Goal: Task Accomplishment & Management: Complete application form

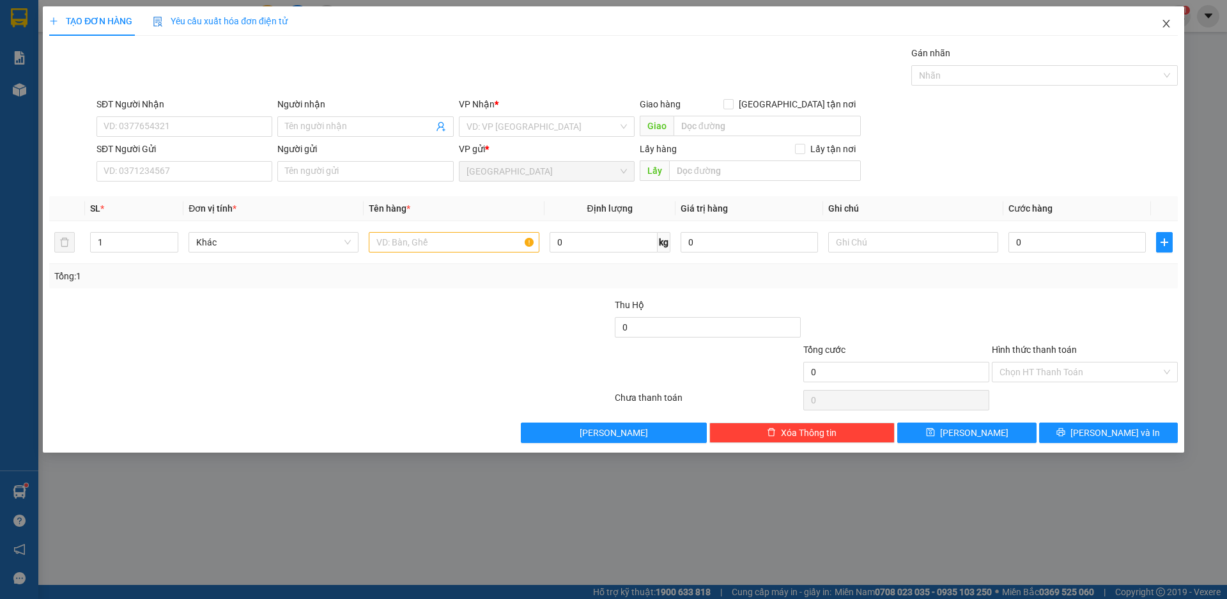
click at [1169, 21] on icon "close" at bounding box center [1167, 24] width 10 height 10
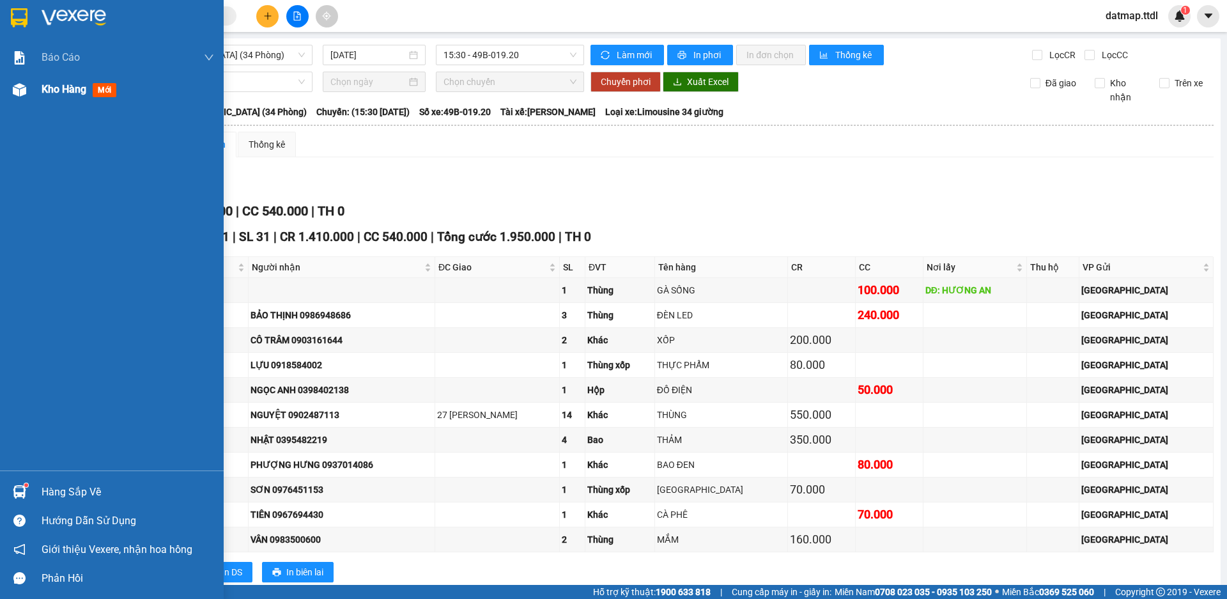
click at [59, 87] on span "Kho hàng" at bounding box center [64, 89] width 45 height 12
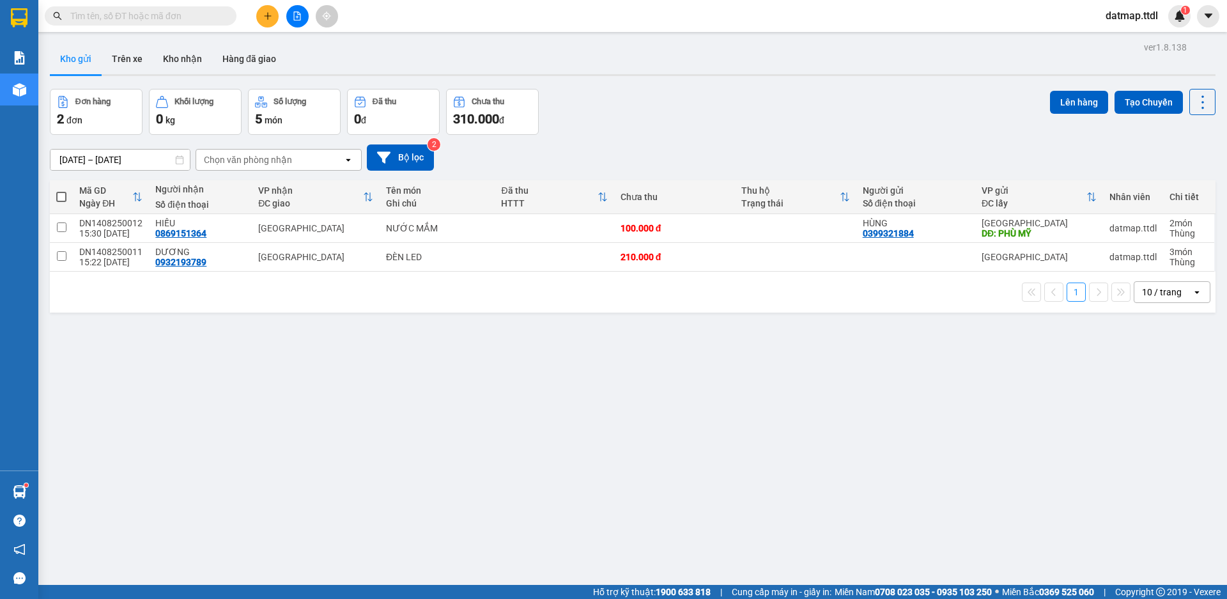
click at [62, 198] on span at bounding box center [61, 197] width 10 height 10
click at [61, 191] on input "checkbox" at bounding box center [61, 191] width 0 height 0
checkbox input "true"
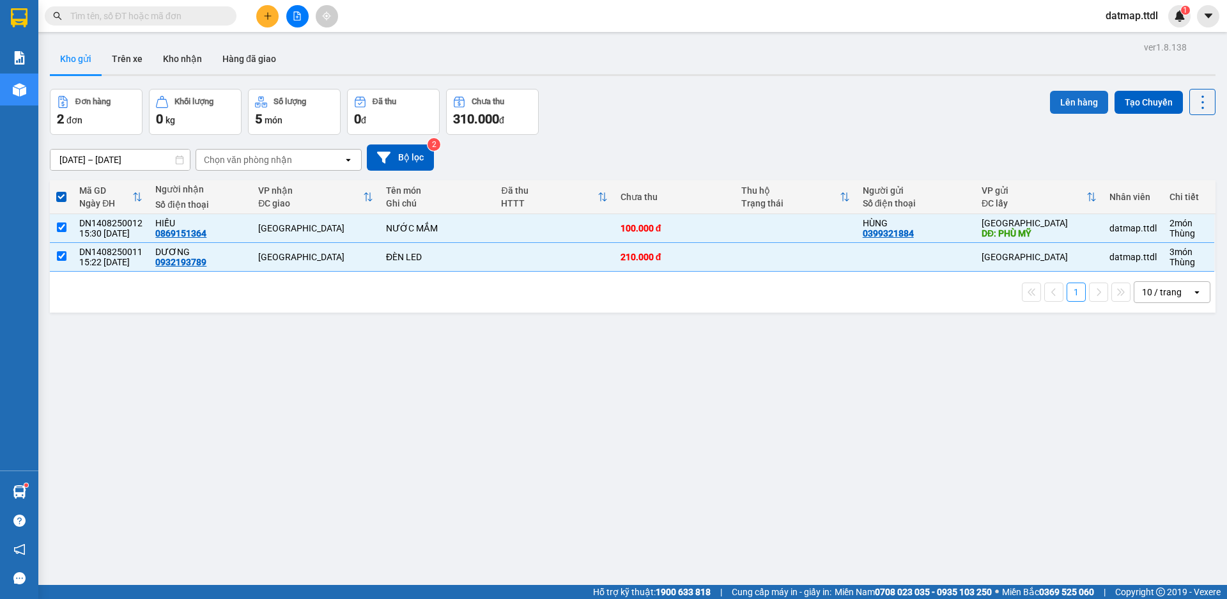
click at [1054, 98] on button "Lên hàng" at bounding box center [1079, 102] width 58 height 23
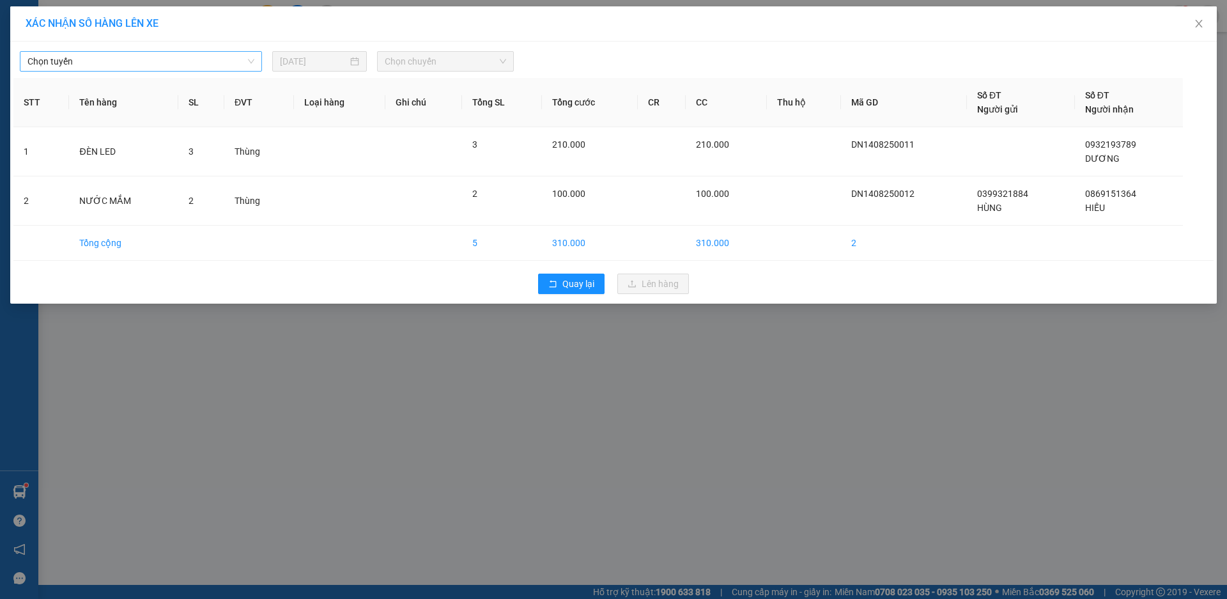
click at [125, 65] on span "Chọn tuyến" at bounding box center [140, 61] width 227 height 19
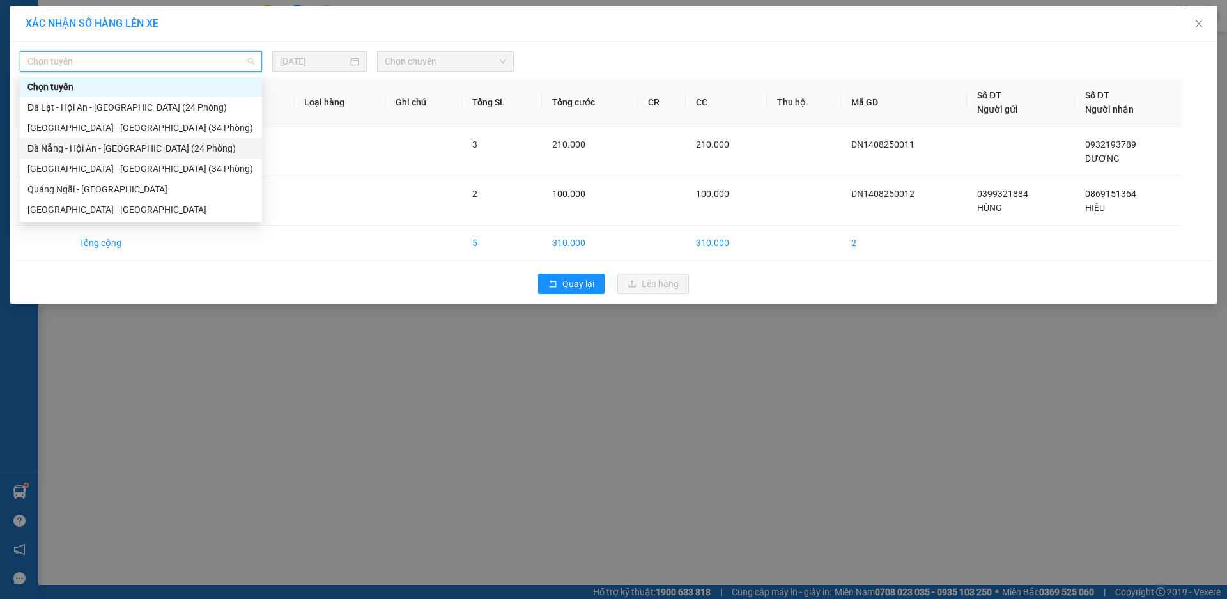
click at [93, 151] on div "Đà Nẵng - Hội An - [GEOGRAPHIC_DATA] (24 Phòng)" at bounding box center [140, 148] width 227 height 14
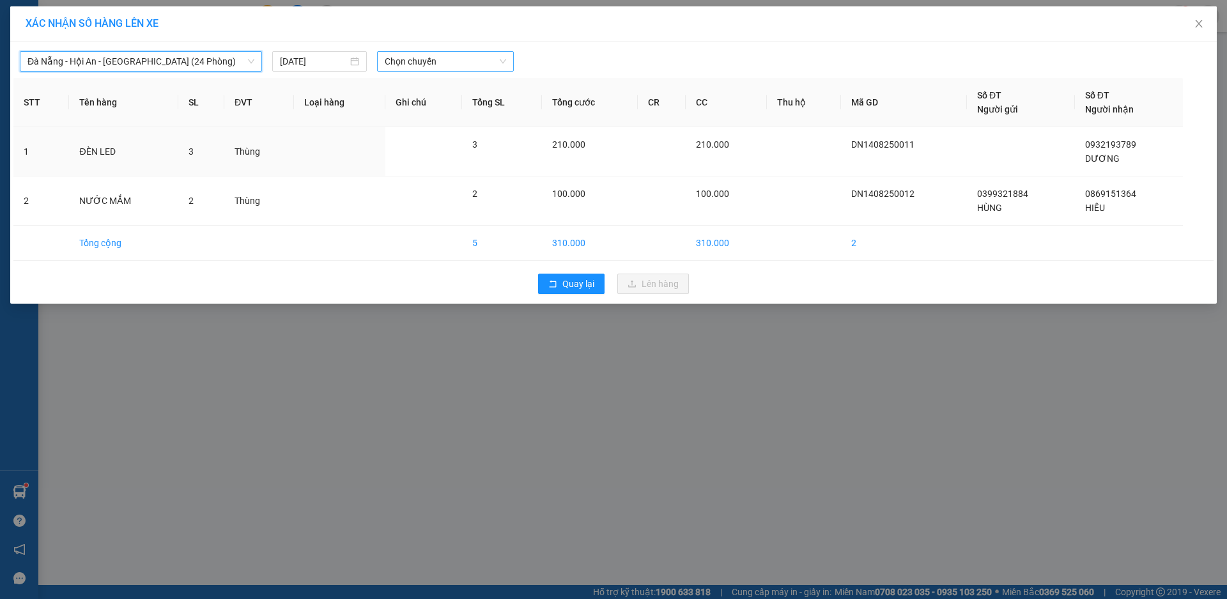
click at [494, 62] on span "Chọn chuyến" at bounding box center [445, 61] width 121 height 19
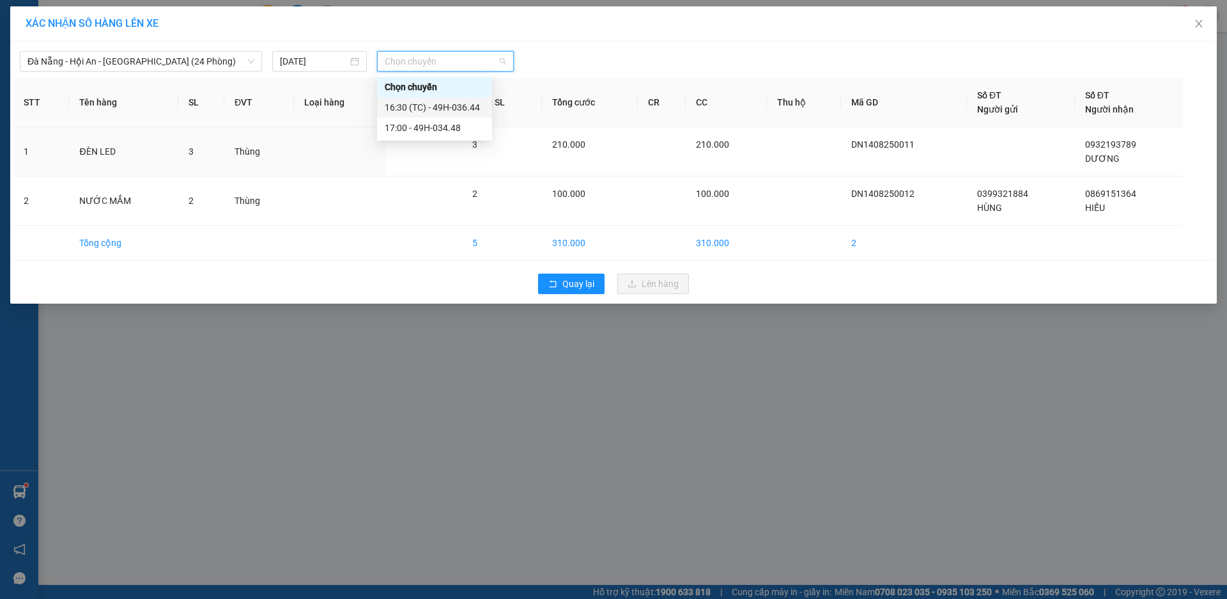
click at [454, 108] on div "16:30 (TC) - 49H-036.44" at bounding box center [435, 107] width 100 height 14
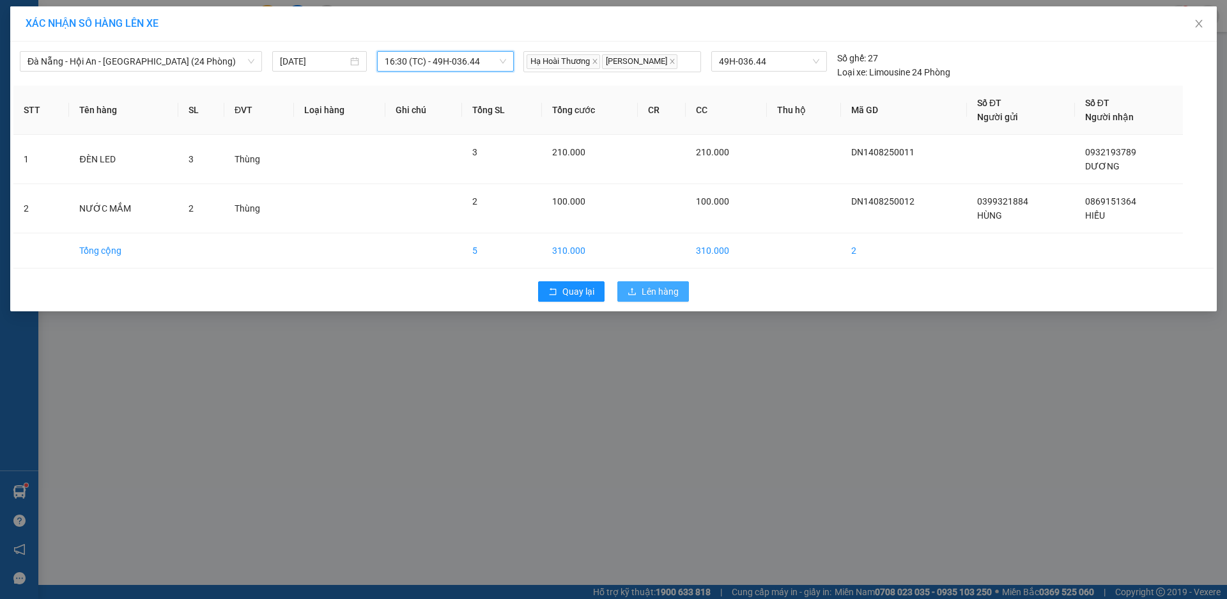
click at [675, 292] on span "Lên hàng" at bounding box center [660, 291] width 37 height 14
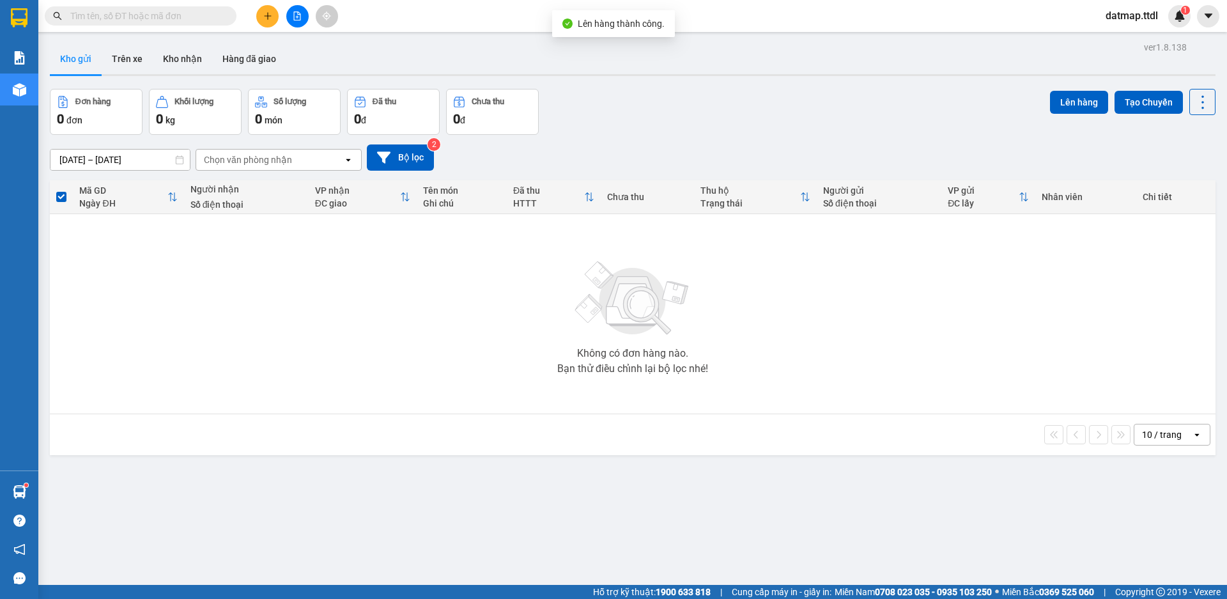
click at [302, 15] on button at bounding box center [297, 16] width 22 height 22
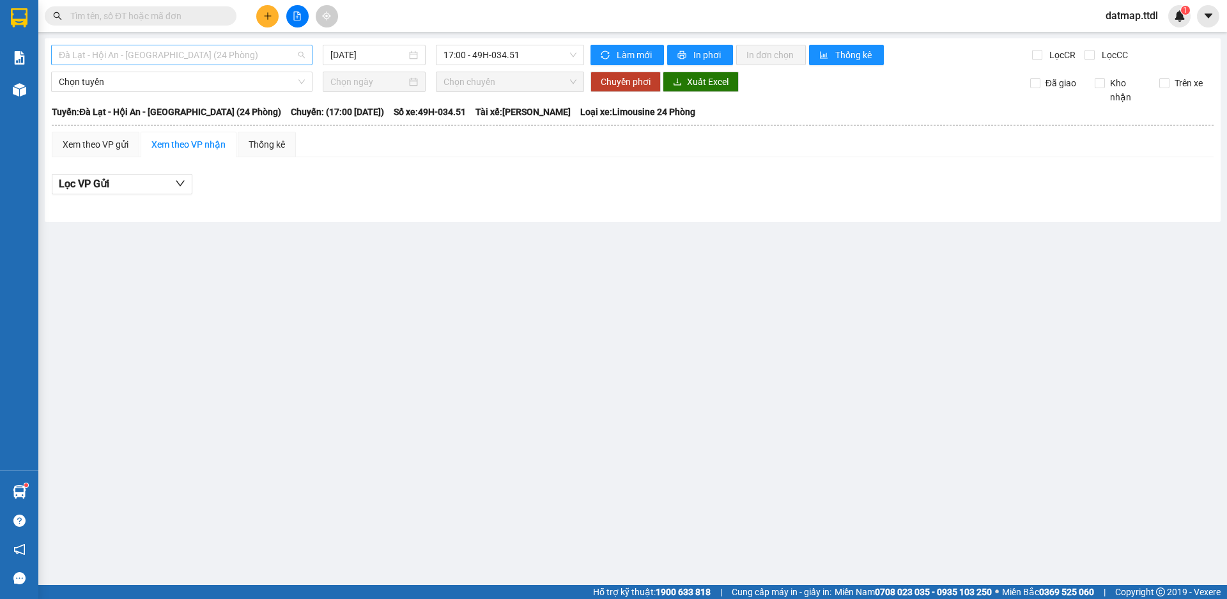
click at [226, 58] on span "Đà Lạt - Hội An - [GEOGRAPHIC_DATA] (24 Phòng)" at bounding box center [182, 54] width 246 height 19
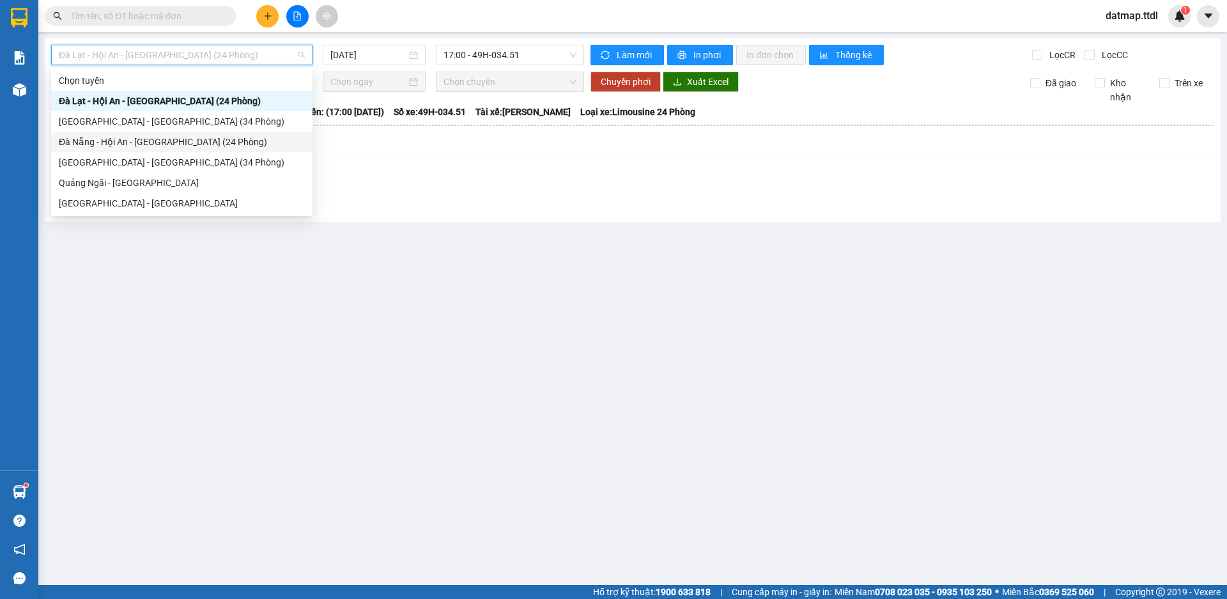
click at [180, 143] on div "Đà Nẵng - Hội An - [GEOGRAPHIC_DATA] (24 Phòng)" at bounding box center [182, 142] width 246 height 14
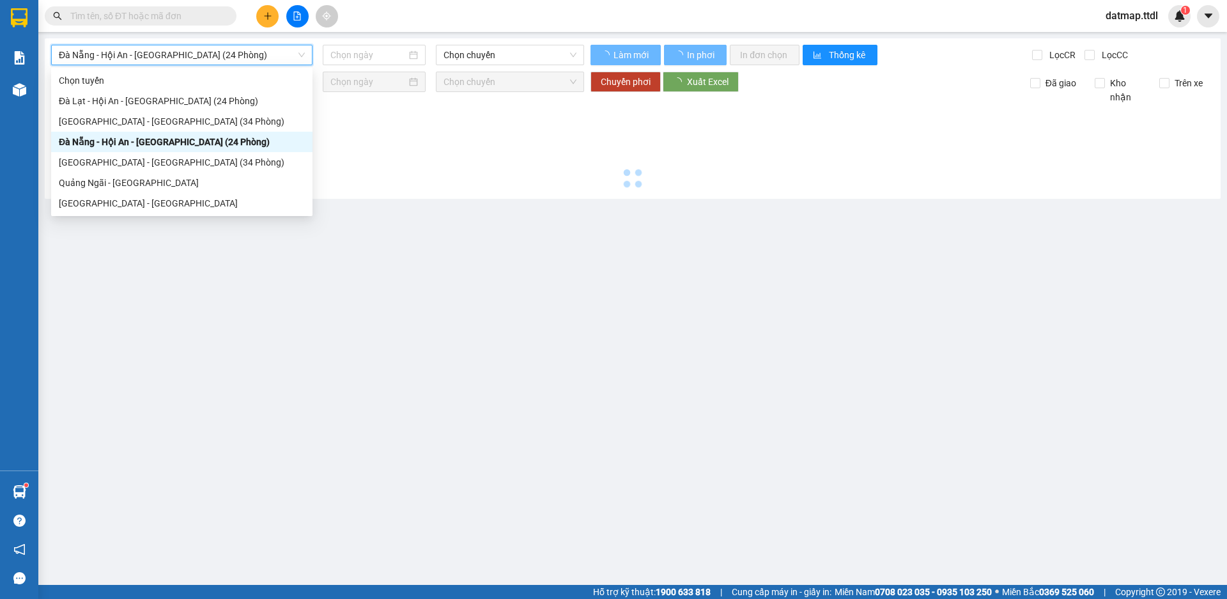
type input "[DATE]"
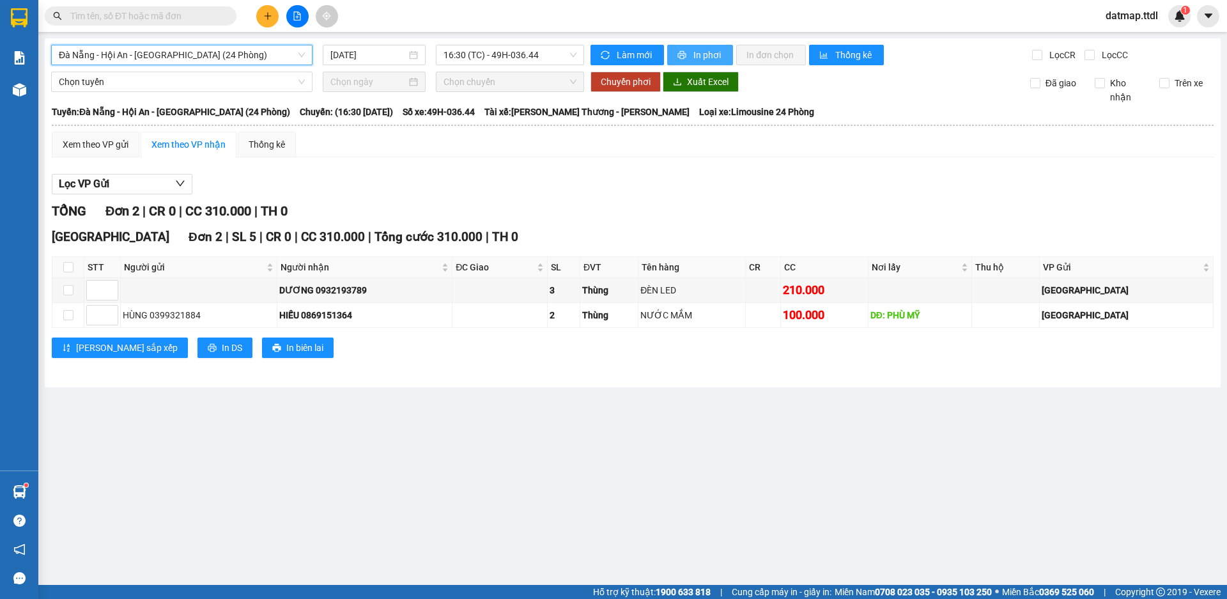
click at [698, 54] on span "In phơi" at bounding box center [708, 55] width 29 height 14
click at [267, 14] on icon "plus" at bounding box center [267, 16] width 9 height 9
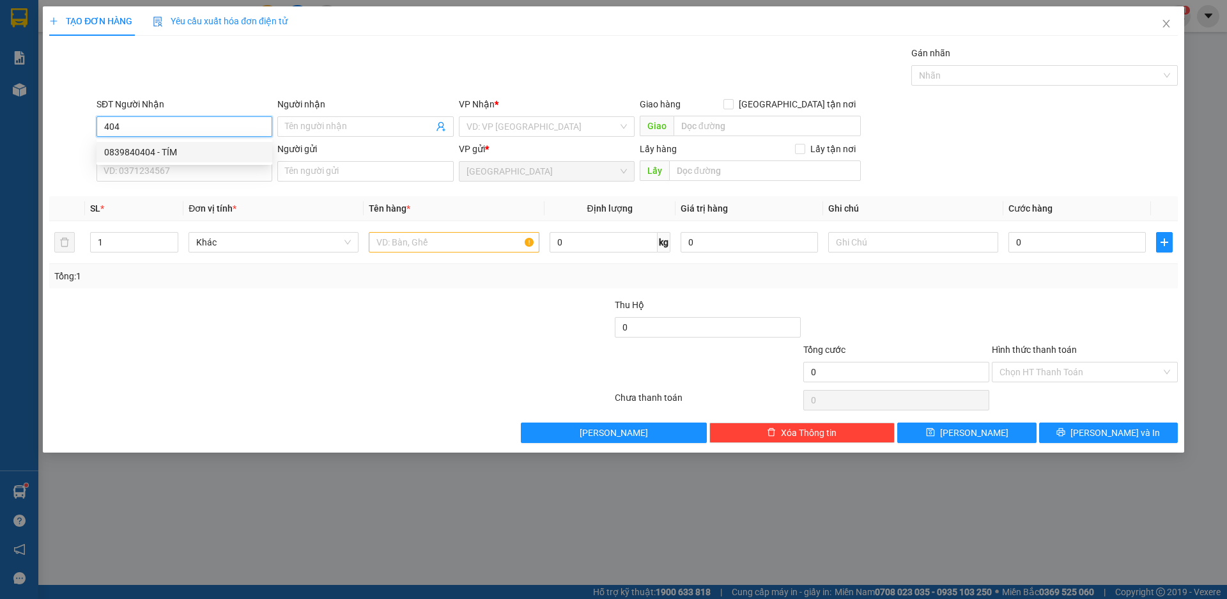
click at [138, 151] on div "0839840404 - TÍM" at bounding box center [184, 152] width 160 height 14
type input "0839840404"
type input "TÍM"
type input "0839840404"
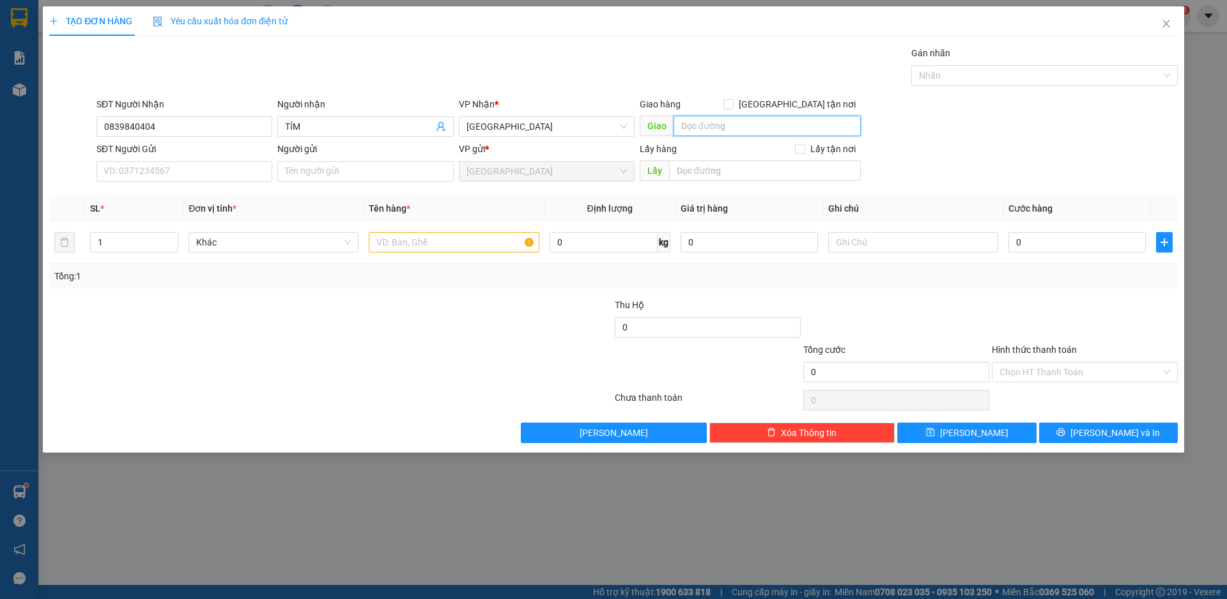
click at [703, 128] on input "text" at bounding box center [767, 126] width 187 height 20
type input "LONG LANH"
click at [169, 235] on span "up" at bounding box center [171, 239] width 8 height 8
type input "2"
click at [244, 244] on span "Khác" at bounding box center [273, 242] width 155 height 19
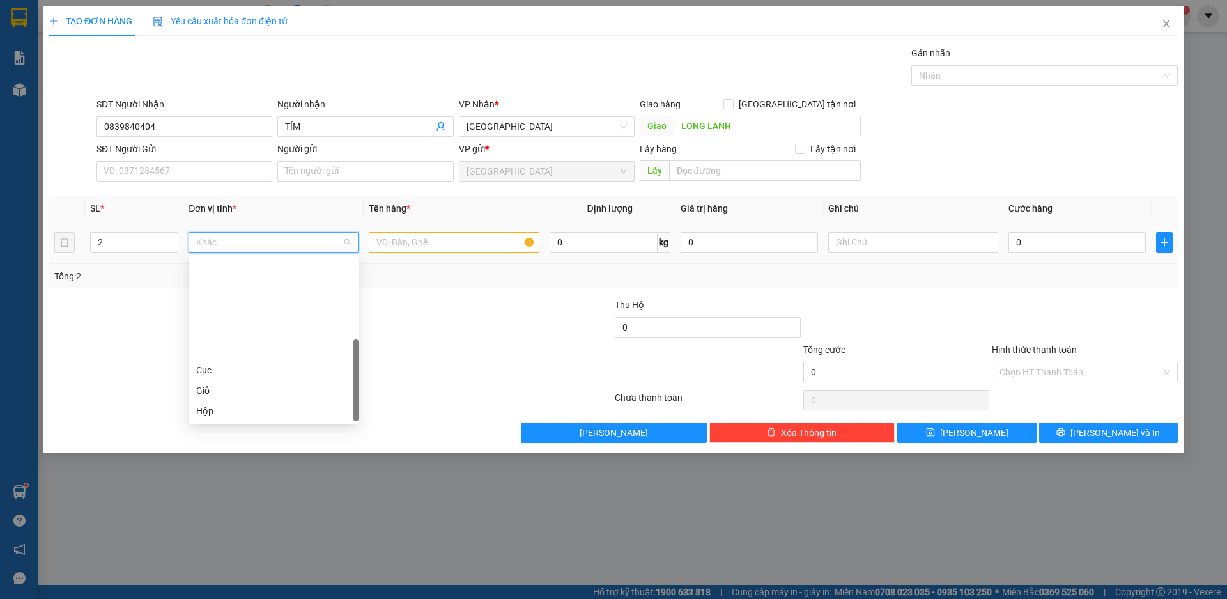
scroll to position [123, 0]
click at [233, 347] on div "Thùng xốp" at bounding box center [273, 350] width 155 height 14
click at [412, 244] on input "text" at bounding box center [454, 242] width 170 height 20
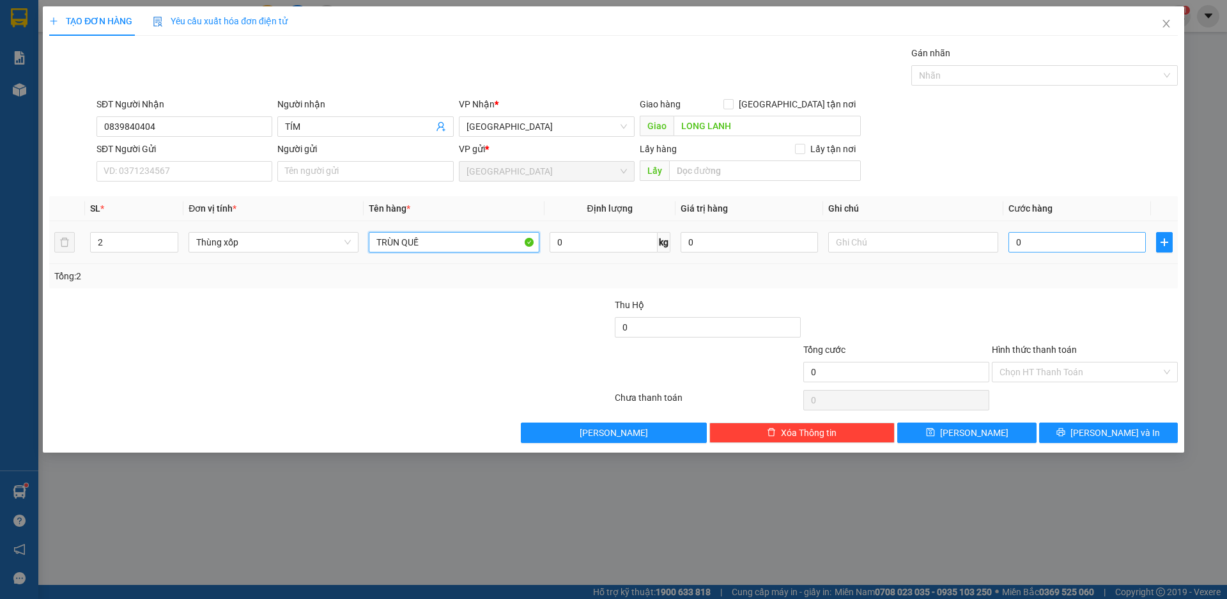
type input "TRÙN QUẾ"
type input "16"
type input "160"
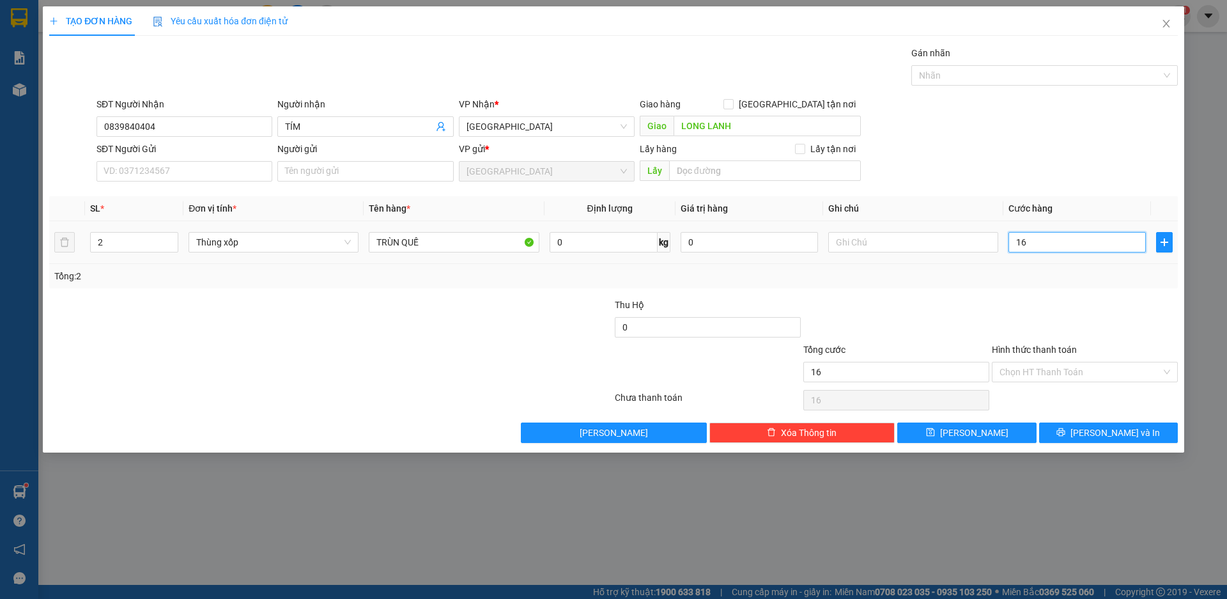
type input "160"
type input "1.600"
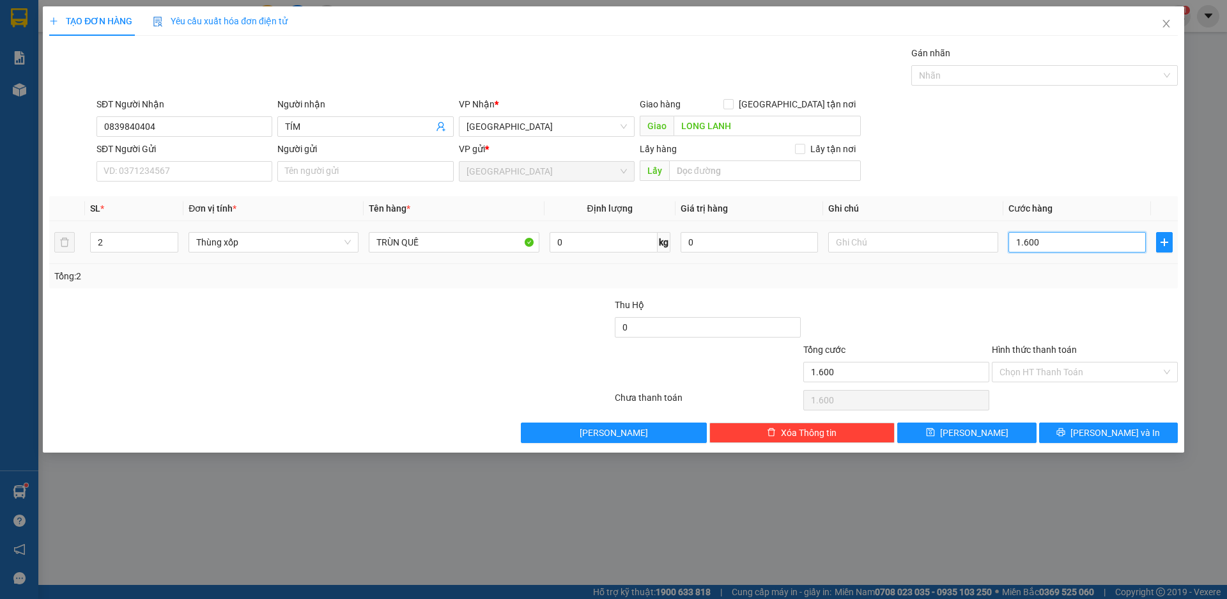
type input "16.000"
type input "160.000"
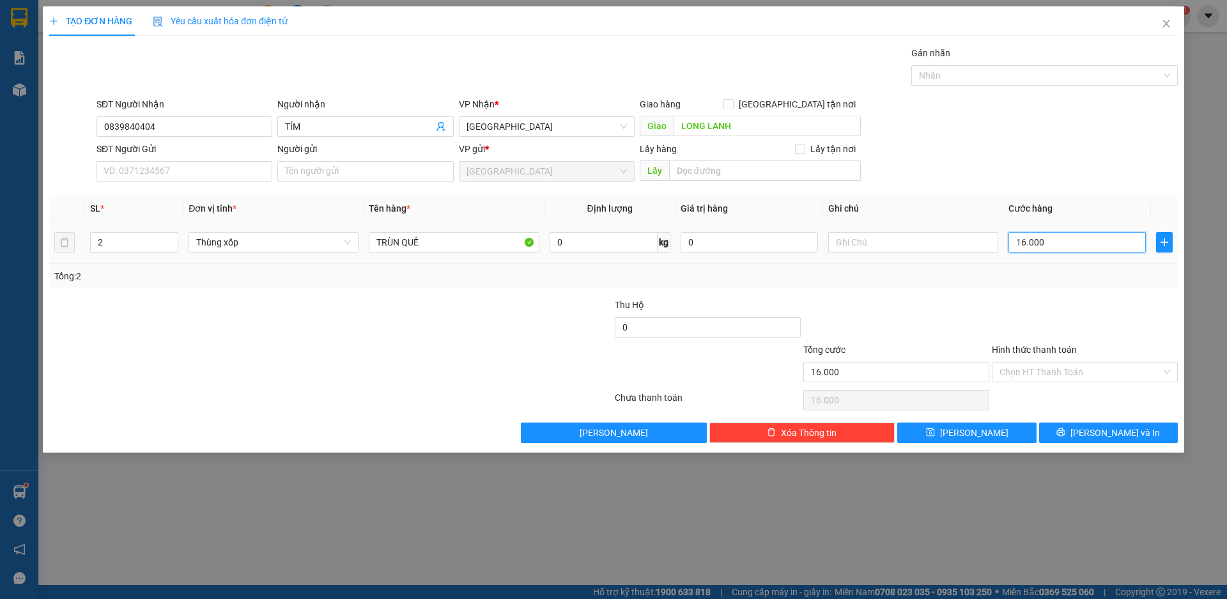
type input "160.000"
click at [1038, 376] on input "Hình thức thanh toán" at bounding box center [1081, 371] width 162 height 19
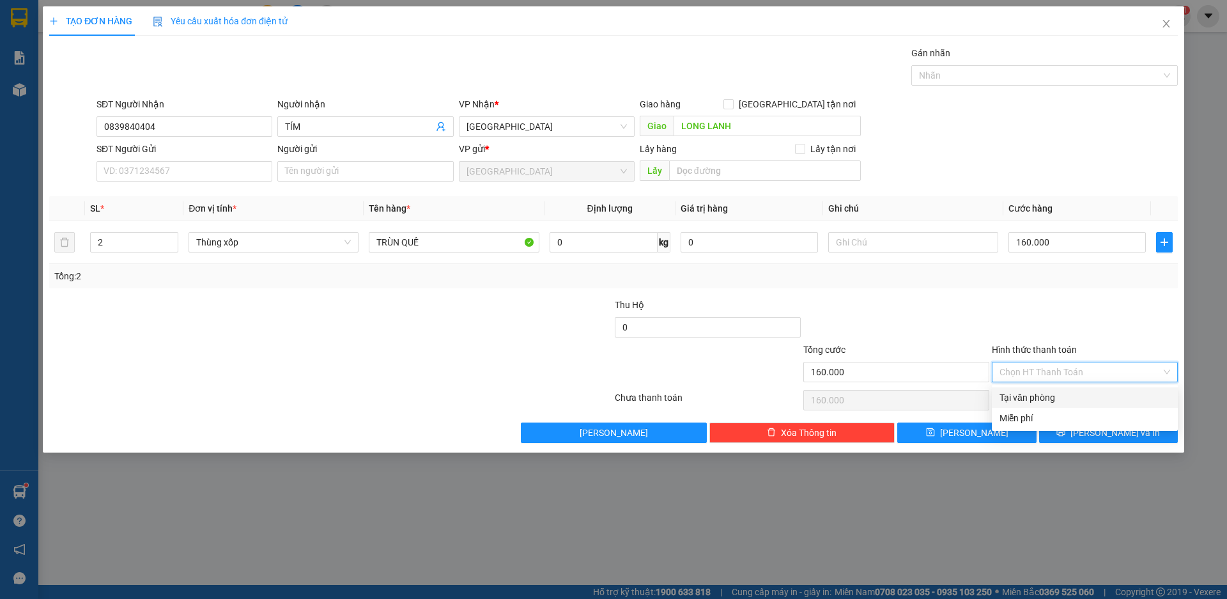
click at [1031, 399] on div "Tại văn phòng" at bounding box center [1085, 398] width 171 height 14
type input "0"
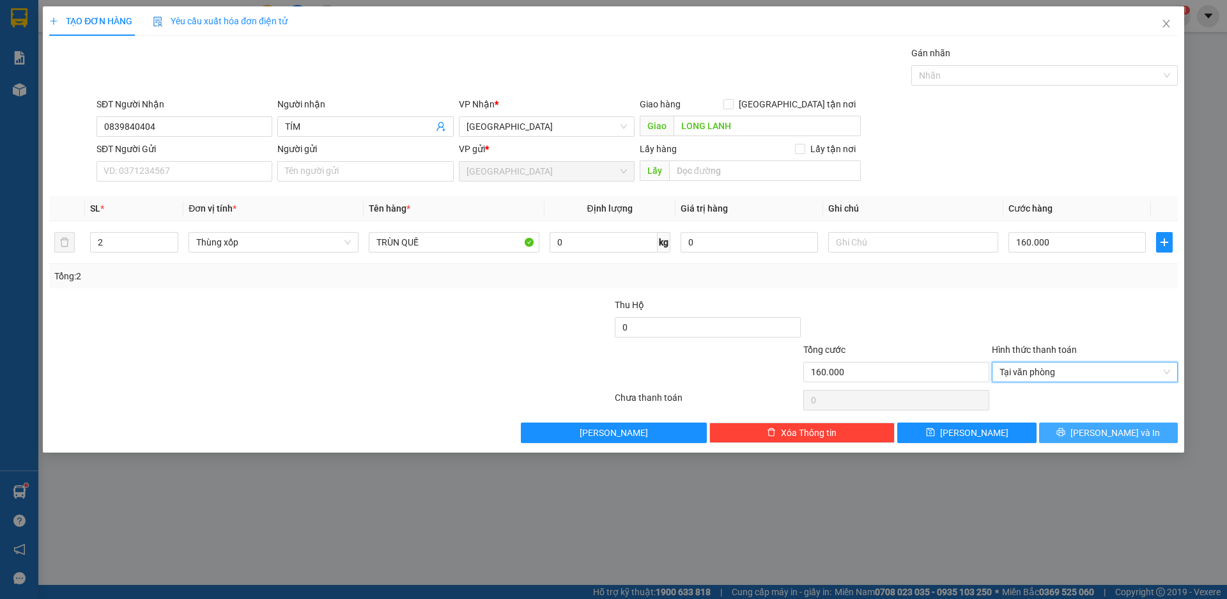
click at [1099, 432] on span "[PERSON_NAME] và In" at bounding box center [1115, 433] width 89 height 14
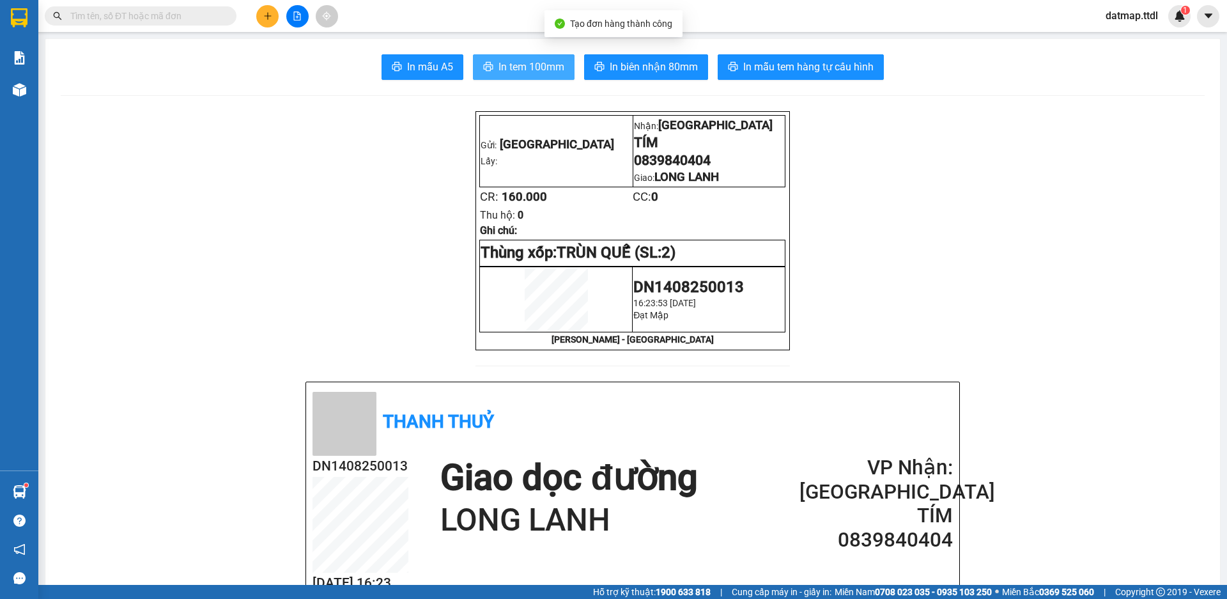
click at [527, 66] on span "In tem 100mm" at bounding box center [532, 67] width 66 height 16
click at [518, 66] on span "In tem 100mm" at bounding box center [532, 67] width 66 height 16
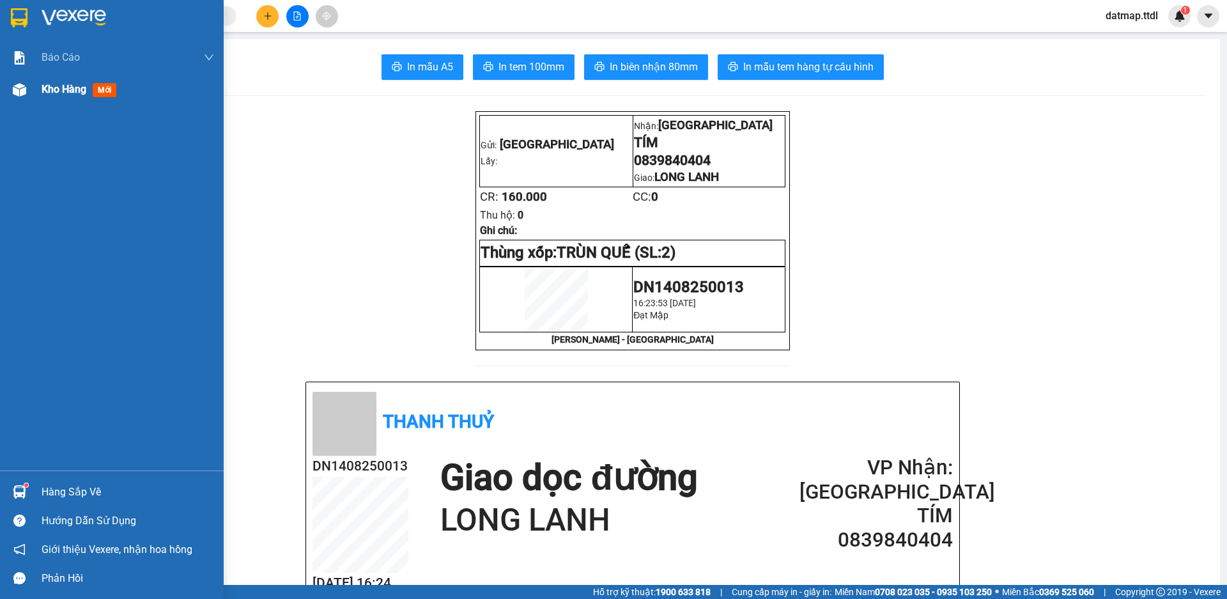
click at [57, 88] on span "Kho hàng" at bounding box center [64, 89] width 45 height 12
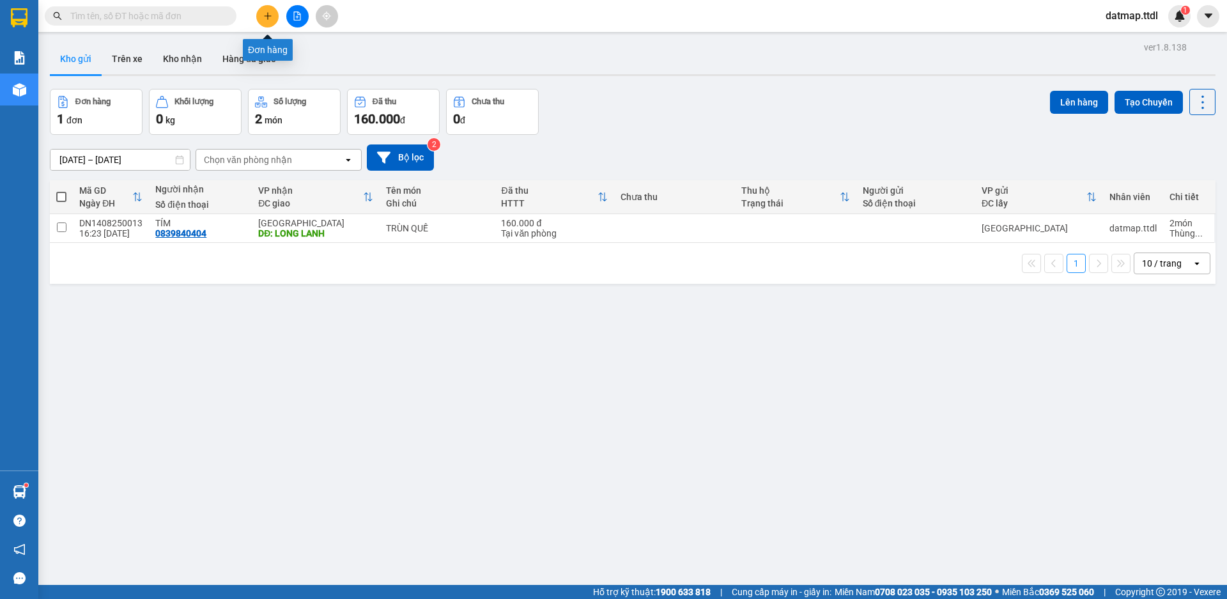
click at [267, 16] on icon "plus" at bounding box center [267, 15] width 7 height 1
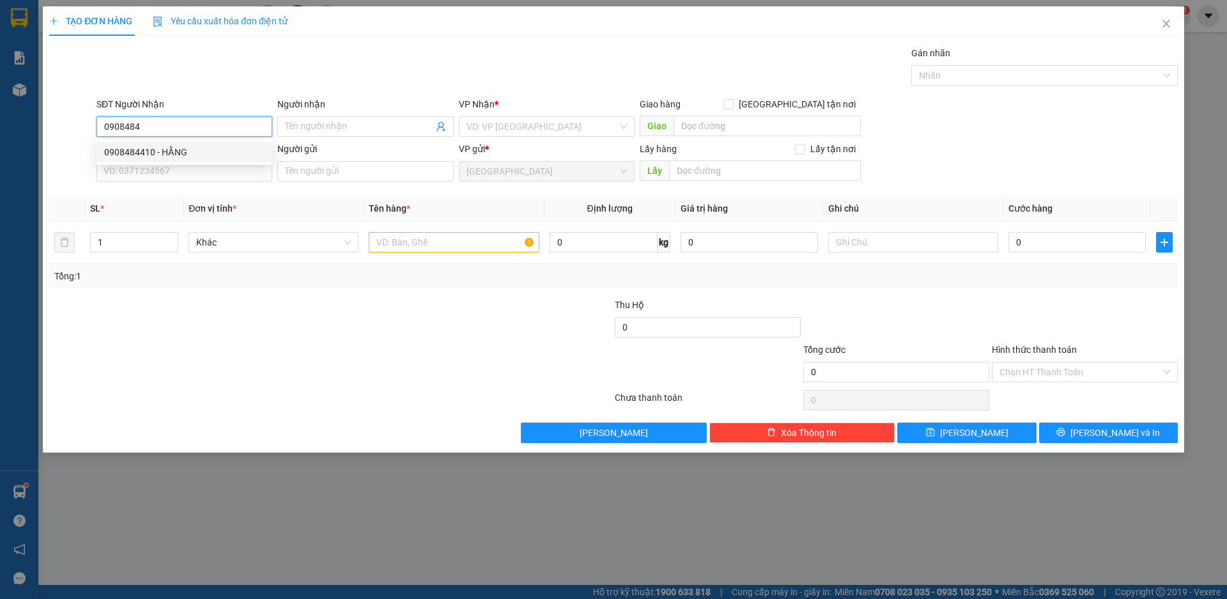
click at [137, 147] on div "0908484410 - HẰNG" at bounding box center [184, 152] width 160 height 14
type input "0908484410"
type input "HẰNG"
type input "0908484410"
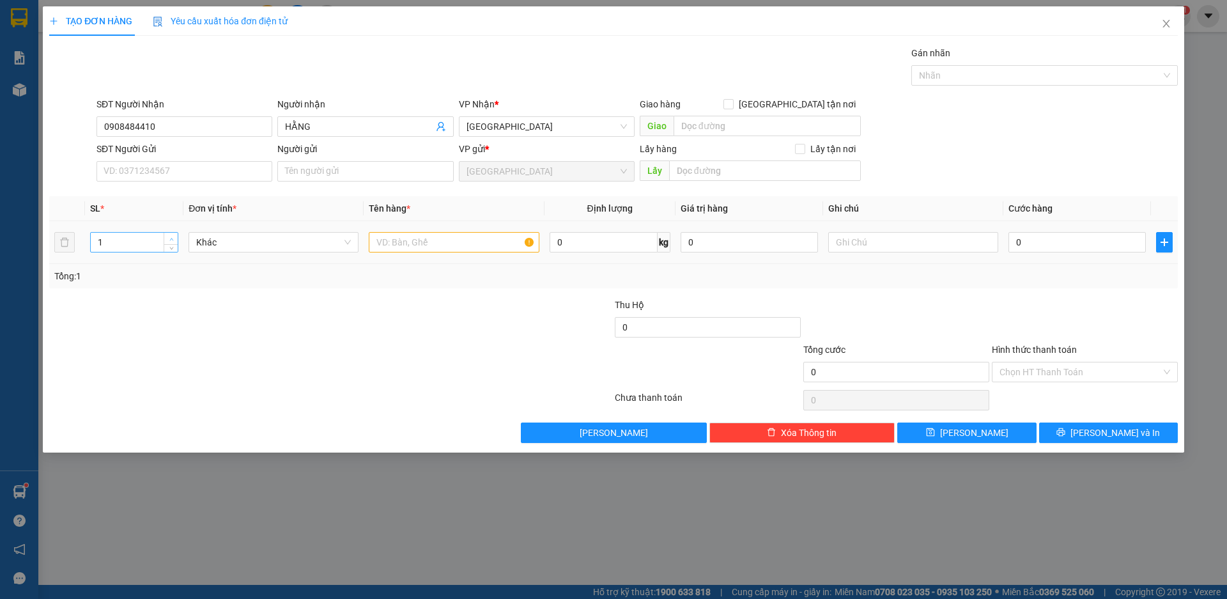
click at [172, 235] on span "up" at bounding box center [171, 239] width 8 height 8
type input "5"
click at [172, 235] on span "up" at bounding box center [171, 239] width 8 height 8
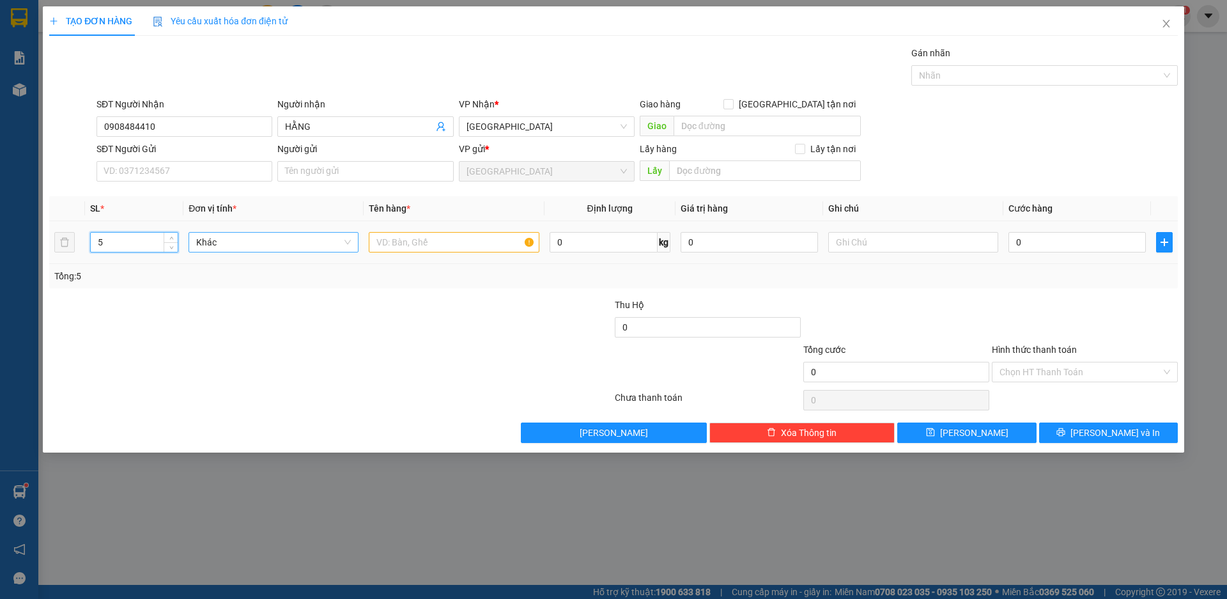
click at [299, 249] on span "Khác" at bounding box center [273, 242] width 155 height 19
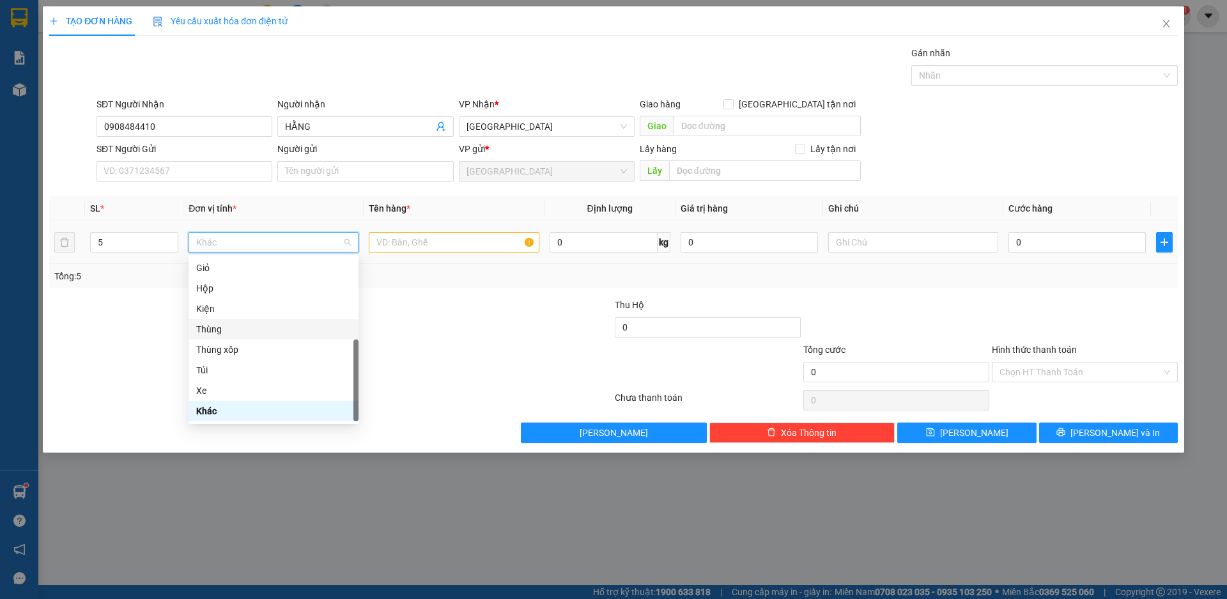
click at [224, 332] on div "Thùng" at bounding box center [273, 329] width 155 height 14
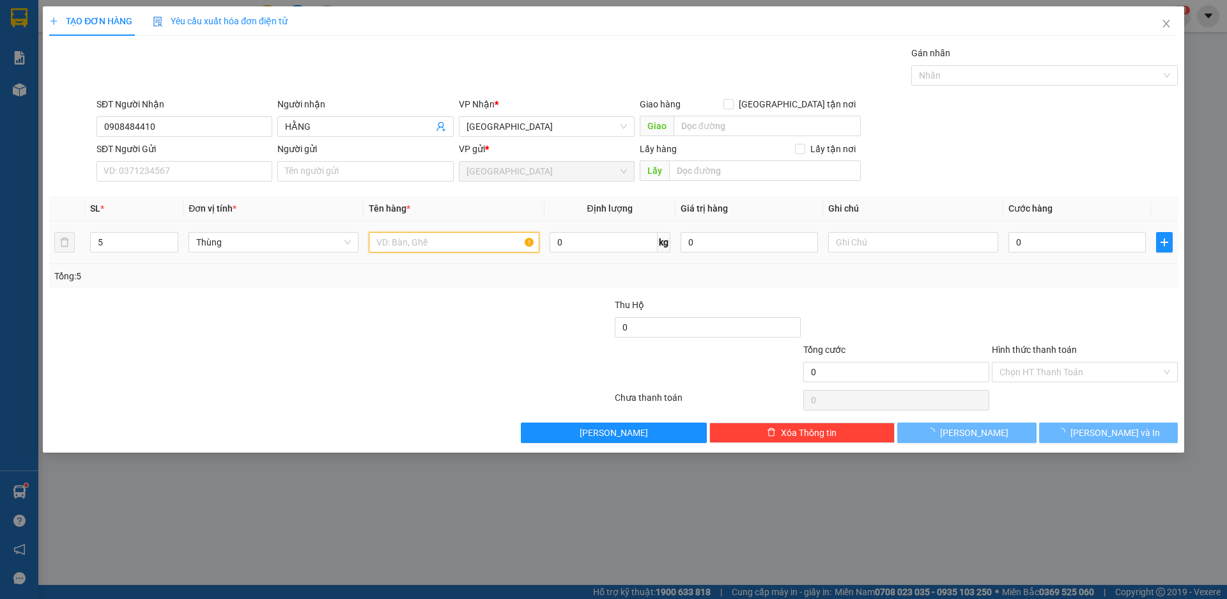
click at [398, 240] on input "text" at bounding box center [454, 242] width 170 height 20
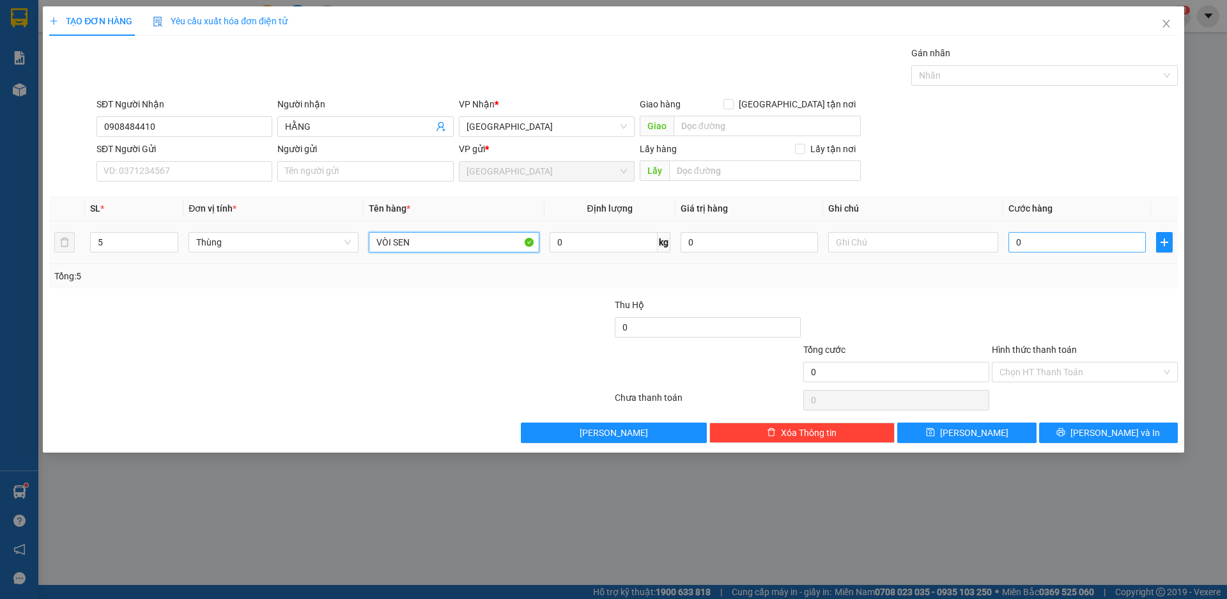
type input "VÒI SEN"
click at [1062, 246] on input "0" at bounding box center [1077, 242] width 137 height 20
type input "5"
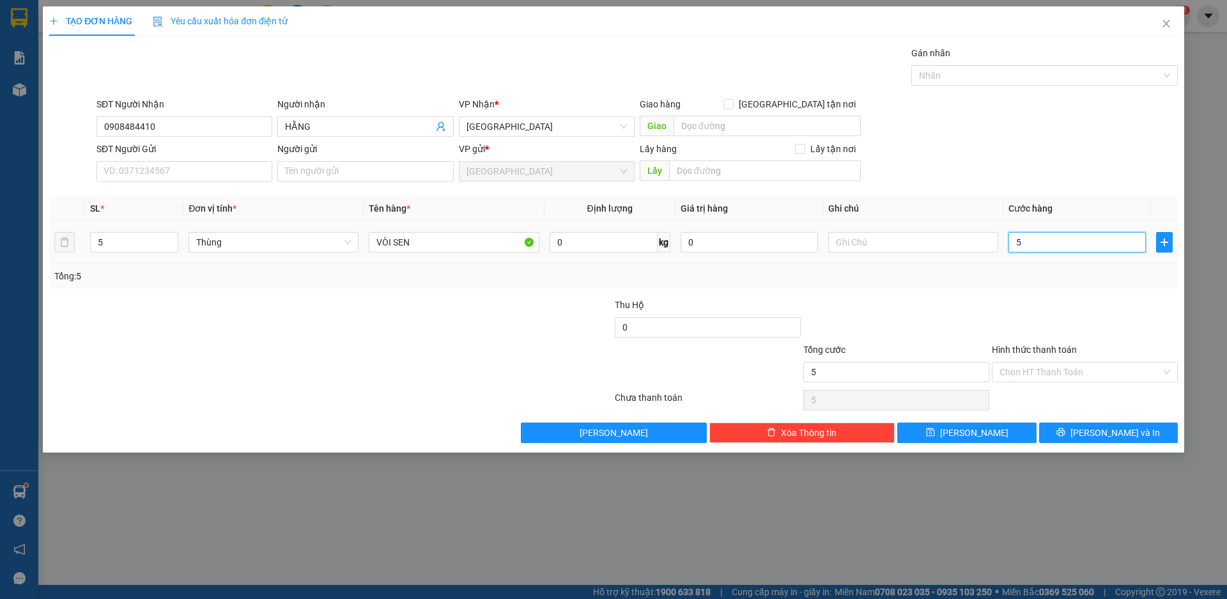
type input "56"
type input "560"
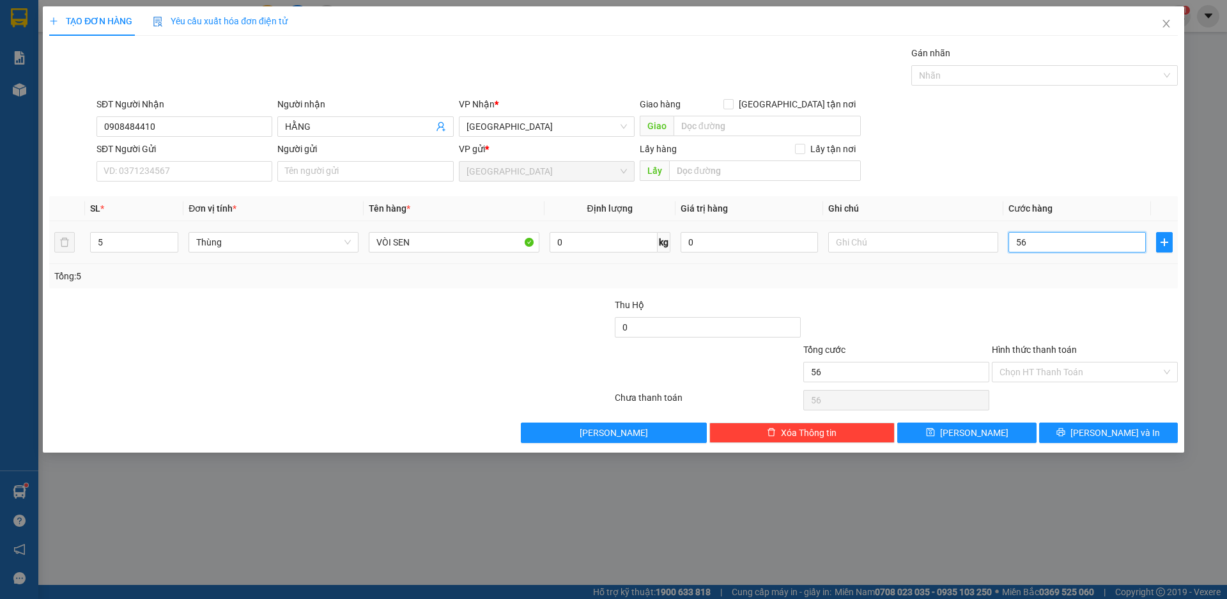
type input "560"
type input "5.600"
type input "56.000"
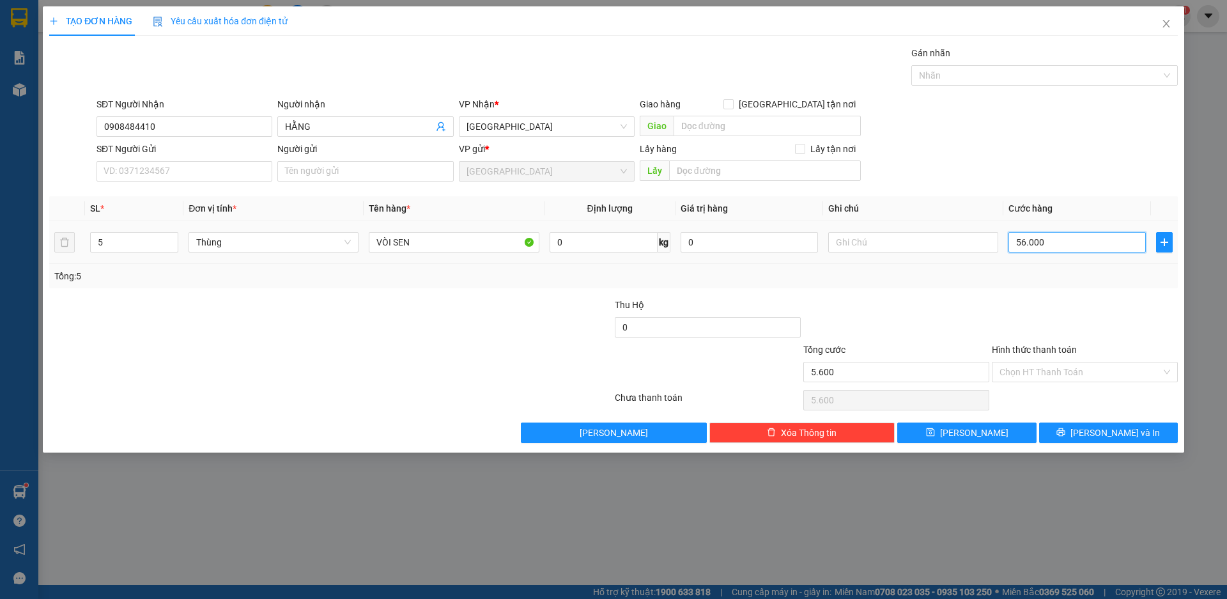
type input "56.000"
type input "560.000"
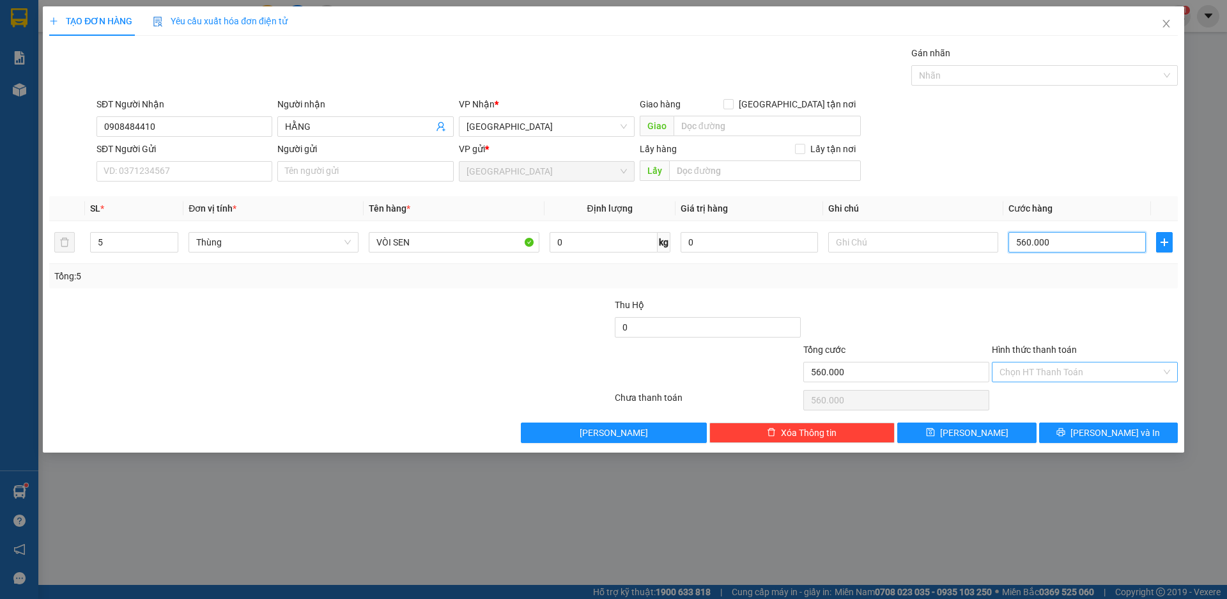
type input "560.000"
click at [1057, 375] on input "Hình thức thanh toán" at bounding box center [1081, 371] width 162 height 19
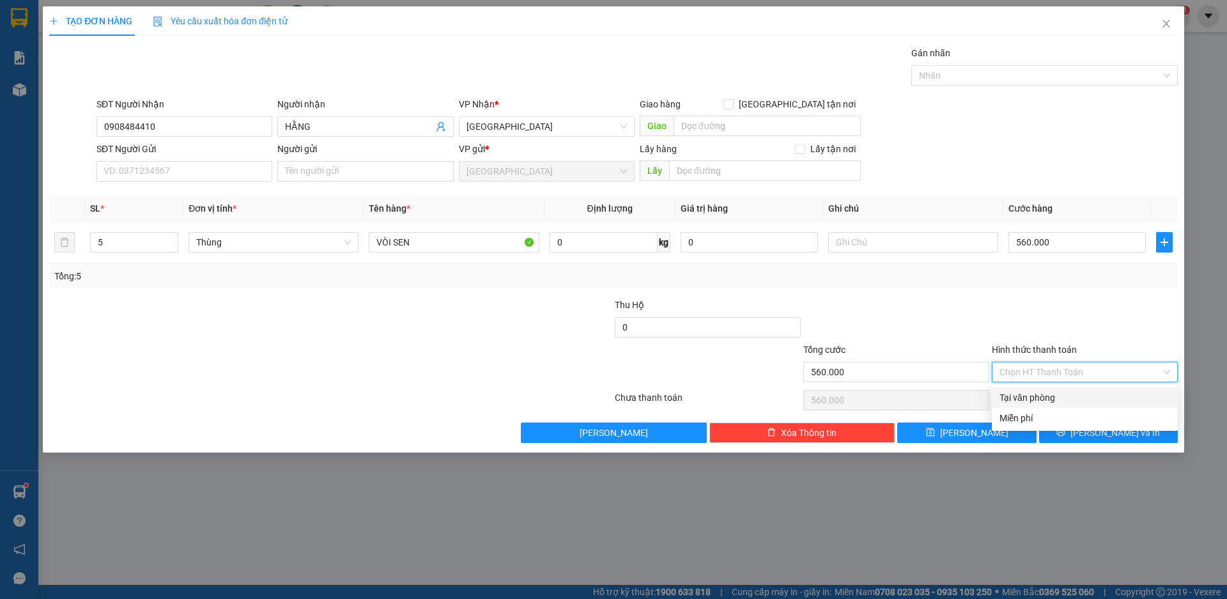
click at [1053, 394] on div "Tại văn phòng" at bounding box center [1085, 398] width 171 height 14
type input "0"
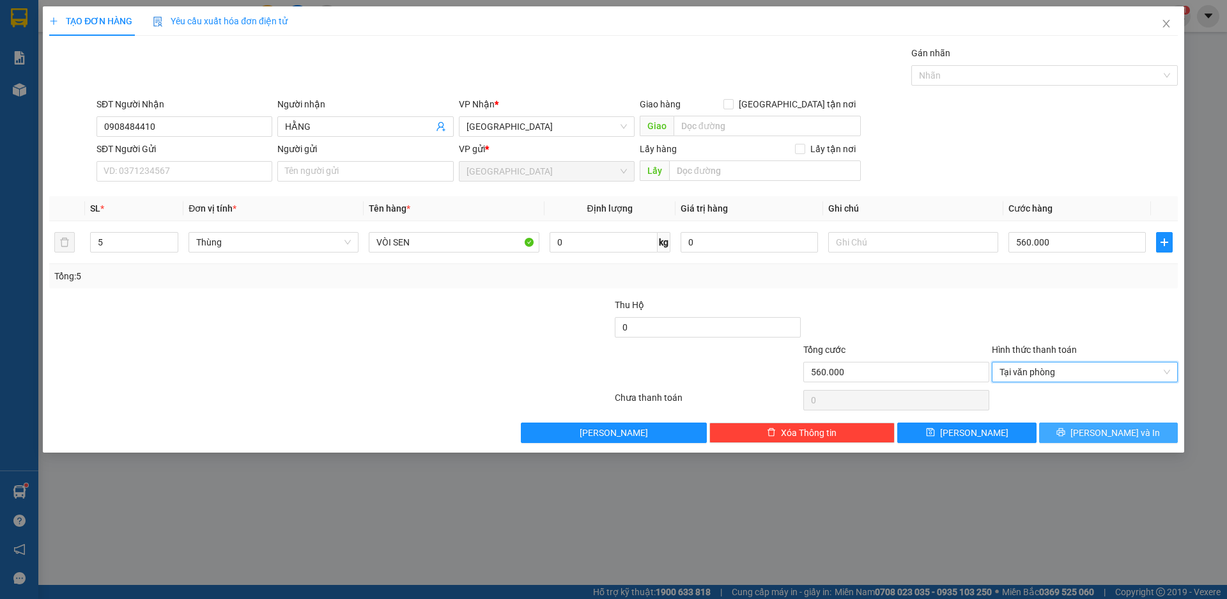
click at [1097, 435] on button "[PERSON_NAME] và In" at bounding box center [1108, 433] width 139 height 20
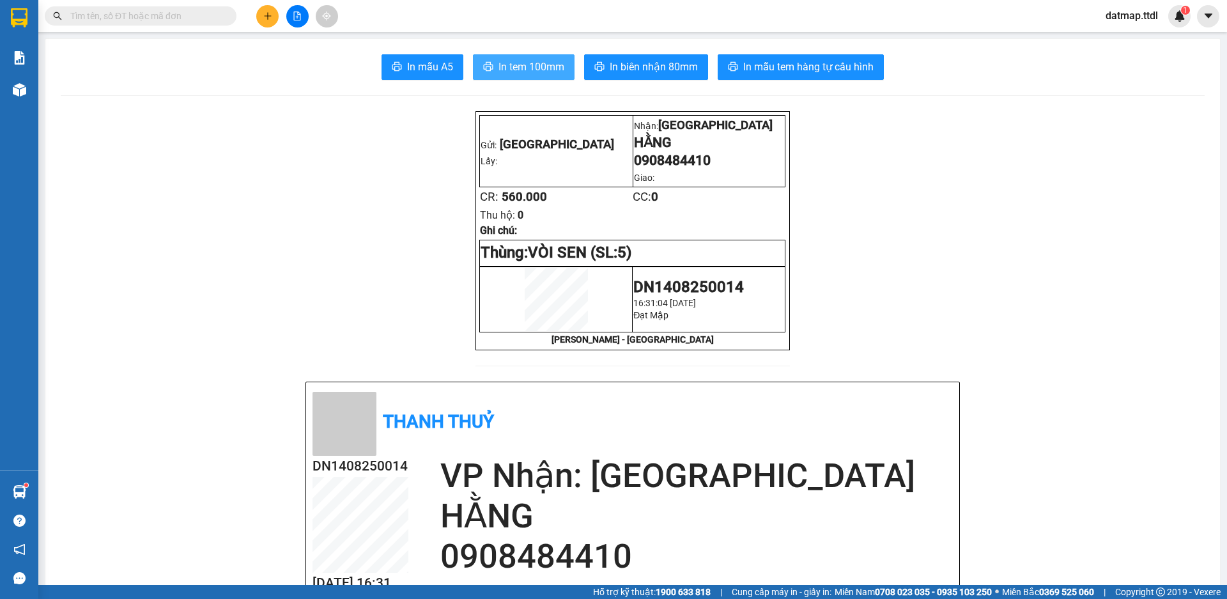
click at [532, 68] on span "In tem 100mm" at bounding box center [532, 67] width 66 height 16
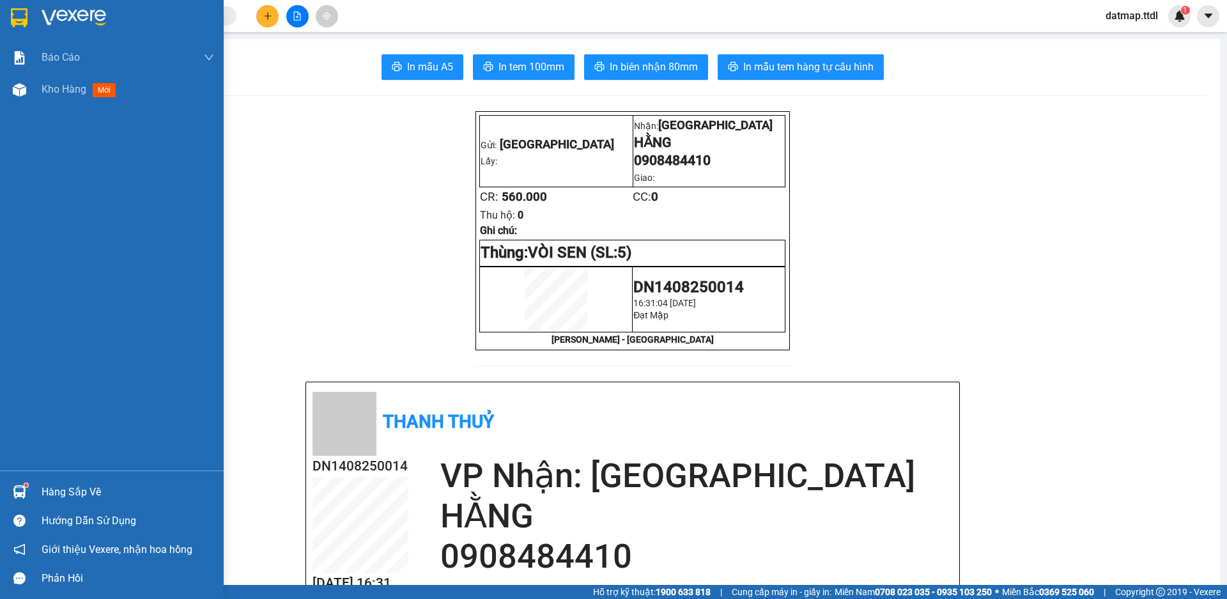
drag, startPoint x: 63, startPoint y: 91, endPoint x: 64, endPoint y: 10, distance: 81.2
click at [63, 91] on span "Kho hàng" at bounding box center [64, 89] width 45 height 12
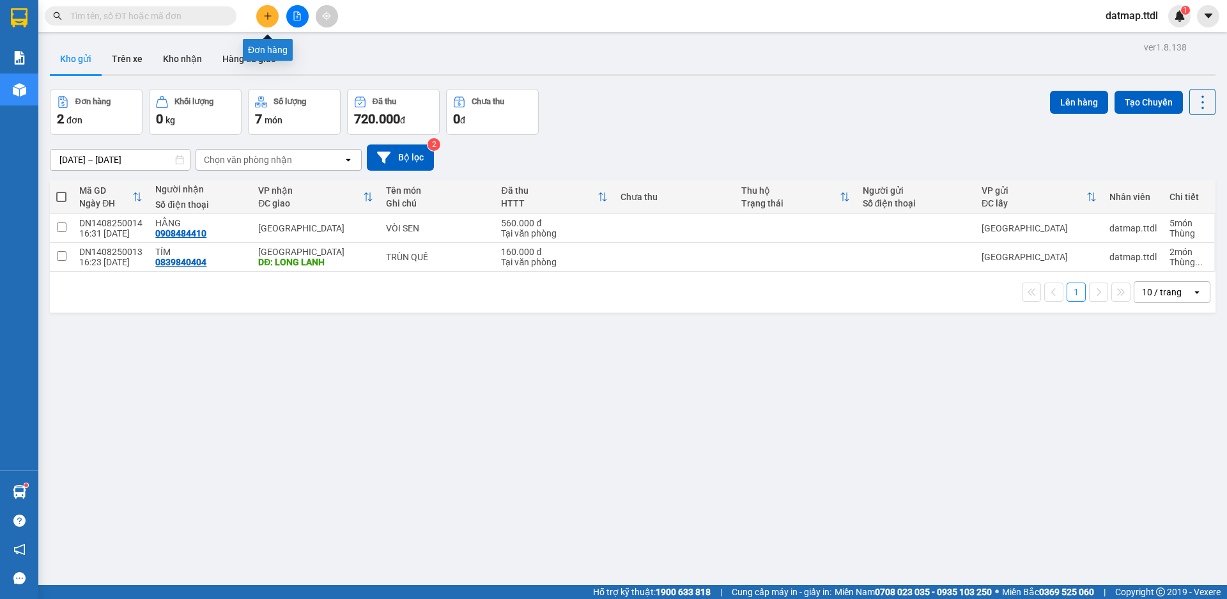
click at [268, 16] on icon "plus" at bounding box center [267, 15] width 7 height 1
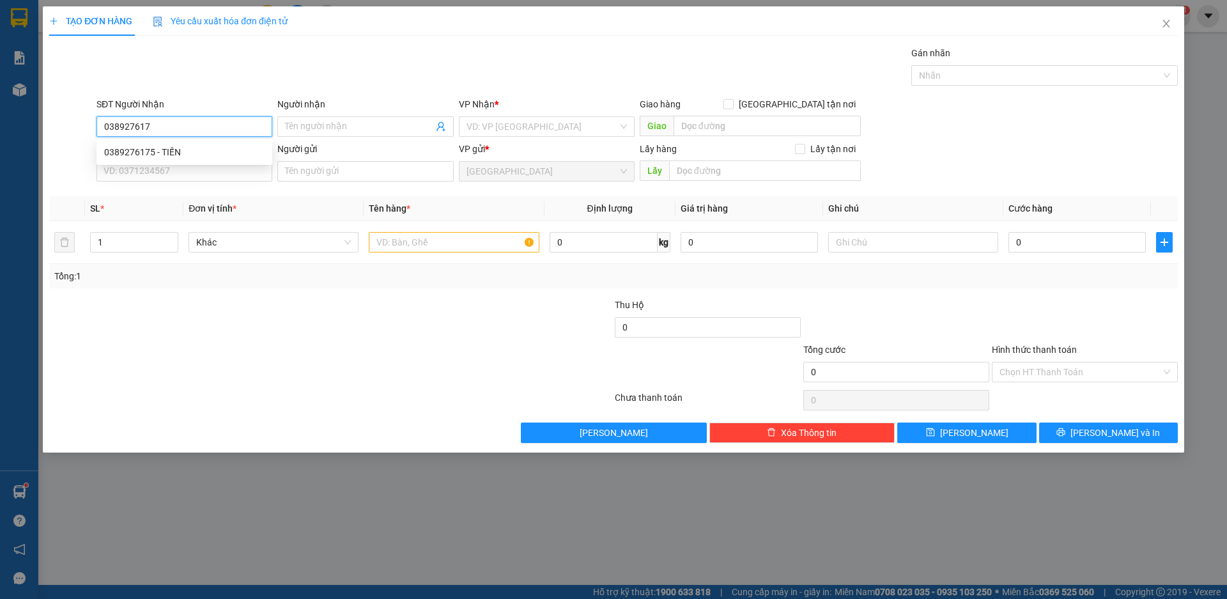
type input "0389276175"
click at [136, 155] on div "0389276175 - TIẾN" at bounding box center [184, 152] width 160 height 14
type input "TIẾN"
click at [262, 243] on span "Khác" at bounding box center [273, 242] width 155 height 19
type input "0389276175"
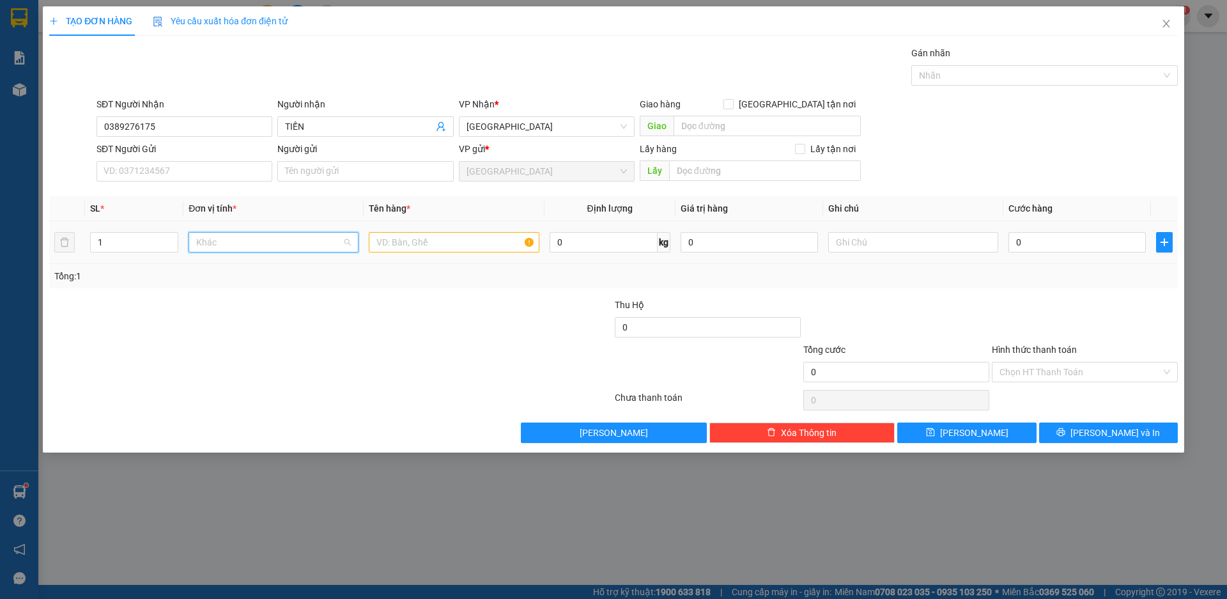
scroll to position [123, 0]
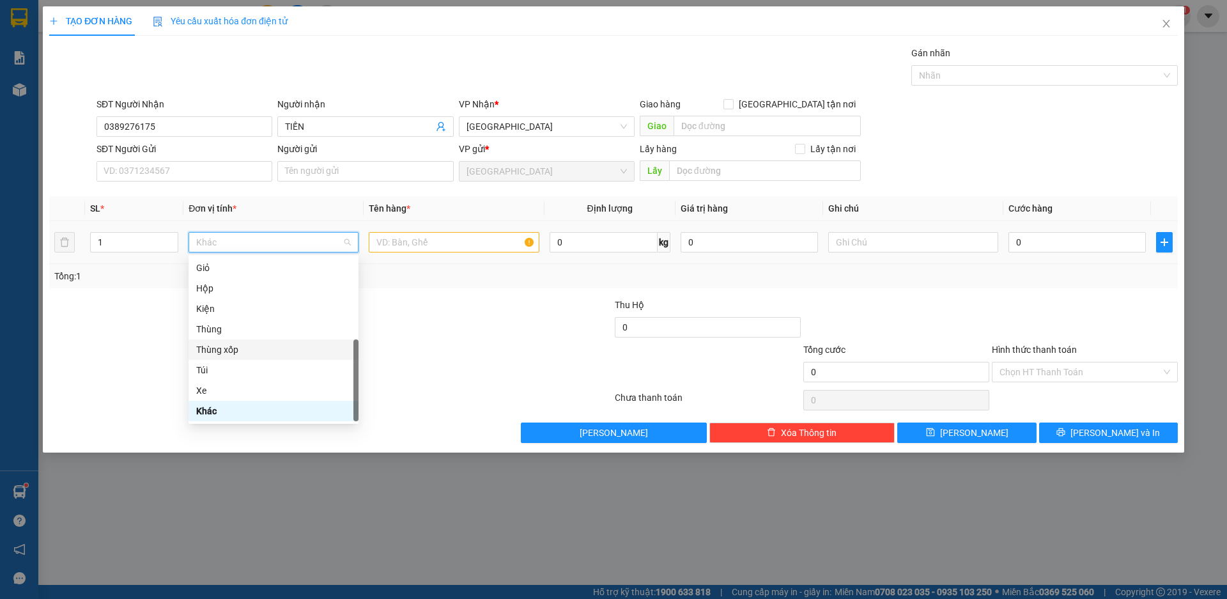
click at [231, 348] on div "Thùng xốp" at bounding box center [273, 350] width 155 height 14
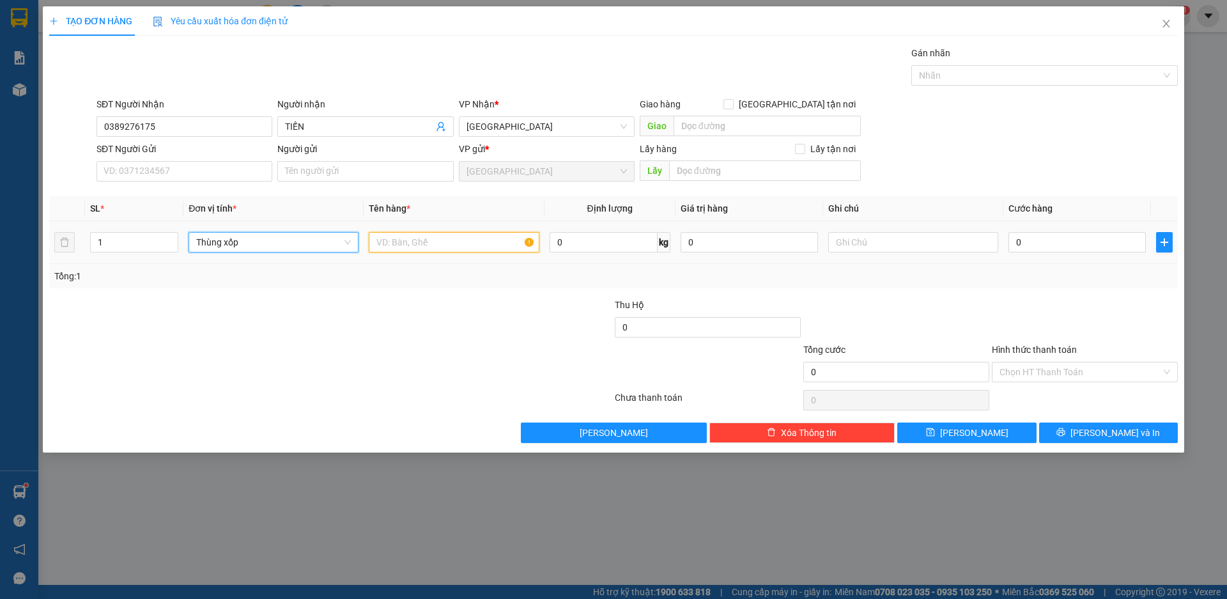
click at [425, 251] on input "text" at bounding box center [454, 242] width 170 height 20
type input "CÁM CHIM"
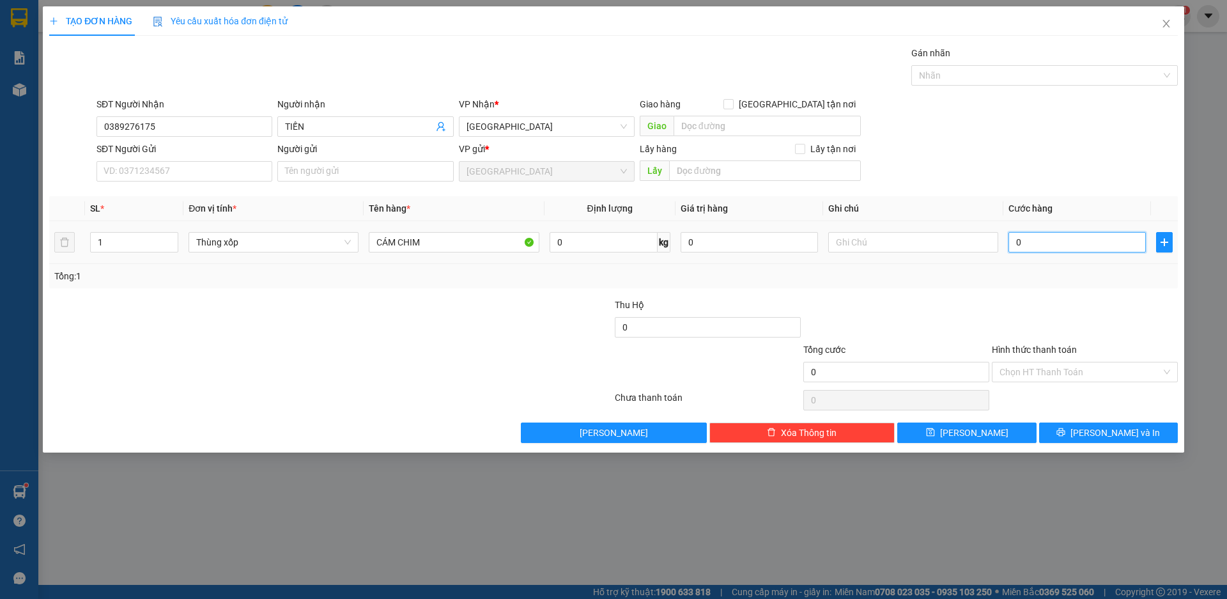
click at [1030, 249] on input "0" at bounding box center [1077, 242] width 137 height 20
type input "1"
type input "10"
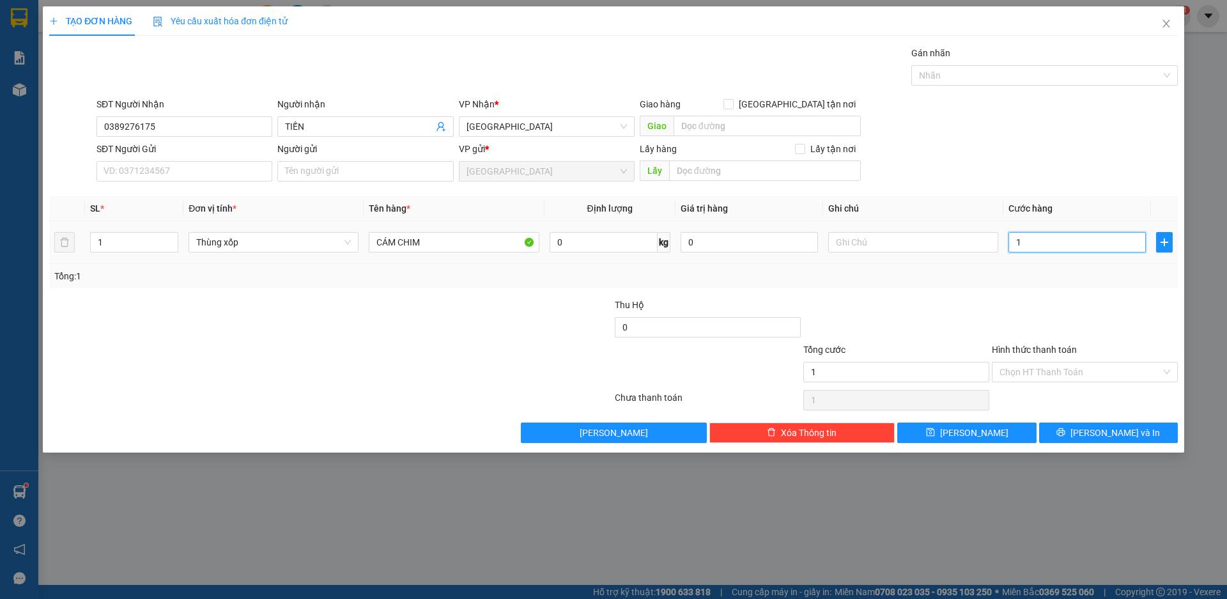
type input "10"
type input "100"
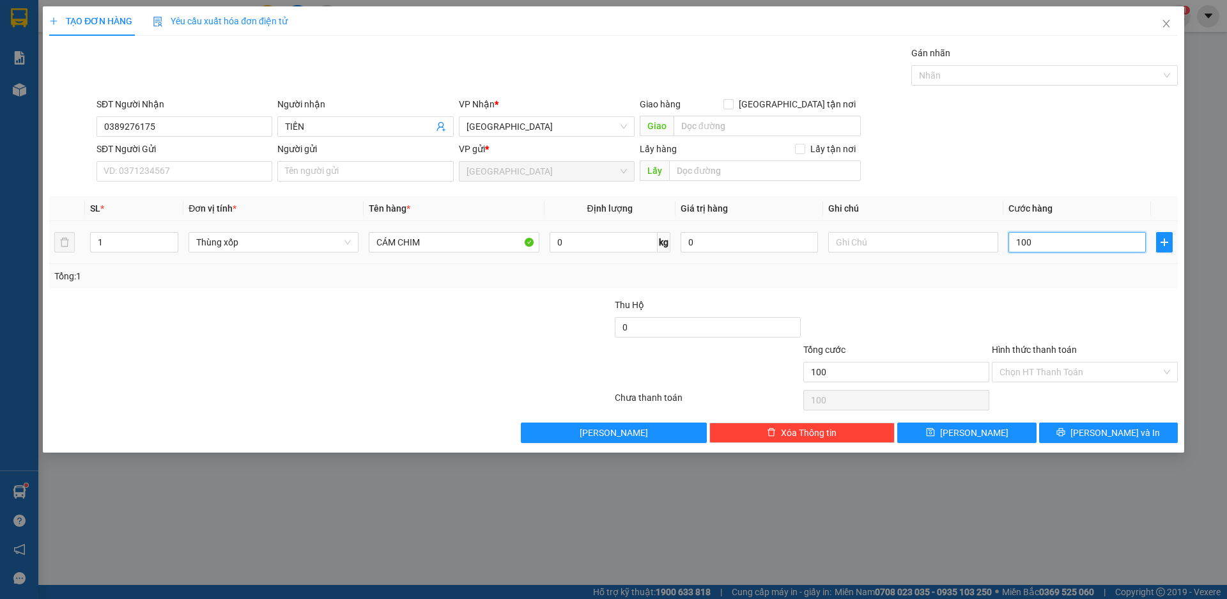
type input "1.000"
type input "10.000"
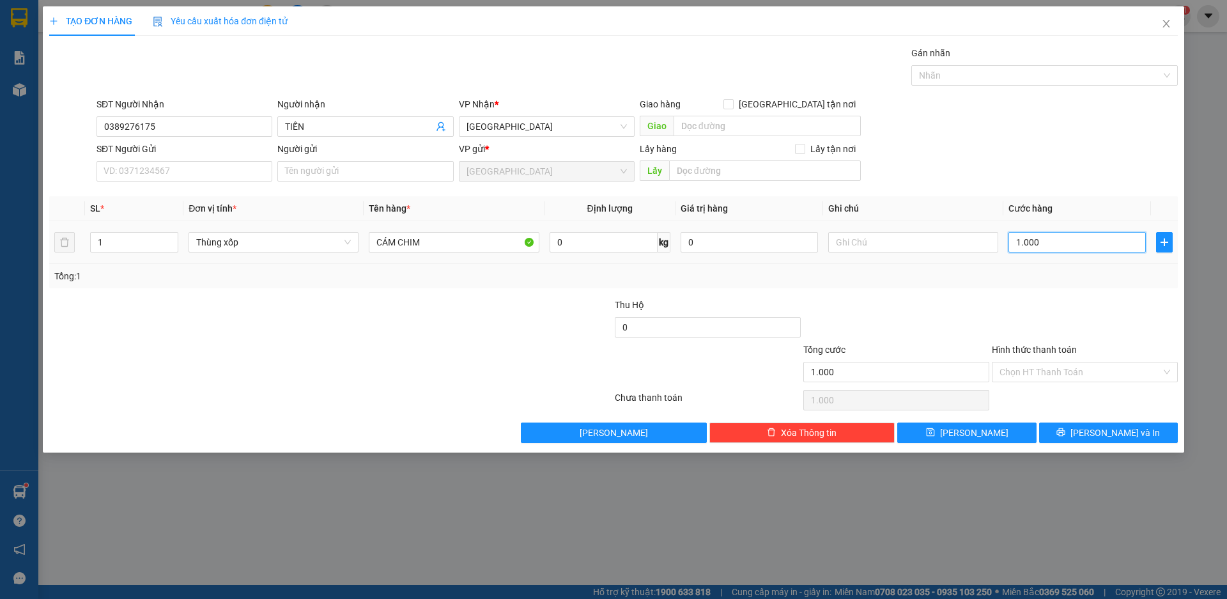
type input "10.000"
type input "100.000"
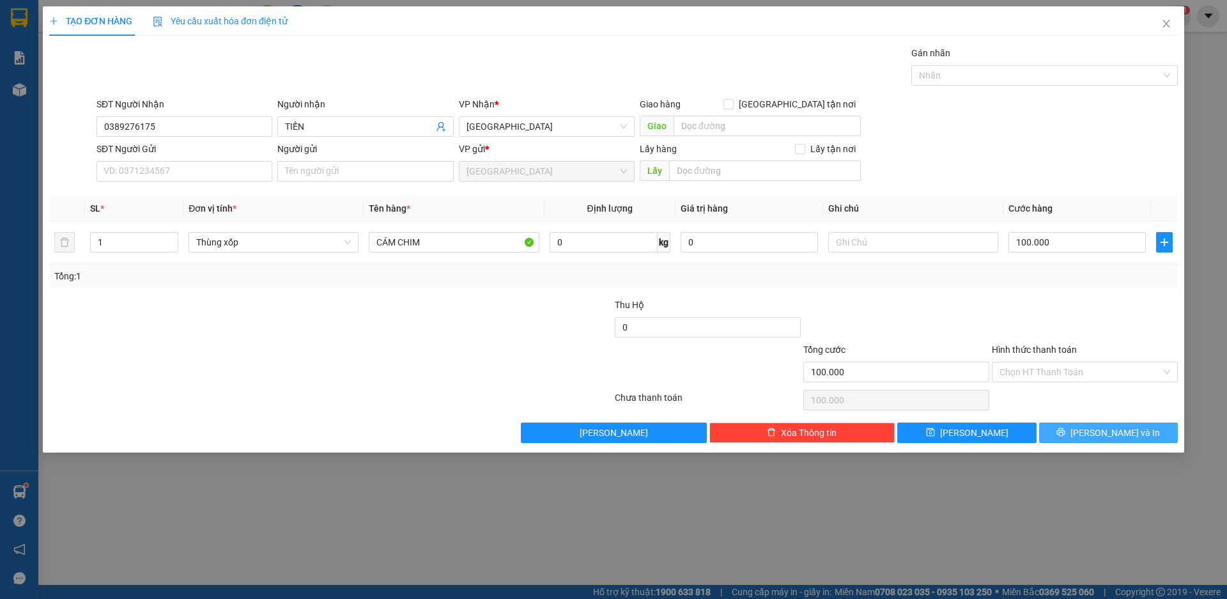
click at [1103, 436] on span "[PERSON_NAME] và In" at bounding box center [1115, 433] width 89 height 14
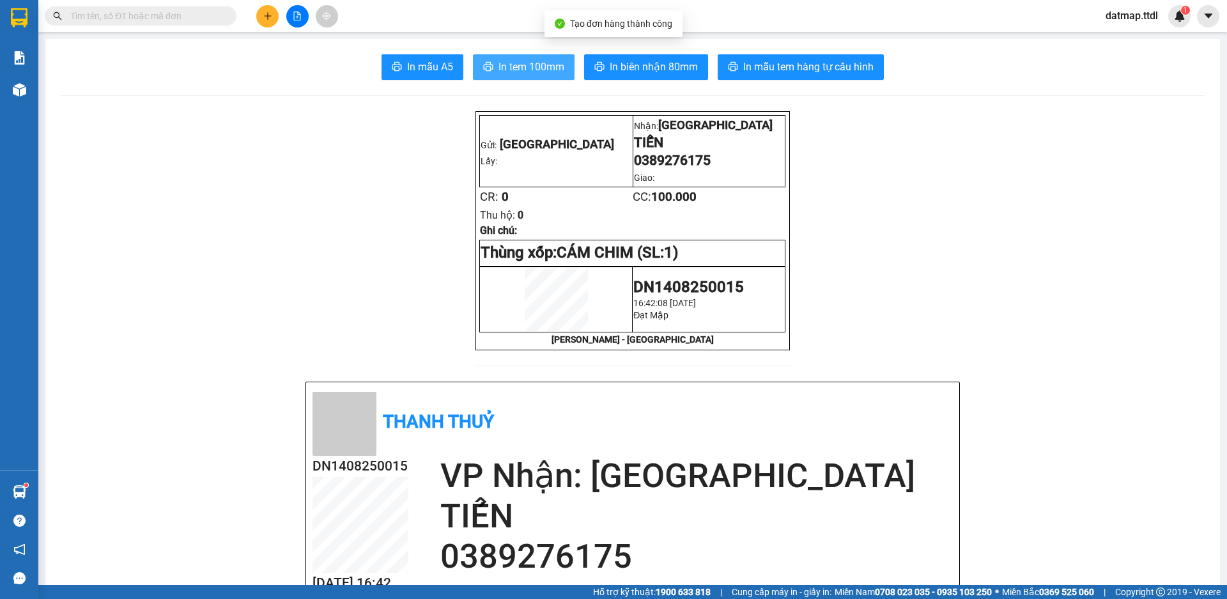
click at [526, 67] on span "In tem 100mm" at bounding box center [532, 67] width 66 height 16
click at [267, 19] on icon "plus" at bounding box center [267, 16] width 9 height 9
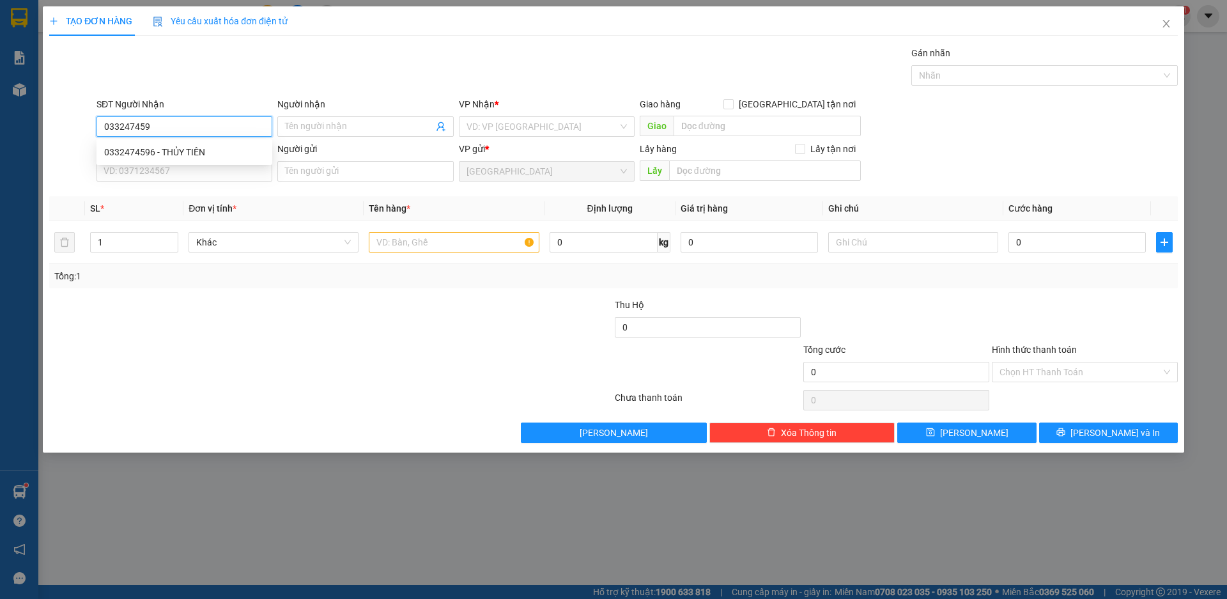
type input "0332474596"
click at [116, 151] on div "0332474596 - THỦY TIÊN" at bounding box center [184, 152] width 160 height 14
type input "THỦY TIÊN"
type input "0332474596"
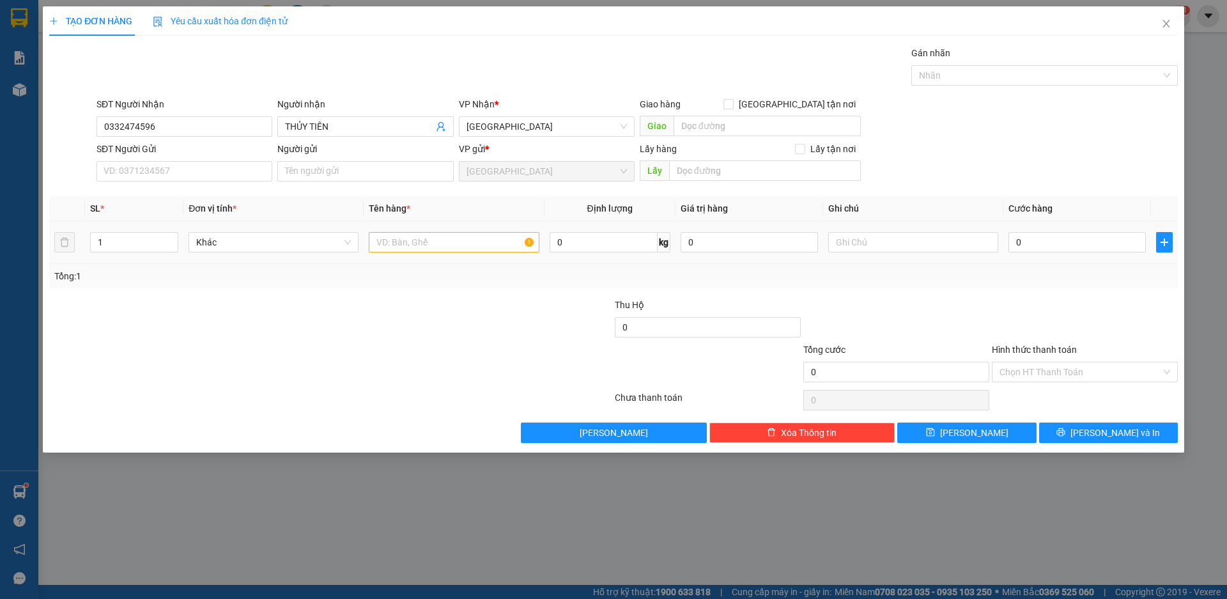
click at [283, 231] on div "Khác" at bounding box center [274, 242] width 170 height 26
click at [282, 242] on span "Khác" at bounding box center [273, 242] width 155 height 19
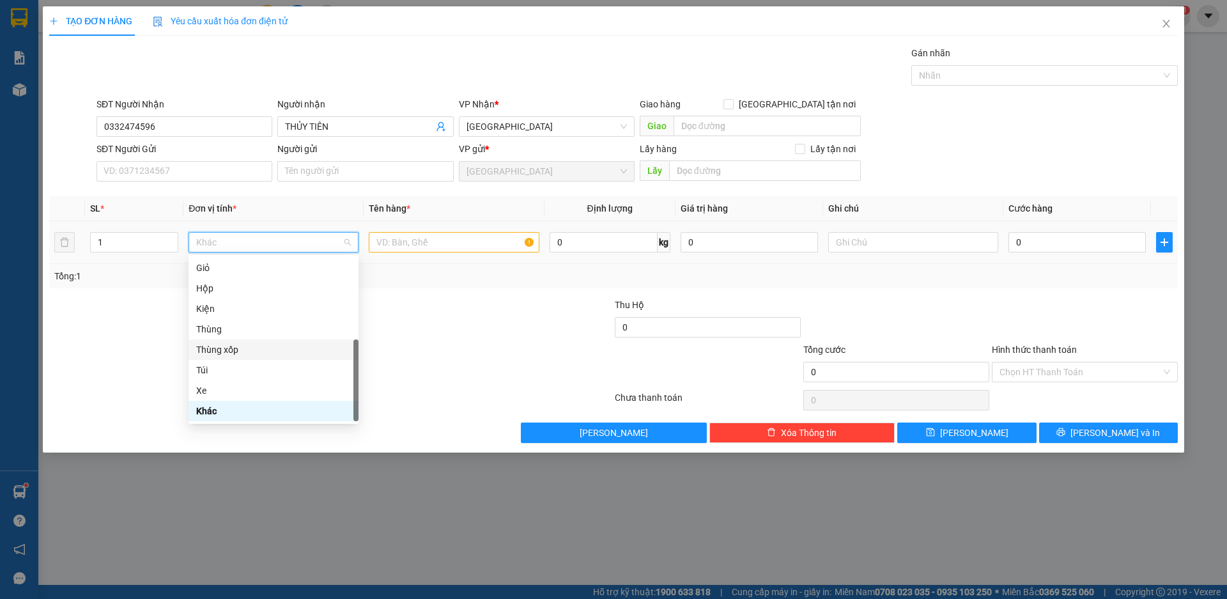
click at [237, 347] on div "Thùng xốp" at bounding box center [273, 350] width 155 height 14
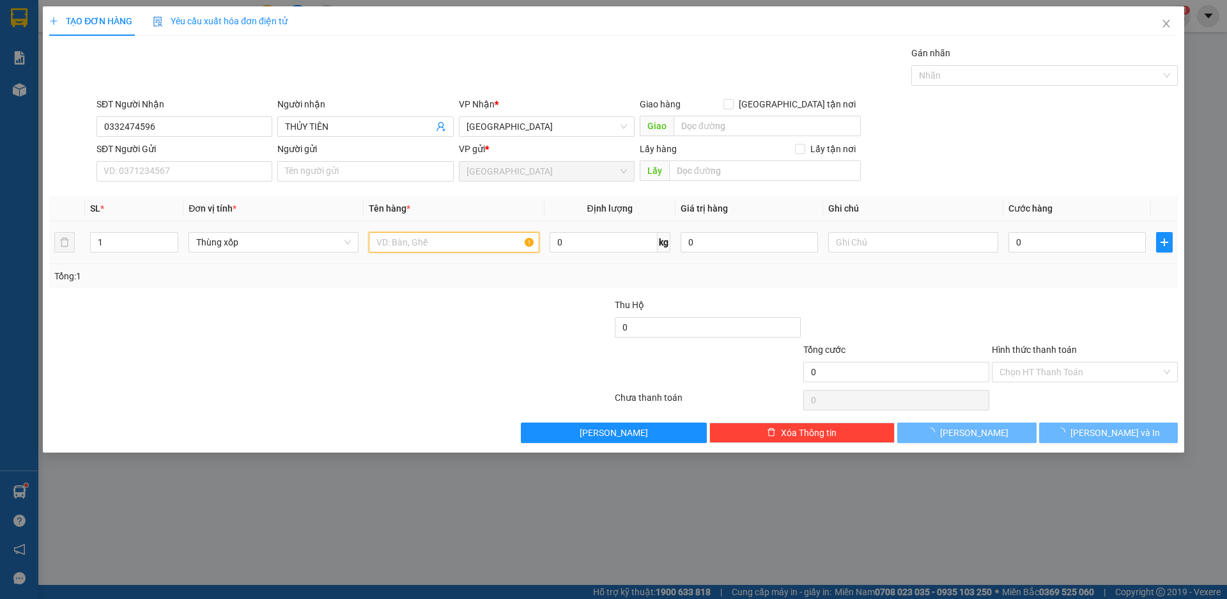
click at [430, 244] on input "text" at bounding box center [454, 242] width 170 height 20
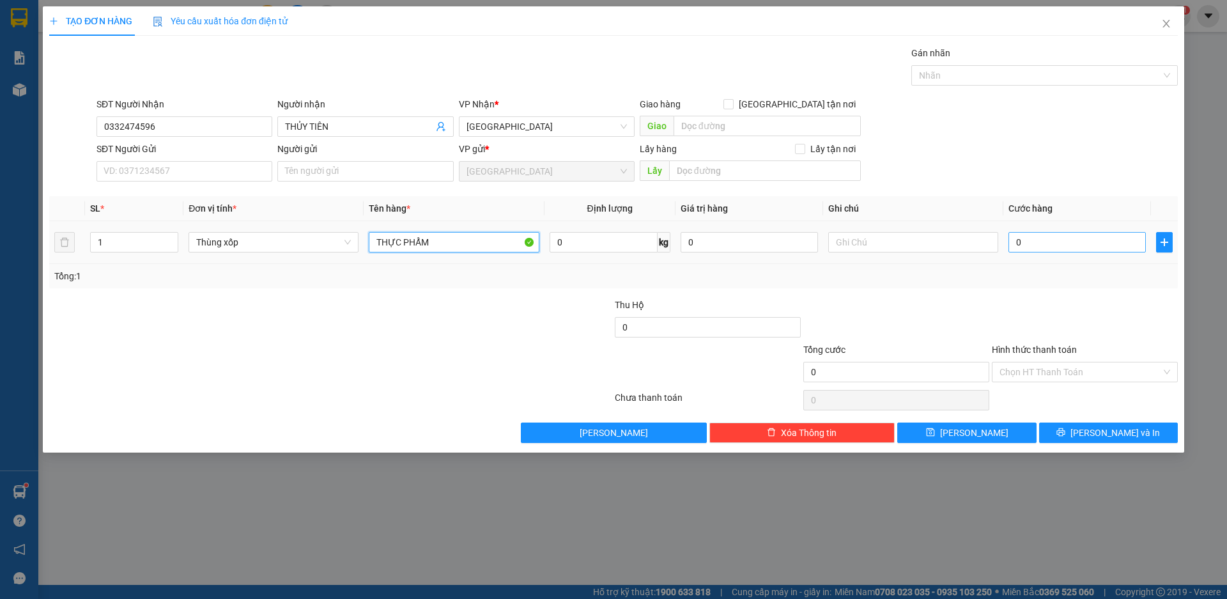
type input "THỰC PHẨM"
click at [1064, 244] on input "0" at bounding box center [1077, 242] width 137 height 20
type input "7"
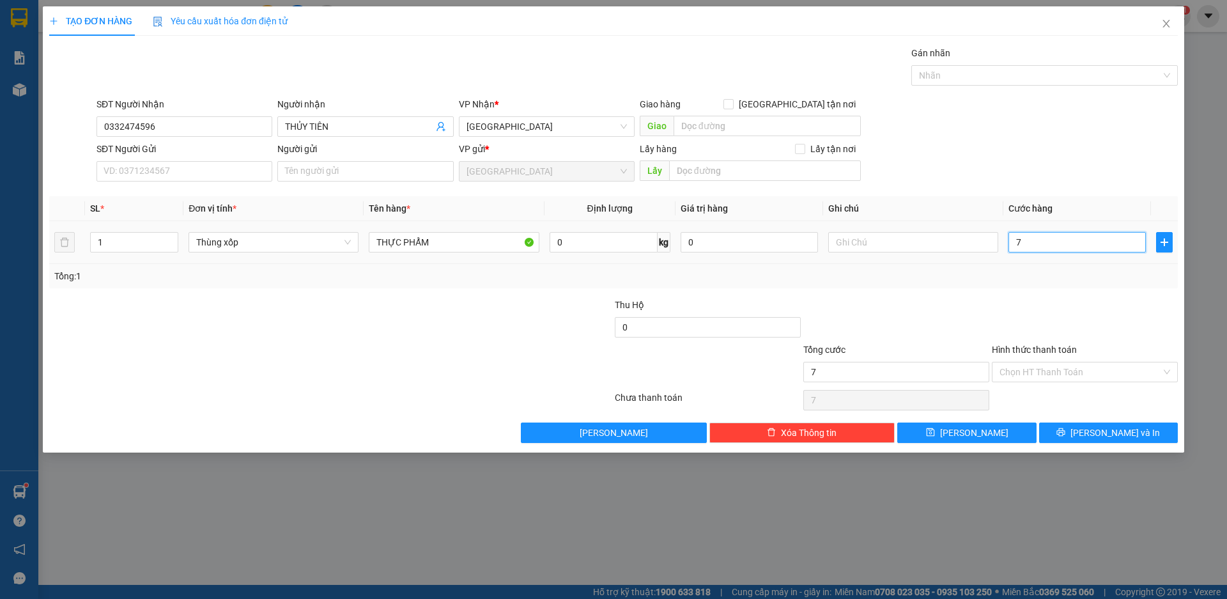
type input "70"
type input "700"
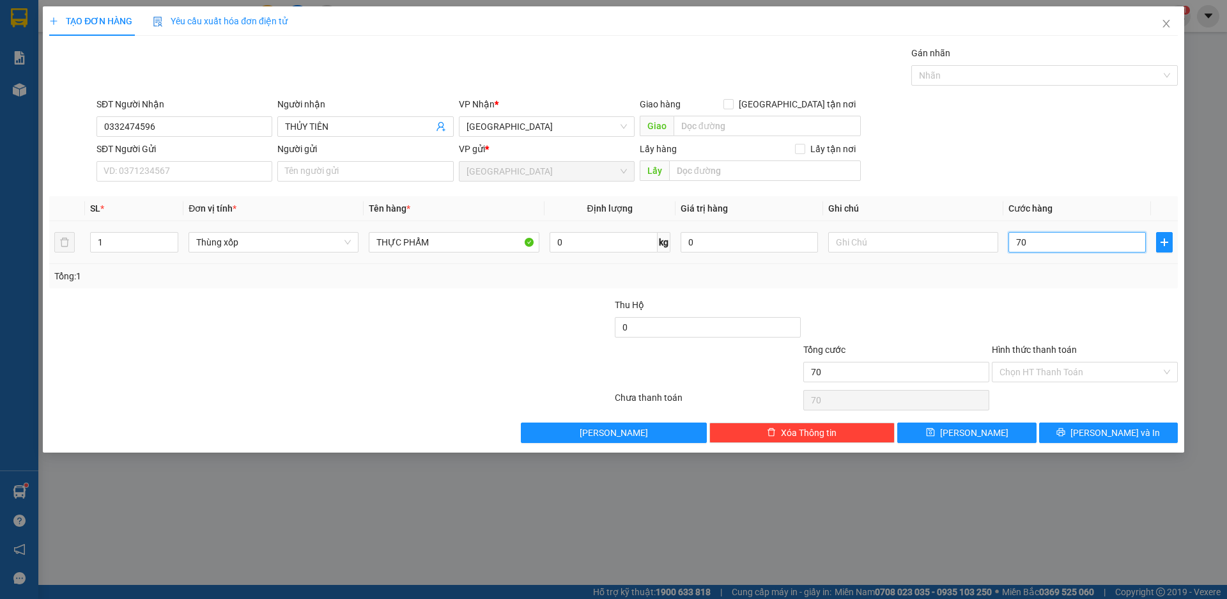
type input "700"
type input "7.000"
type input "70.000"
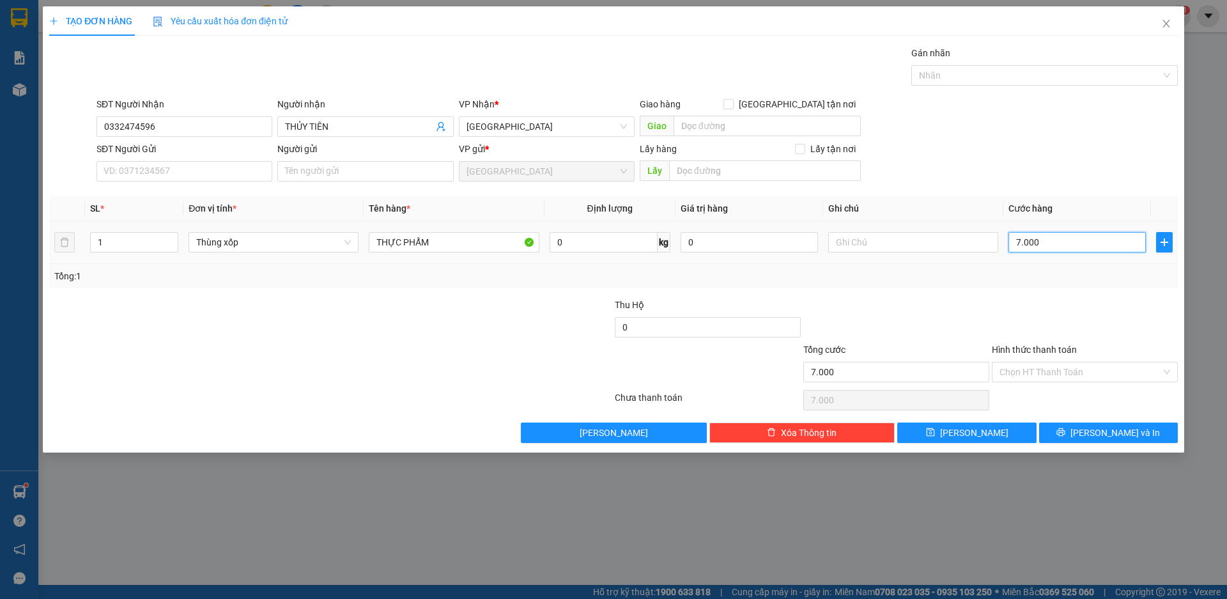
type input "70.000"
click at [1128, 431] on span "[PERSON_NAME] và In" at bounding box center [1115, 433] width 89 height 14
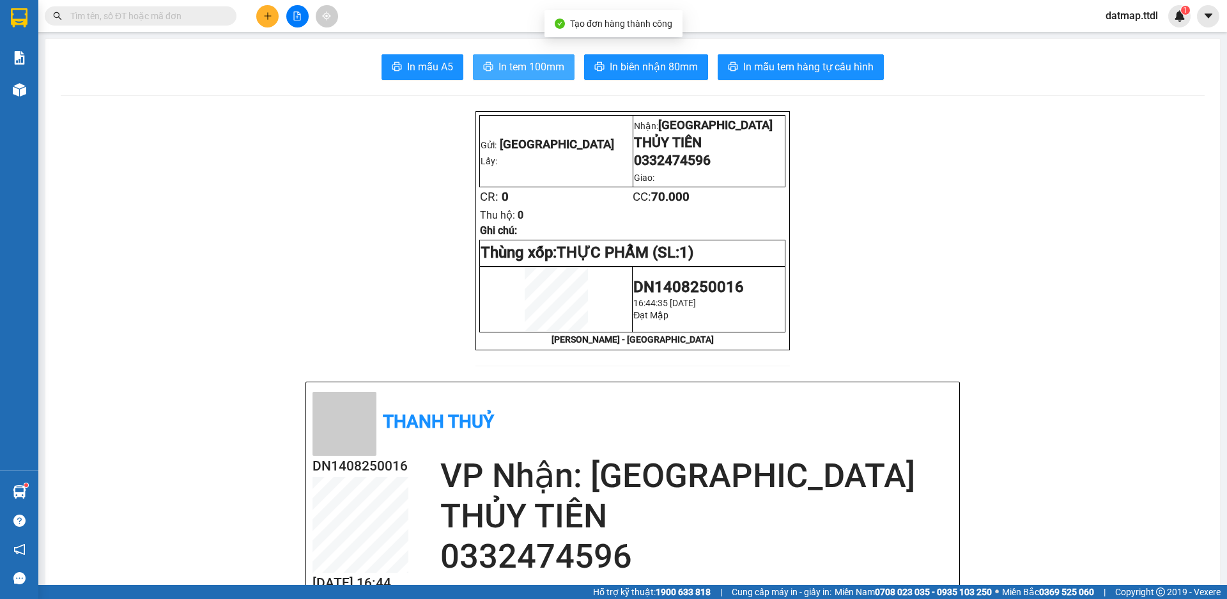
click at [525, 59] on span "In tem 100mm" at bounding box center [532, 67] width 66 height 16
click at [268, 13] on icon "plus" at bounding box center [267, 15] width 1 height 7
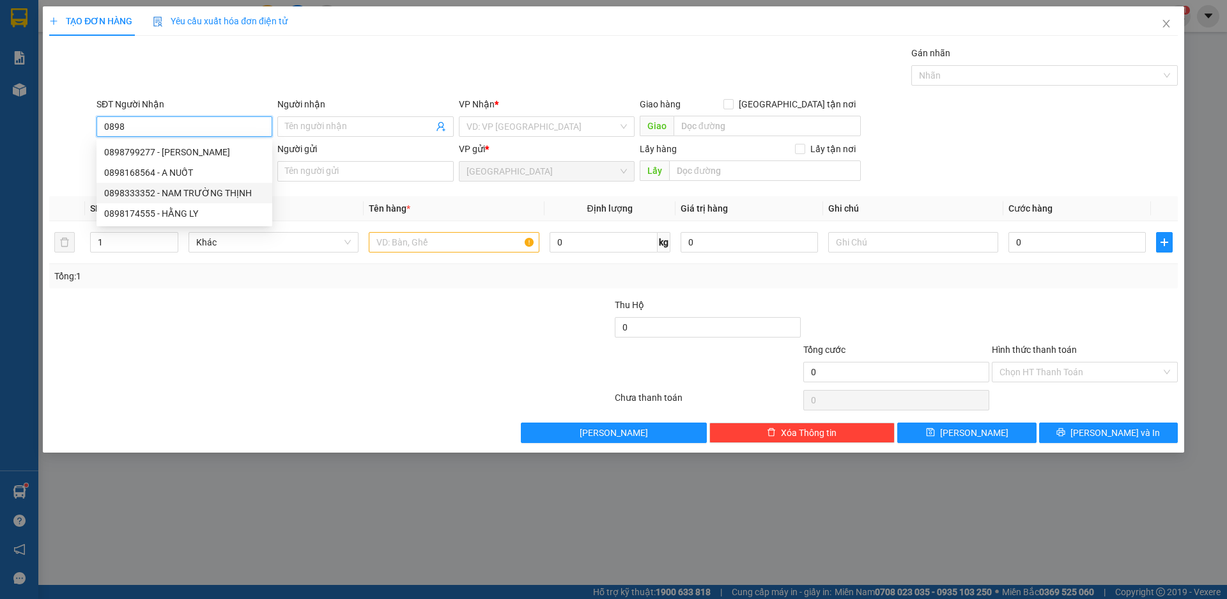
click at [133, 189] on div "0898333352 - NAM TRƯỜNG THỊNH" at bounding box center [184, 193] width 160 height 14
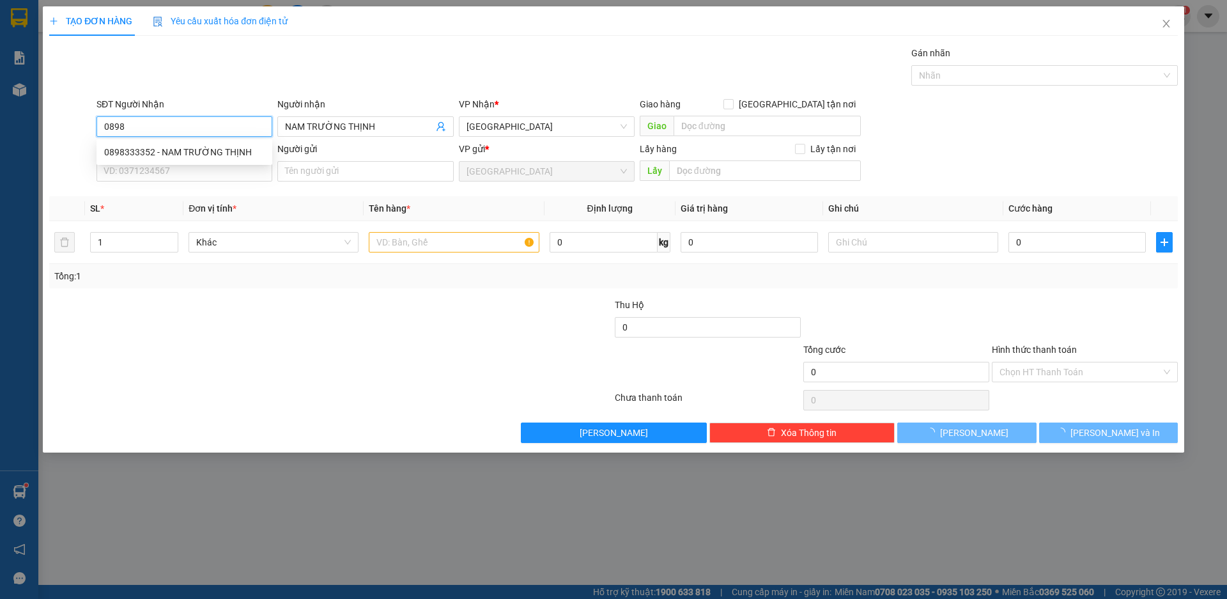
type input "0898333352"
type input "NAM TRƯỜNG THỊNH"
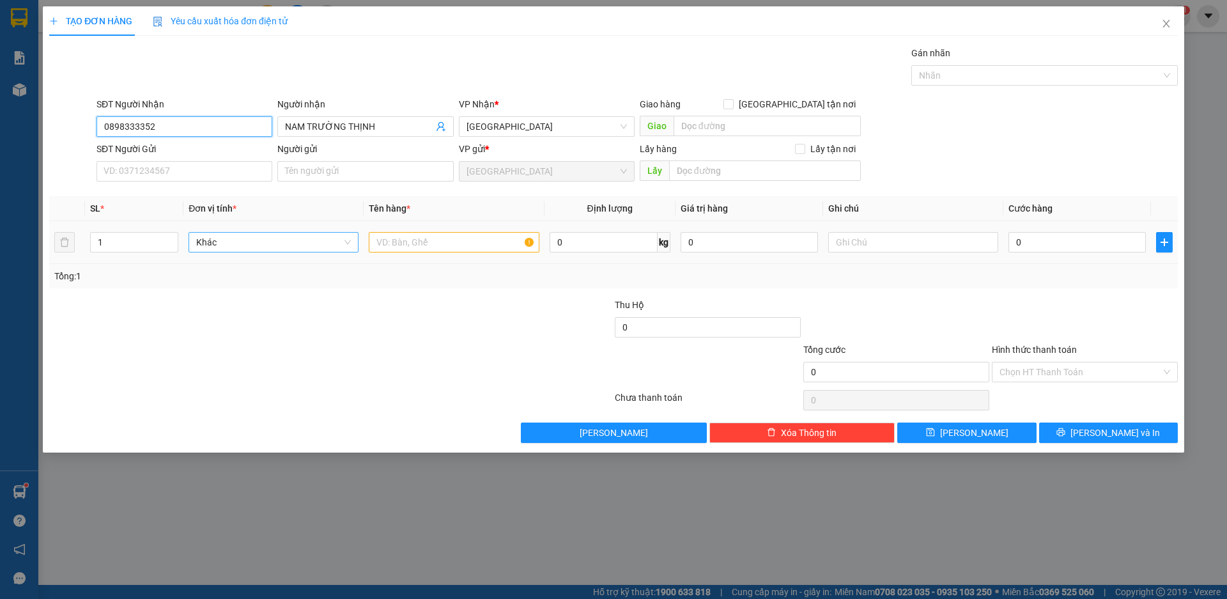
click at [253, 244] on span "Khác" at bounding box center [273, 242] width 155 height 19
type input "0898333352"
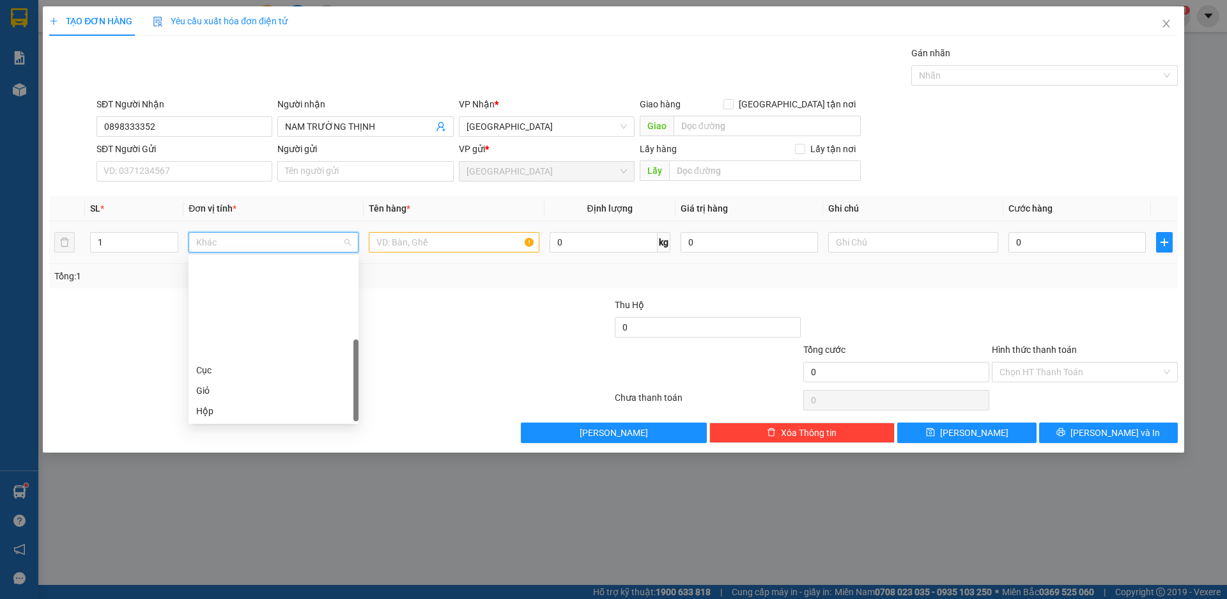
scroll to position [123, 0]
click at [240, 334] on div "Thùng" at bounding box center [273, 329] width 155 height 14
click at [432, 236] on input "text" at bounding box center [454, 242] width 170 height 20
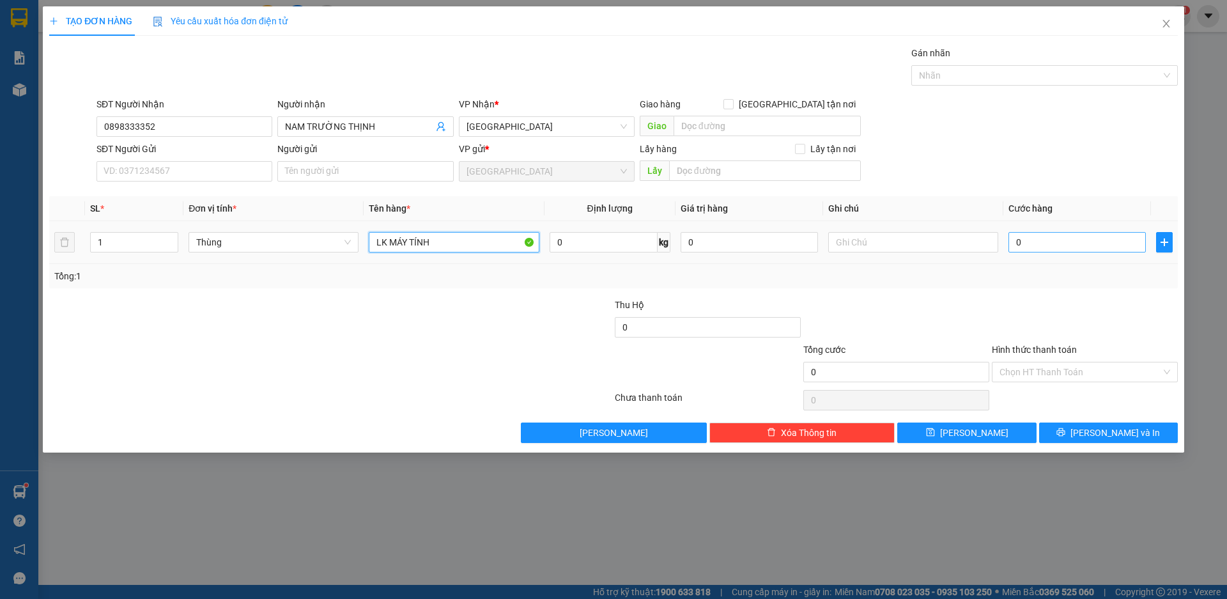
type input "LK MÁY TÍNH"
click at [1074, 248] on input "0" at bounding box center [1077, 242] width 137 height 20
type input "5"
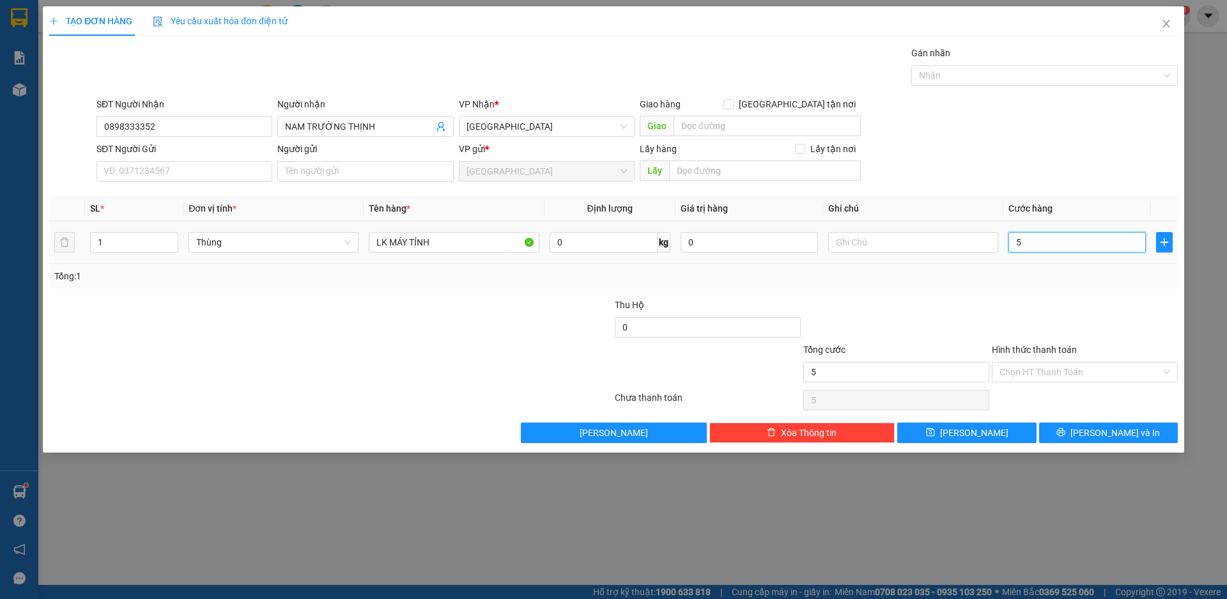
type input "50"
type input "500"
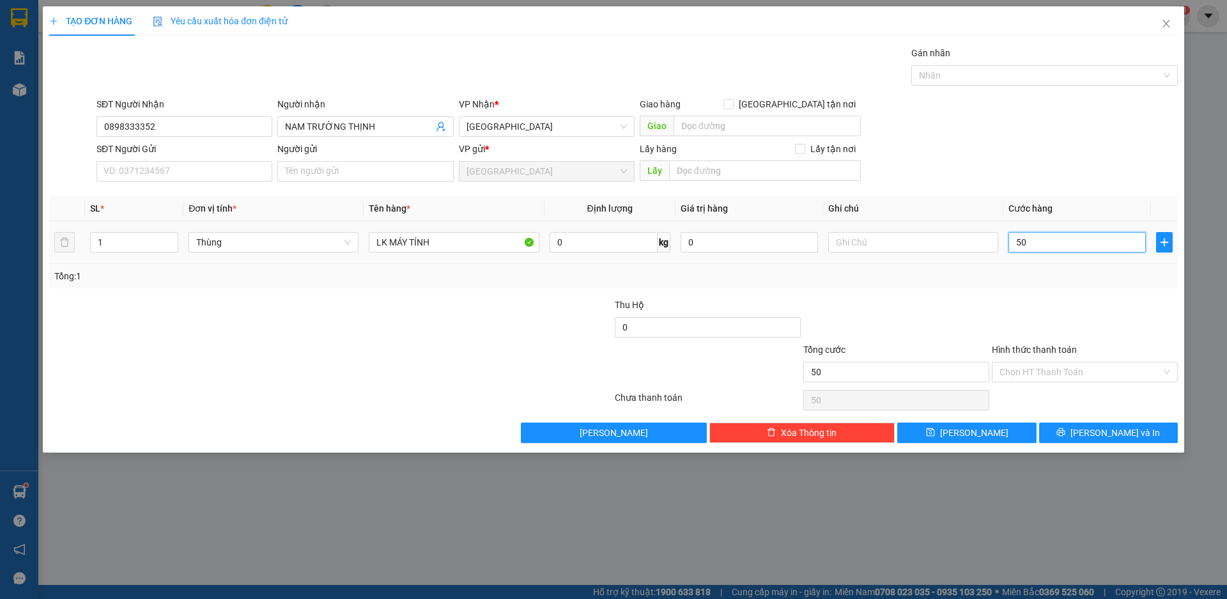
type input "500"
type input "5.000"
type input "50.000"
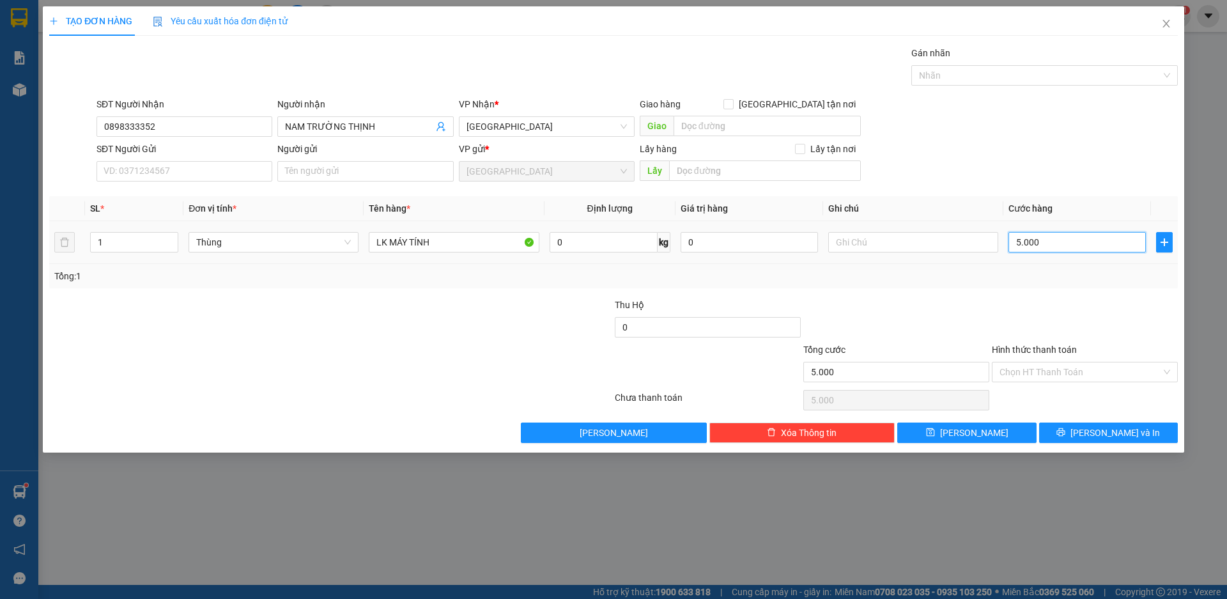
type input "50.000"
click at [1089, 373] on input "Hình thức thanh toán" at bounding box center [1081, 371] width 162 height 19
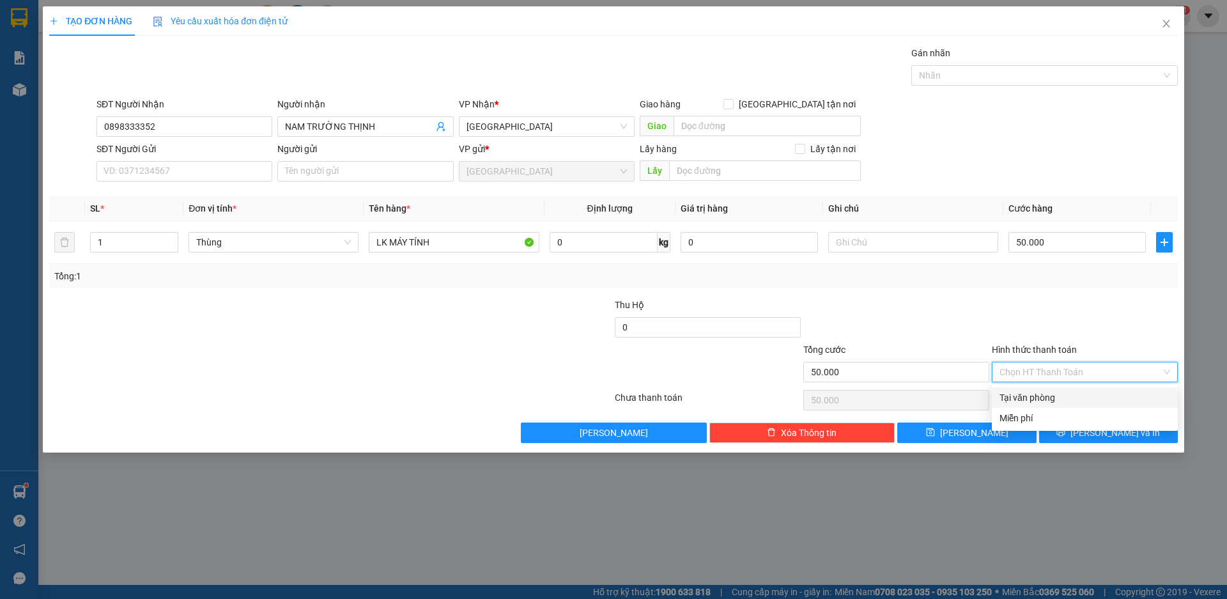
click at [1027, 393] on div "Tại văn phòng" at bounding box center [1085, 398] width 171 height 14
type input "0"
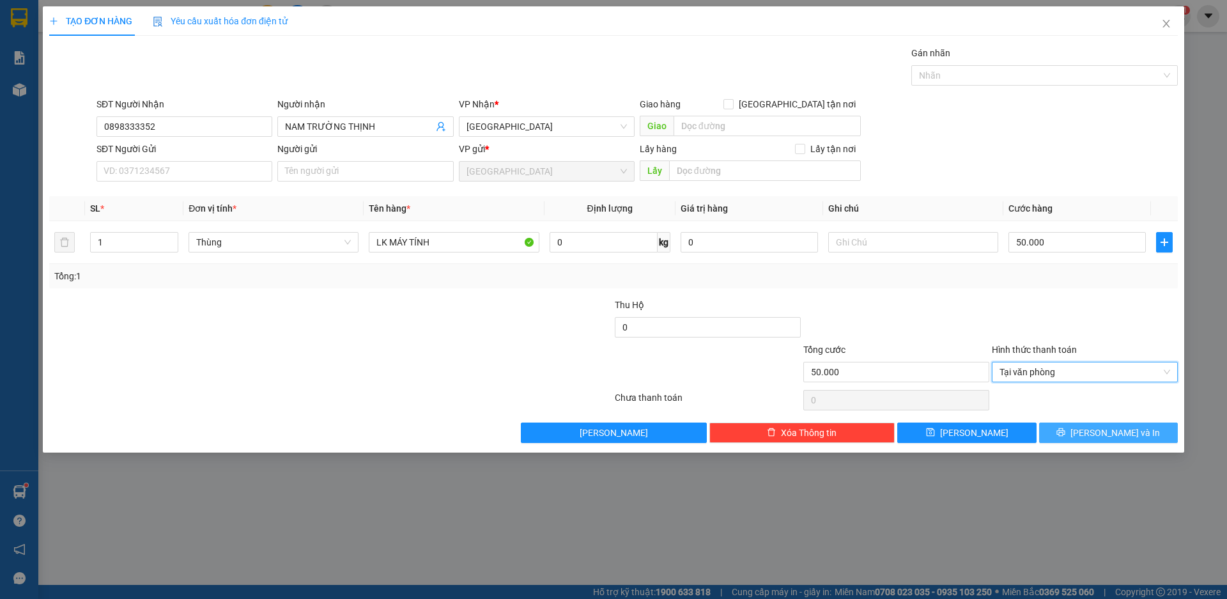
drag, startPoint x: 1087, startPoint y: 433, endPoint x: 1093, endPoint y: 428, distance: 6.8
click at [1066, 433] on icon "printer" at bounding box center [1061, 432] width 8 height 8
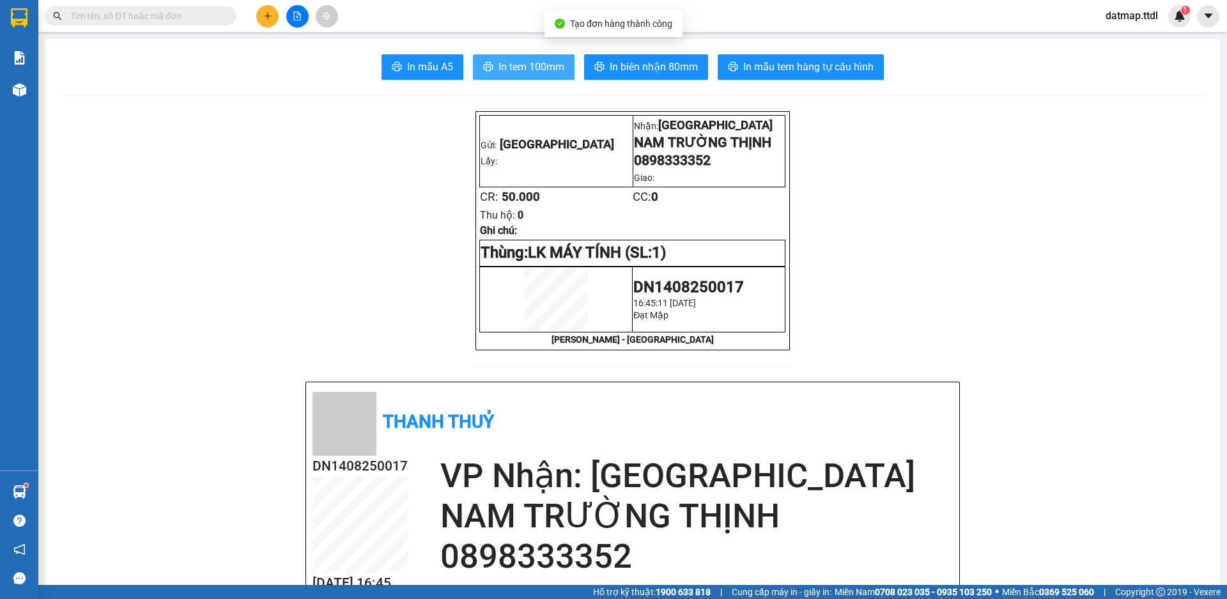
click at [527, 64] on span "In tem 100mm" at bounding box center [532, 67] width 66 height 16
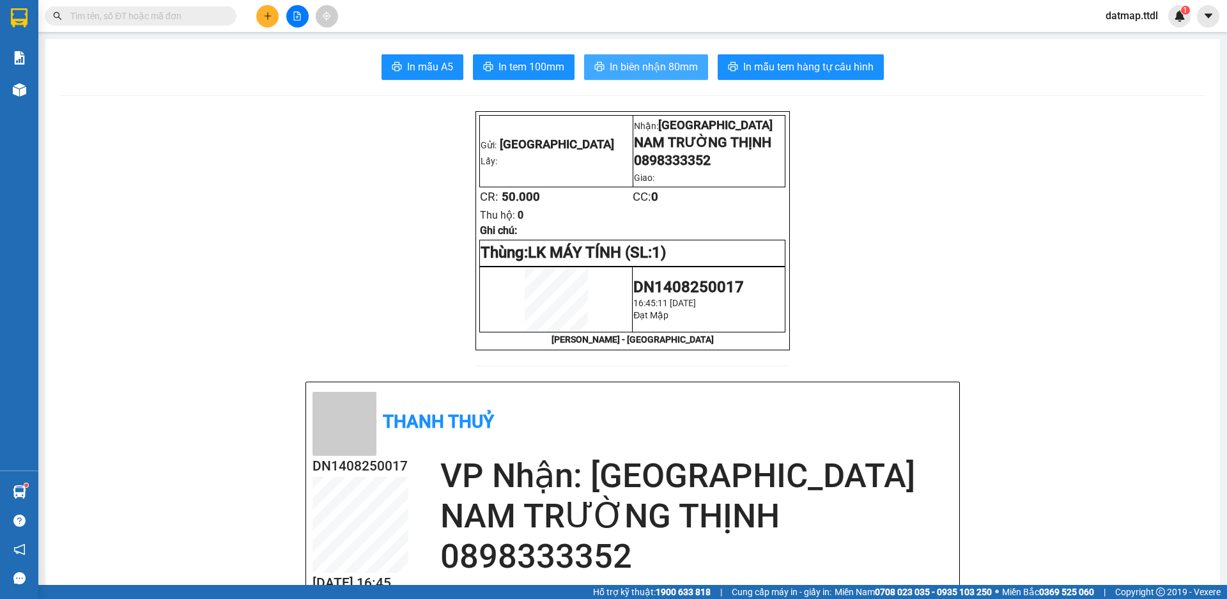
click at [636, 68] on span "In biên nhận 80mm" at bounding box center [654, 67] width 88 height 16
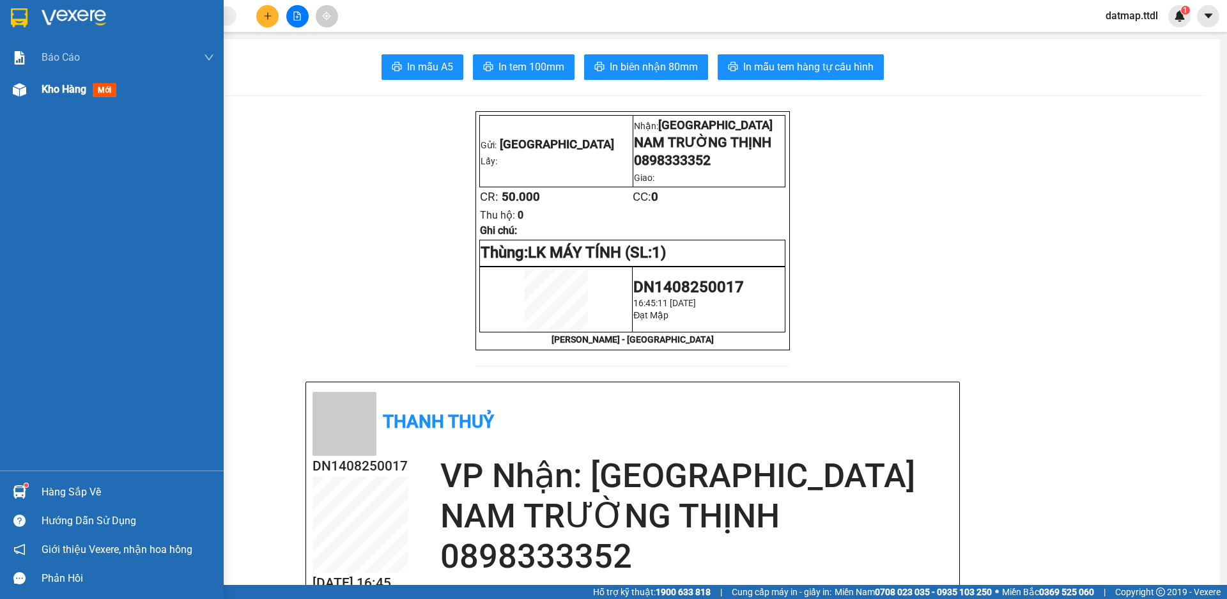
click at [63, 89] on span "Kho hàng" at bounding box center [64, 89] width 45 height 12
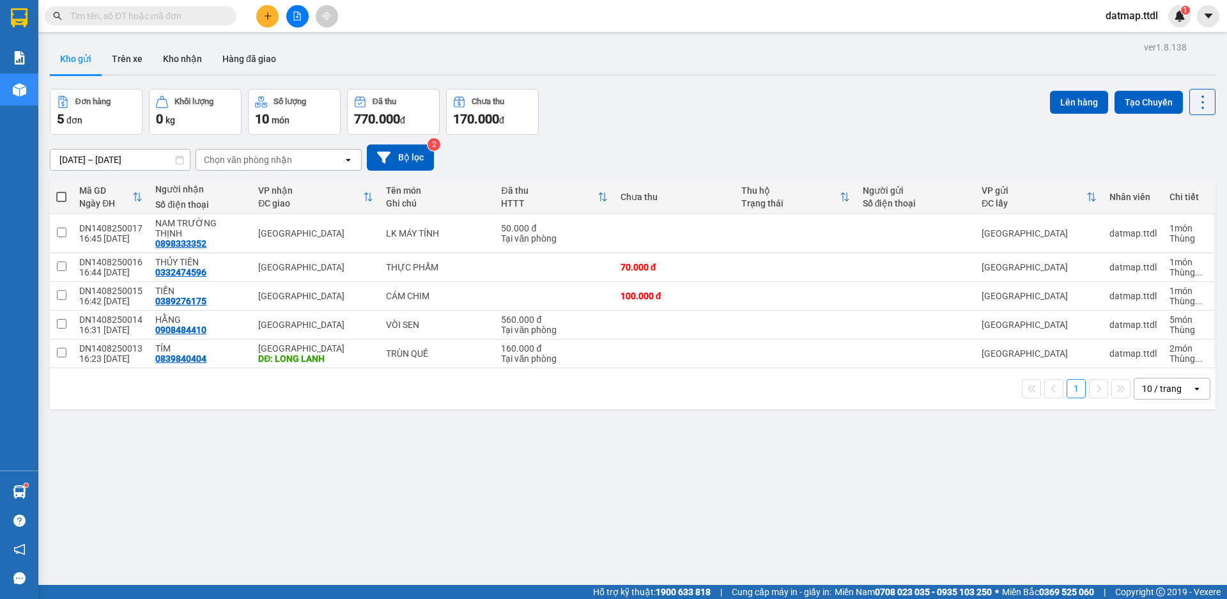
click at [58, 196] on span at bounding box center [61, 197] width 10 height 10
click at [61, 191] on input "checkbox" at bounding box center [61, 191] width 0 height 0
checkbox input "true"
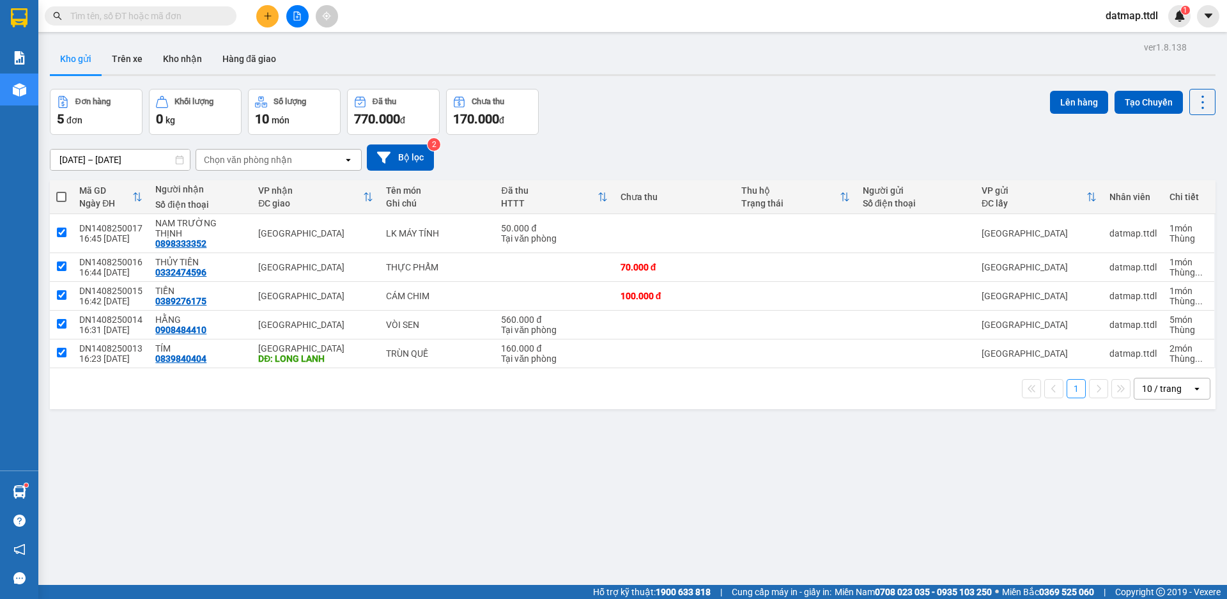
checkbox input "true"
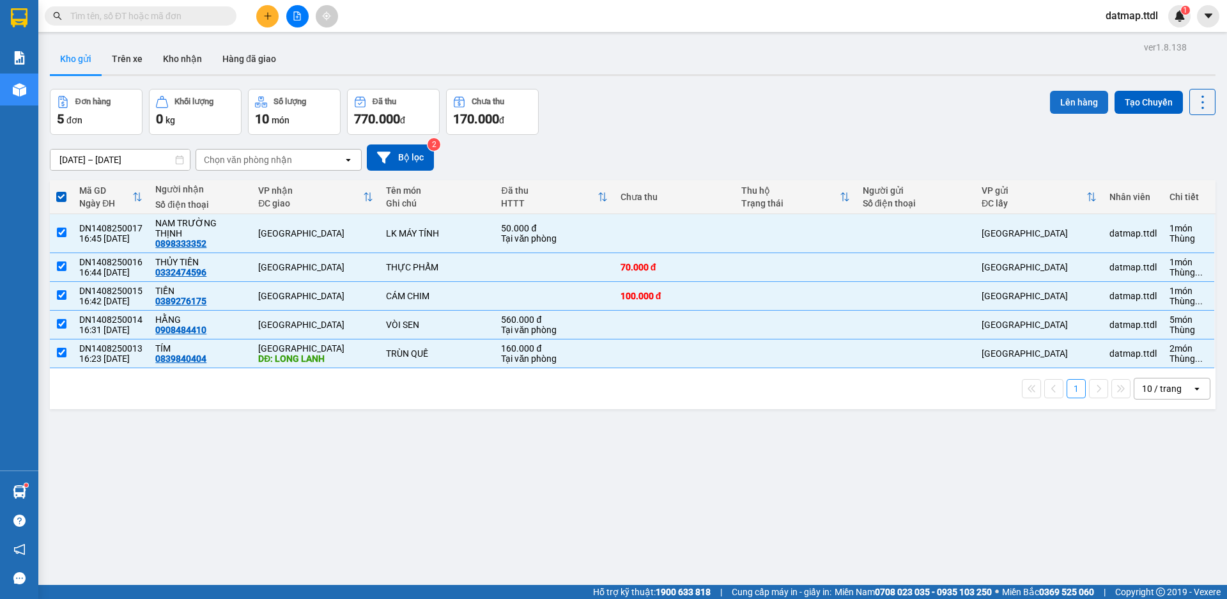
click at [1055, 101] on button "Lên hàng" at bounding box center [1079, 102] width 58 height 23
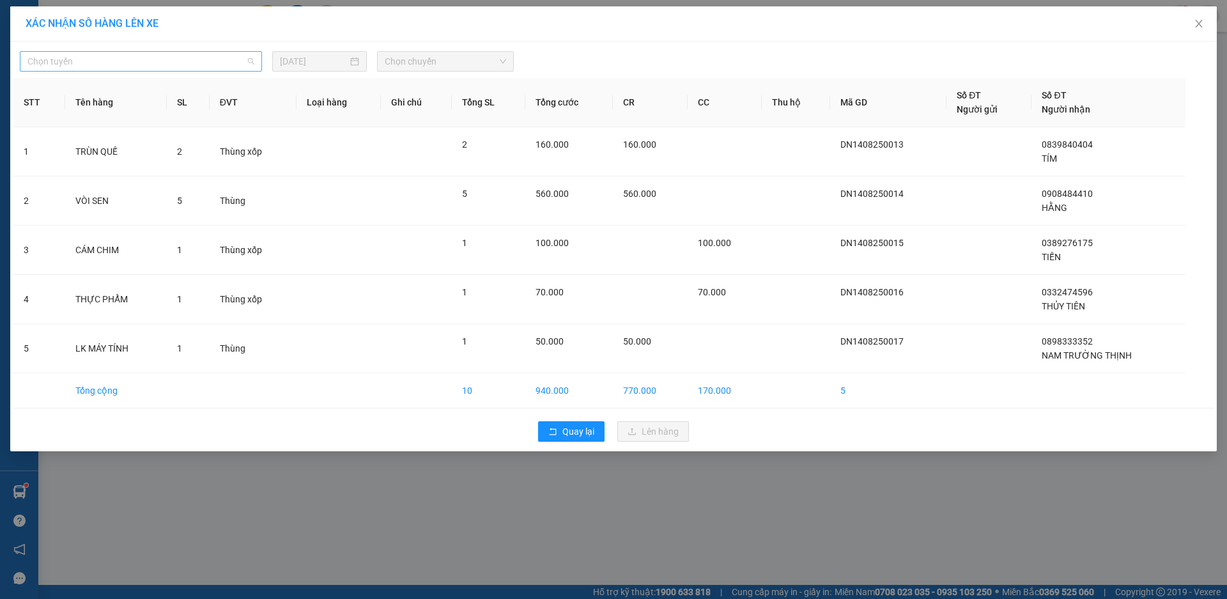
click at [178, 58] on span "Chọn tuyến" at bounding box center [140, 61] width 227 height 19
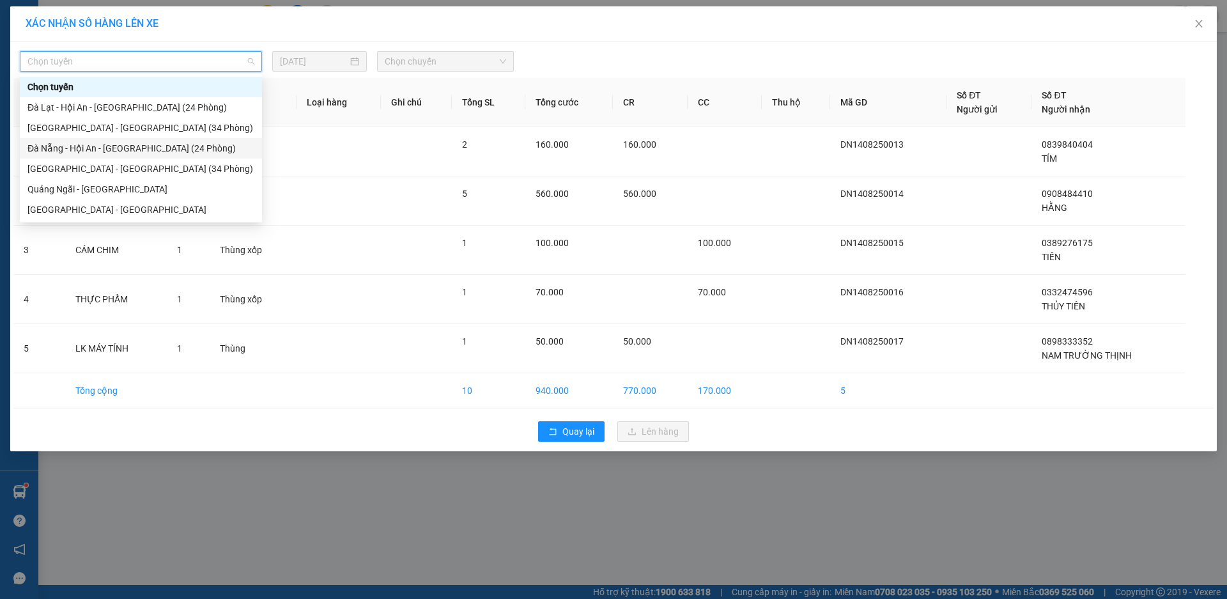
click at [118, 152] on div "Đà Nẵng - Hội An - [GEOGRAPHIC_DATA] (24 Phòng)" at bounding box center [140, 148] width 227 height 14
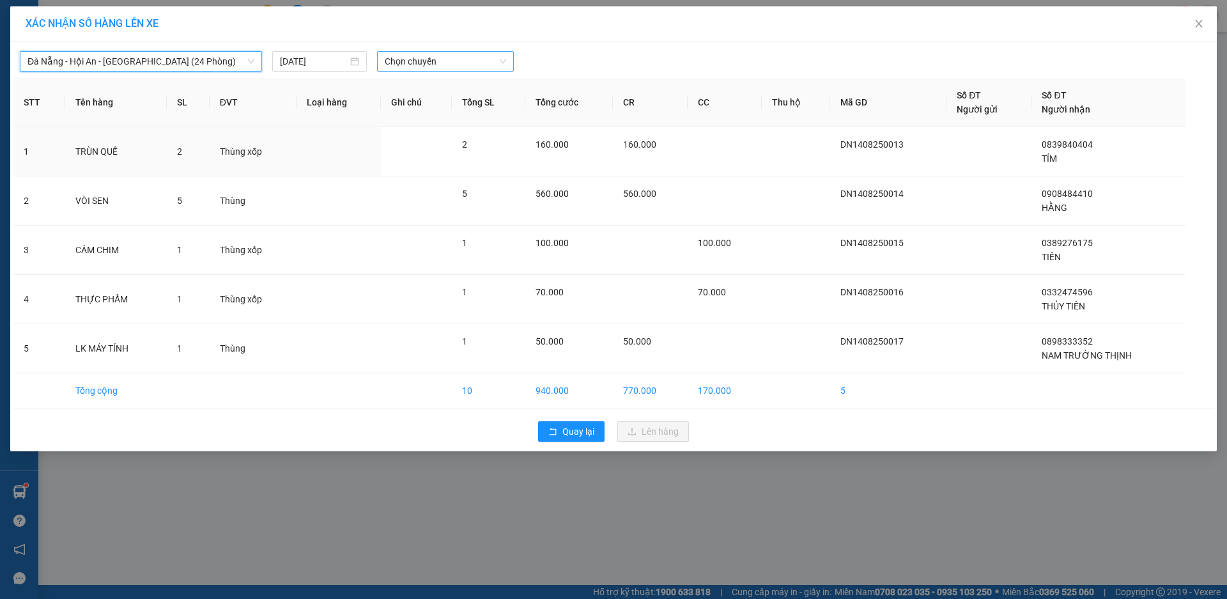
click at [444, 64] on span "Chọn chuyến" at bounding box center [445, 61] width 121 height 19
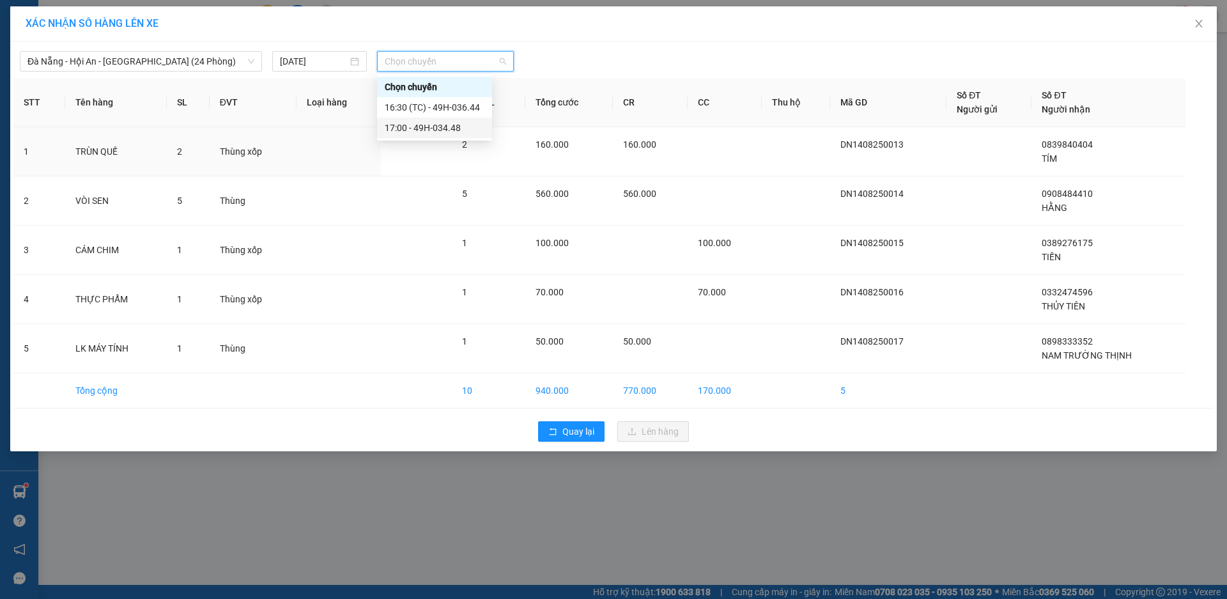
click at [442, 128] on div "17:00 - 49H-034.48" at bounding box center [435, 128] width 100 height 14
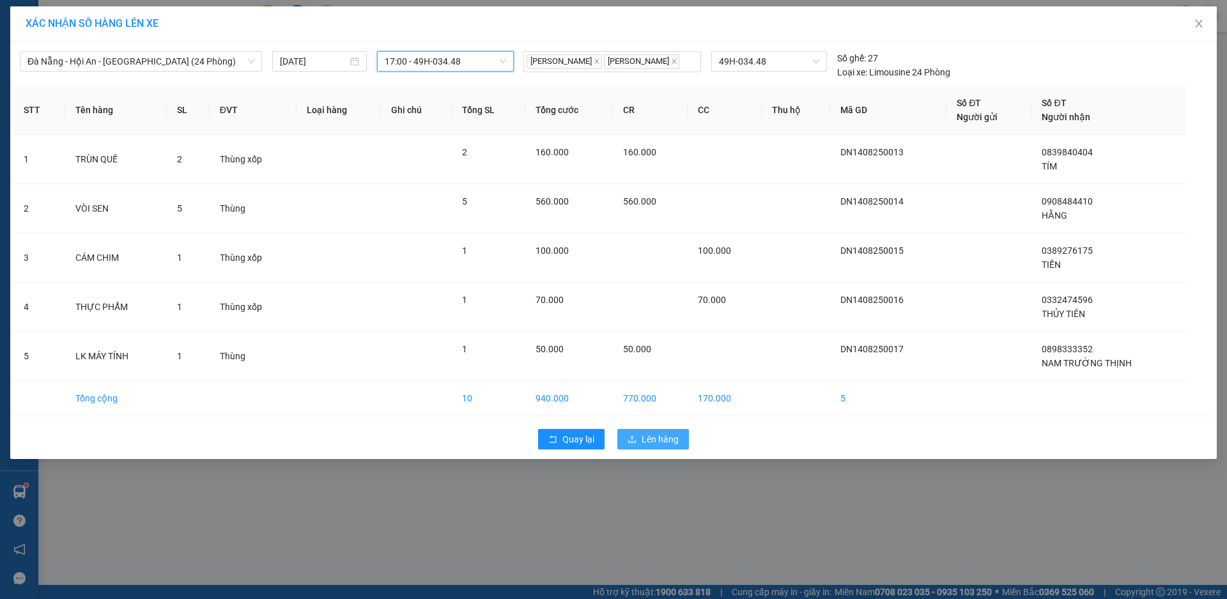
click at [658, 438] on span "Lên hàng" at bounding box center [660, 439] width 37 height 14
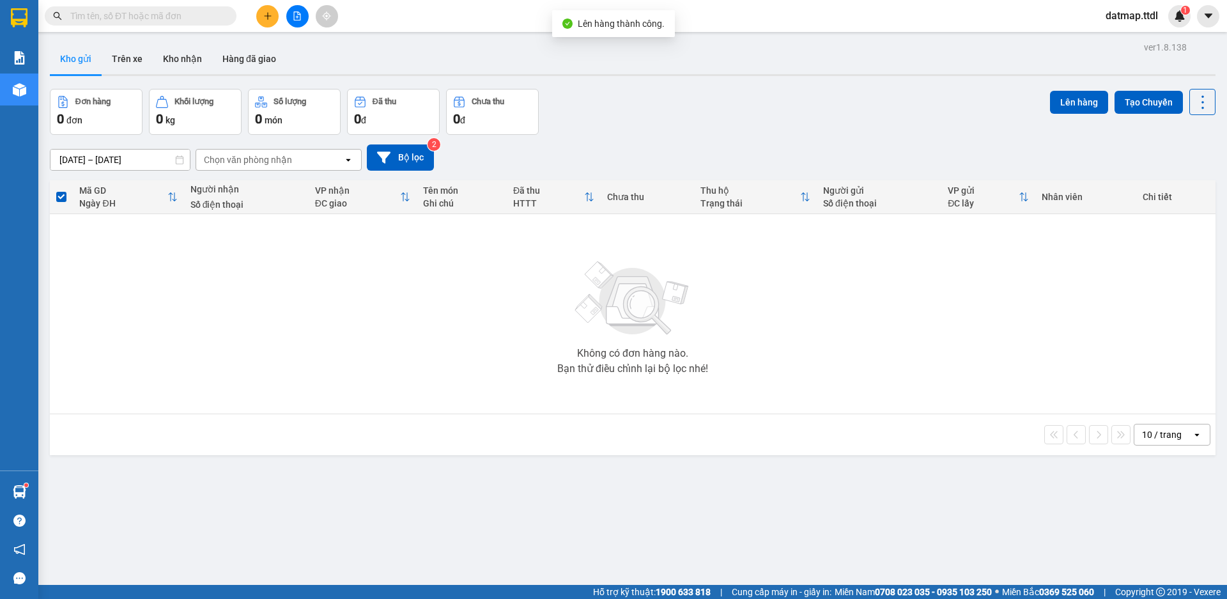
click at [296, 14] on icon "file-add" at bounding box center [297, 16] width 9 height 9
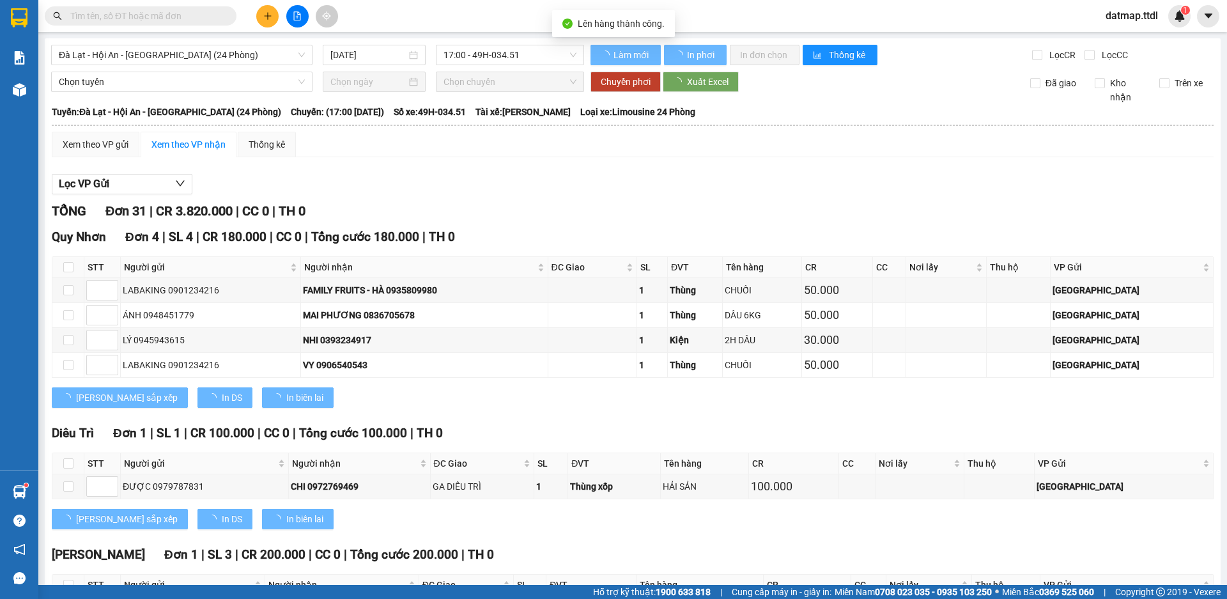
click at [236, 56] on span "Đà Lạt - Hội An - [GEOGRAPHIC_DATA] (24 Phòng)" at bounding box center [182, 54] width 246 height 19
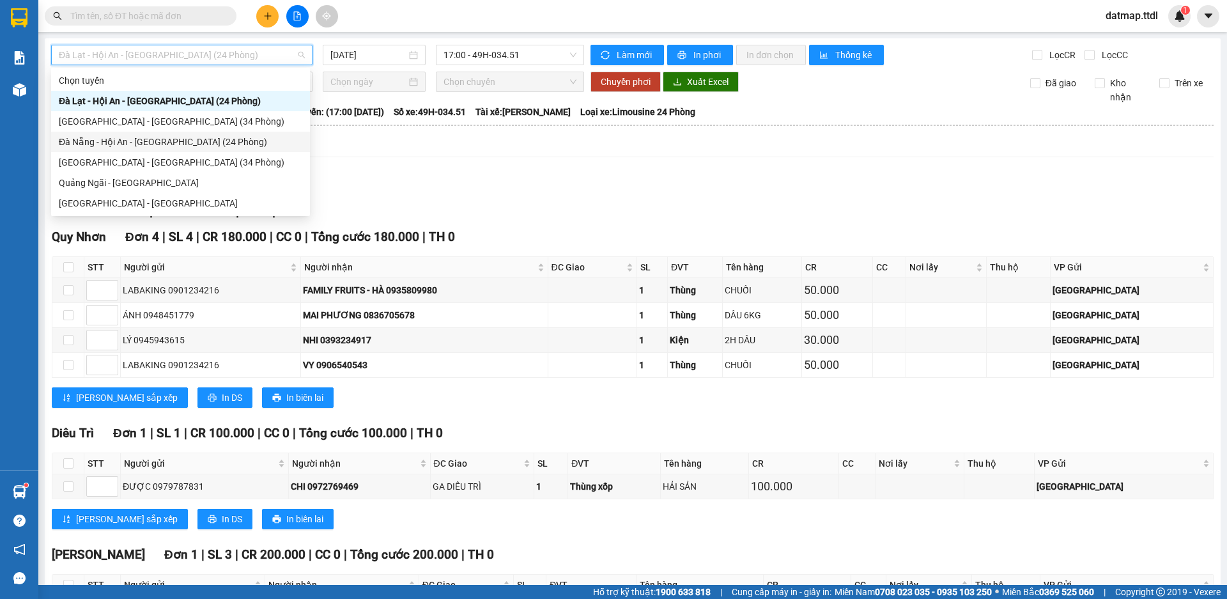
click at [140, 143] on div "Đà Nẵng - Hội An - [GEOGRAPHIC_DATA] (24 Phòng)" at bounding box center [181, 142] width 244 height 14
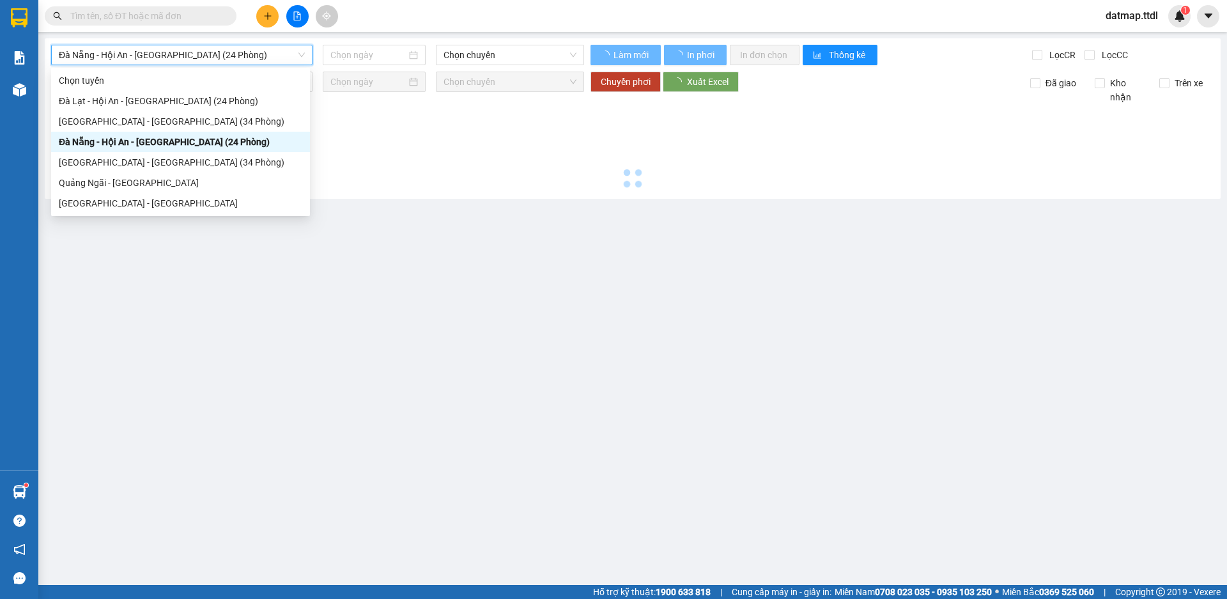
type input "[DATE]"
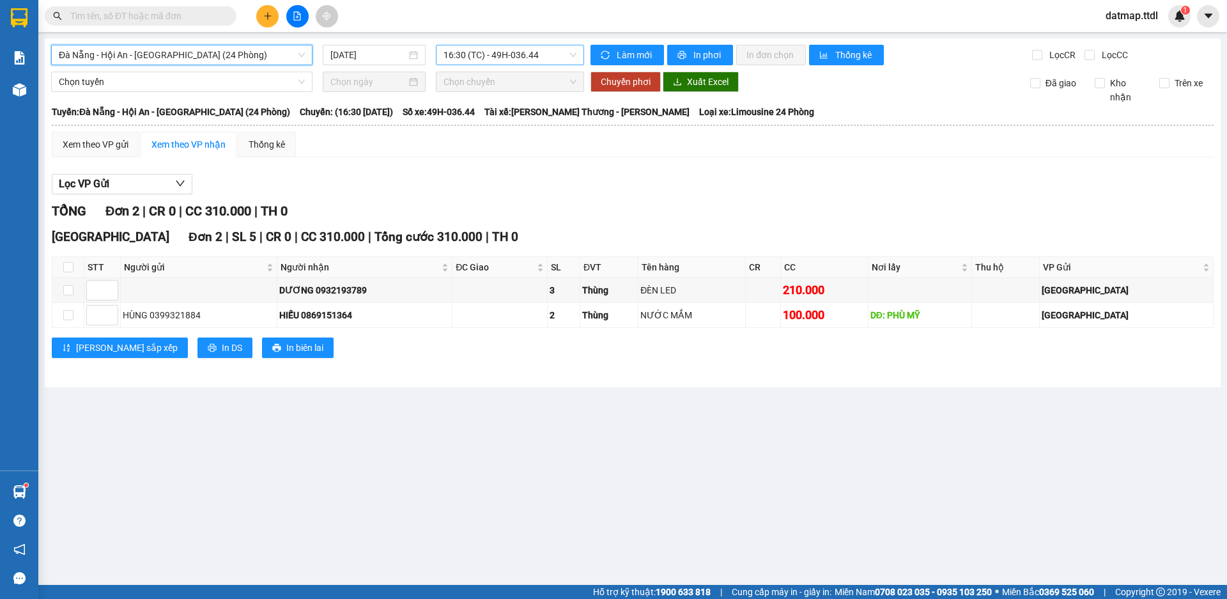
click at [503, 61] on span "16:30 (TC) - 49H-036.44" at bounding box center [510, 54] width 133 height 19
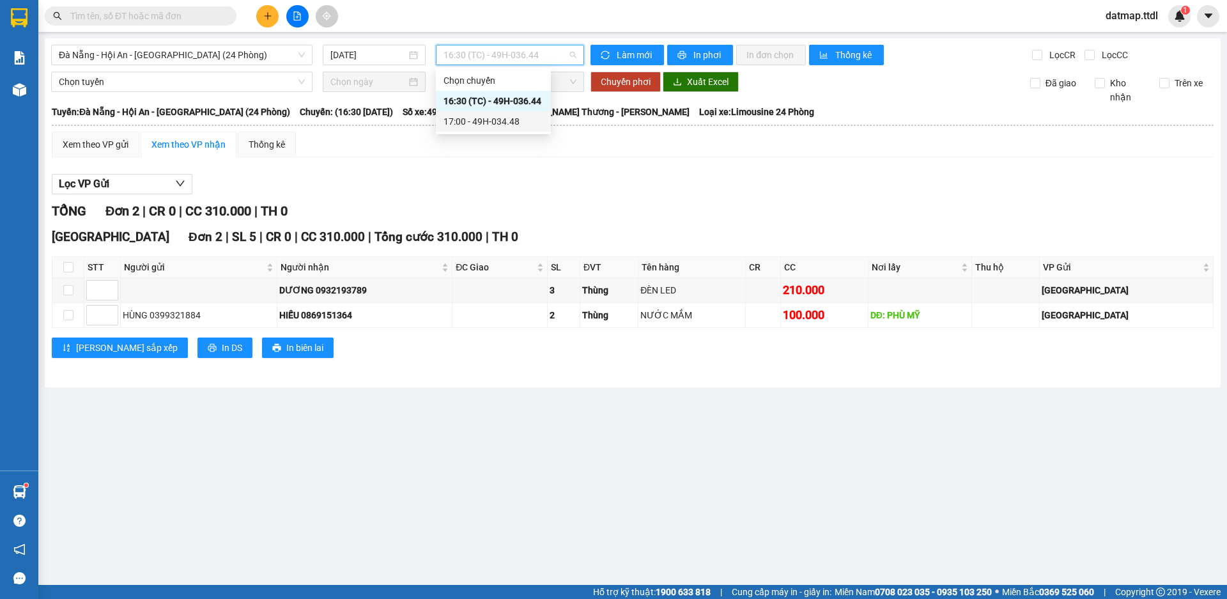
click at [503, 126] on div "17:00 - 49H-034.48" at bounding box center [494, 121] width 100 height 14
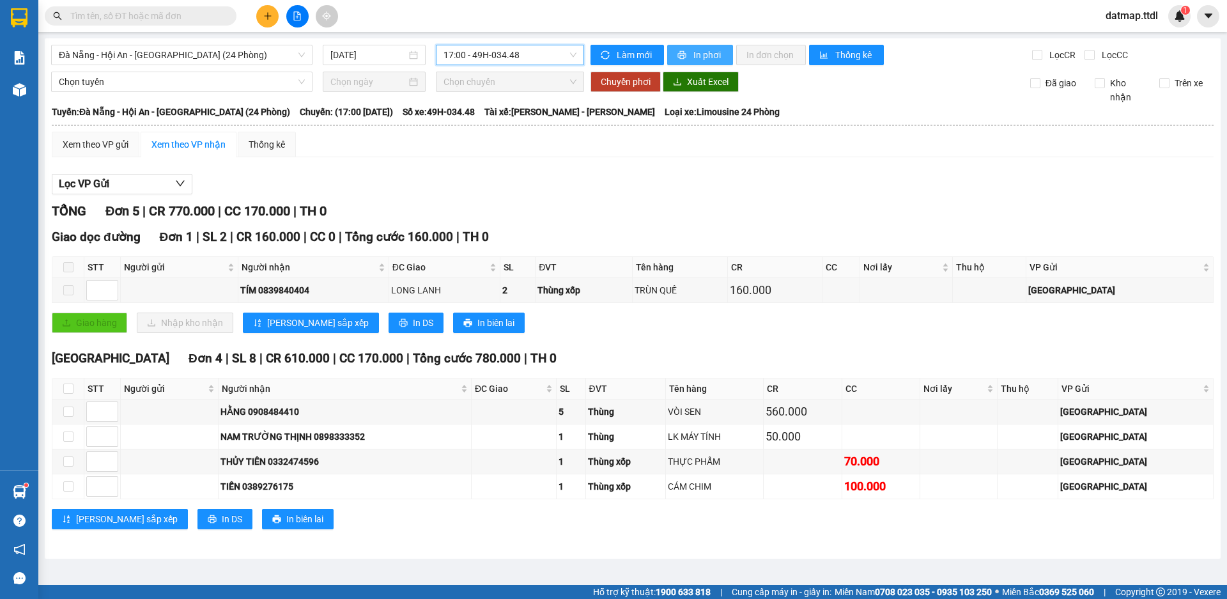
click at [712, 55] on span "In phơi" at bounding box center [708, 55] width 29 height 14
click at [515, 54] on span "17:00 - 49H-034.48" at bounding box center [510, 54] width 133 height 19
click at [511, 101] on div "16:30 (TC) - 49H-036.44" at bounding box center [494, 101] width 100 height 14
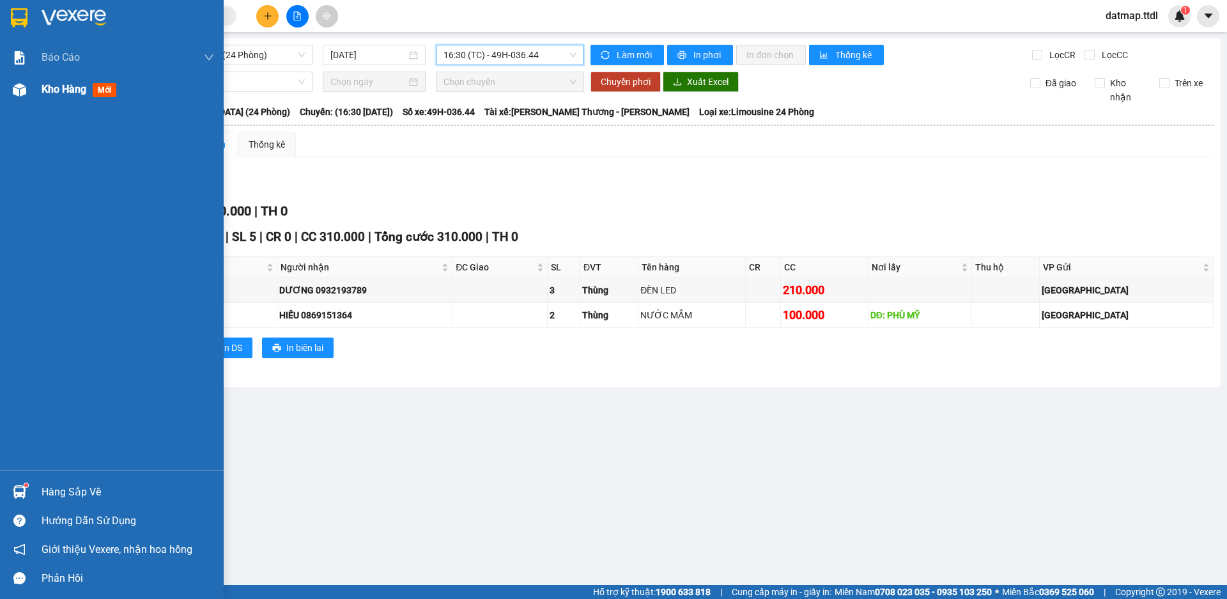
click at [59, 90] on span "Kho hàng" at bounding box center [64, 89] width 45 height 12
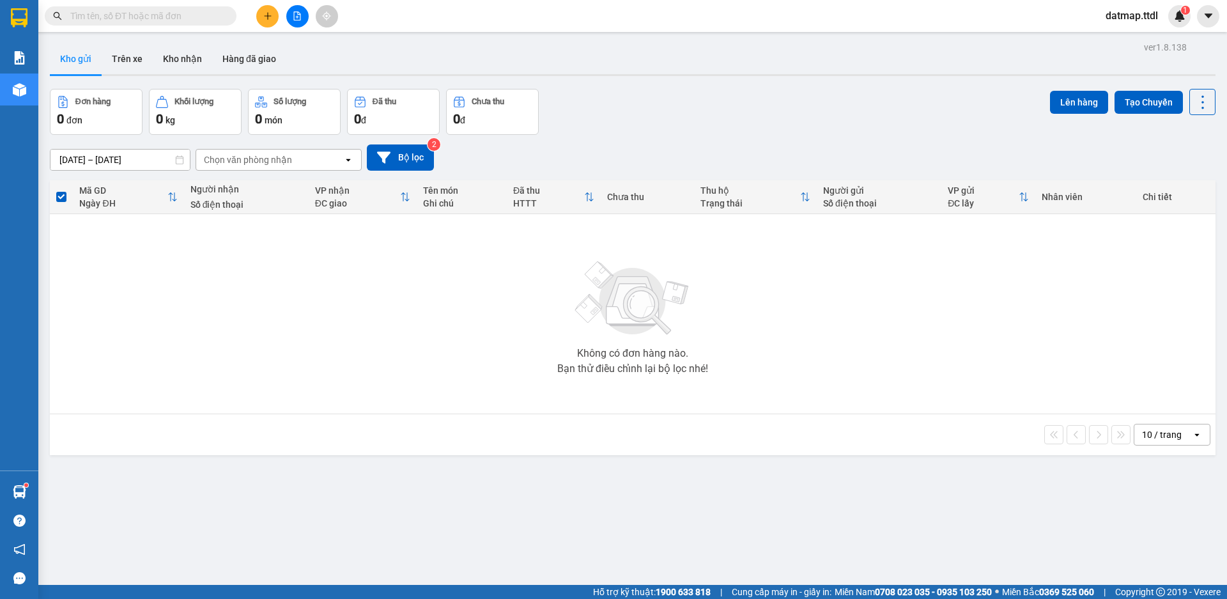
click at [270, 13] on icon "plus" at bounding box center [267, 16] width 9 height 9
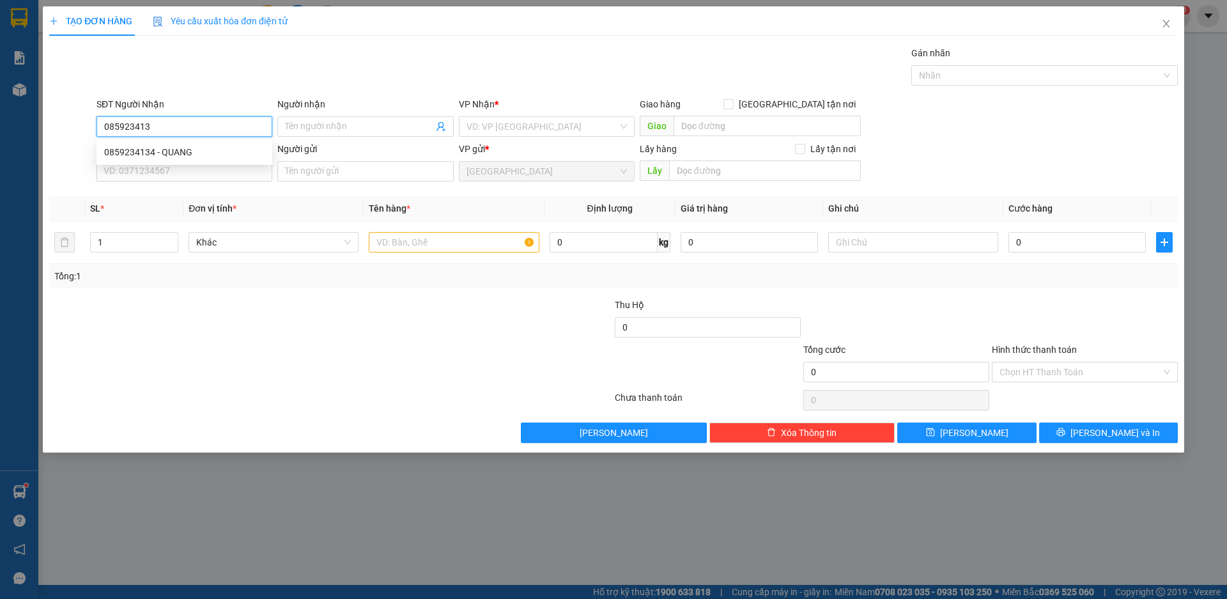
type input "0859234134"
click at [139, 152] on div "0859234134 - QUANG" at bounding box center [184, 152] width 160 height 14
type input "QUANG"
click at [254, 247] on span "Khác" at bounding box center [273, 242] width 155 height 19
type input "0859234134"
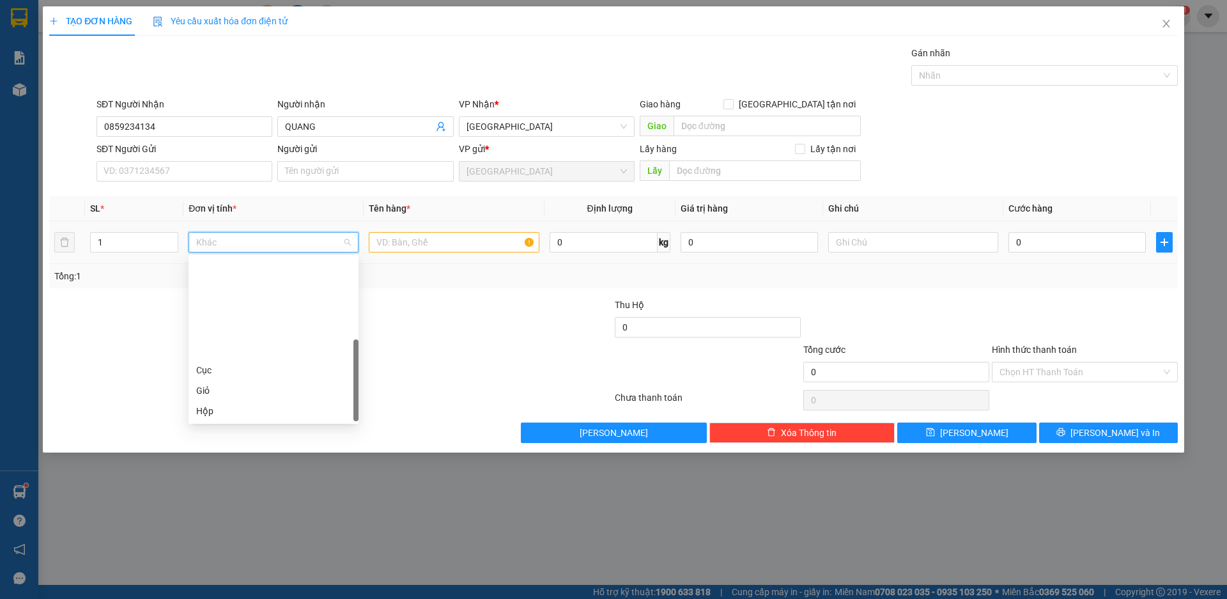
scroll to position [123, 0]
click at [234, 328] on div "Thùng" at bounding box center [273, 329] width 155 height 14
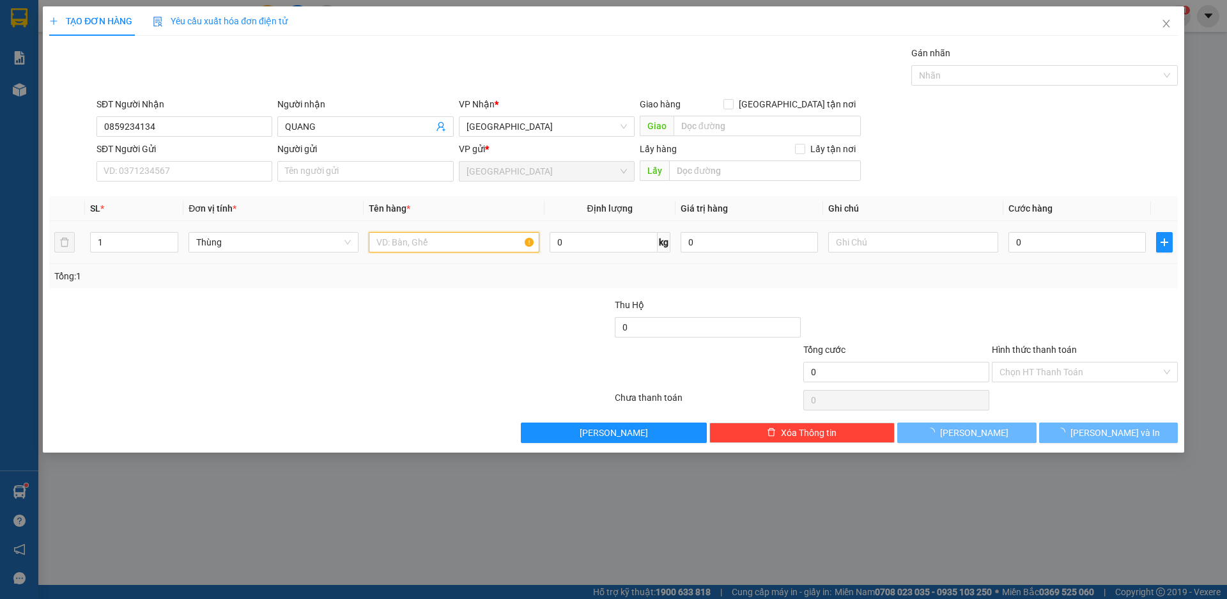
click at [411, 245] on input "text" at bounding box center [454, 242] width 170 height 20
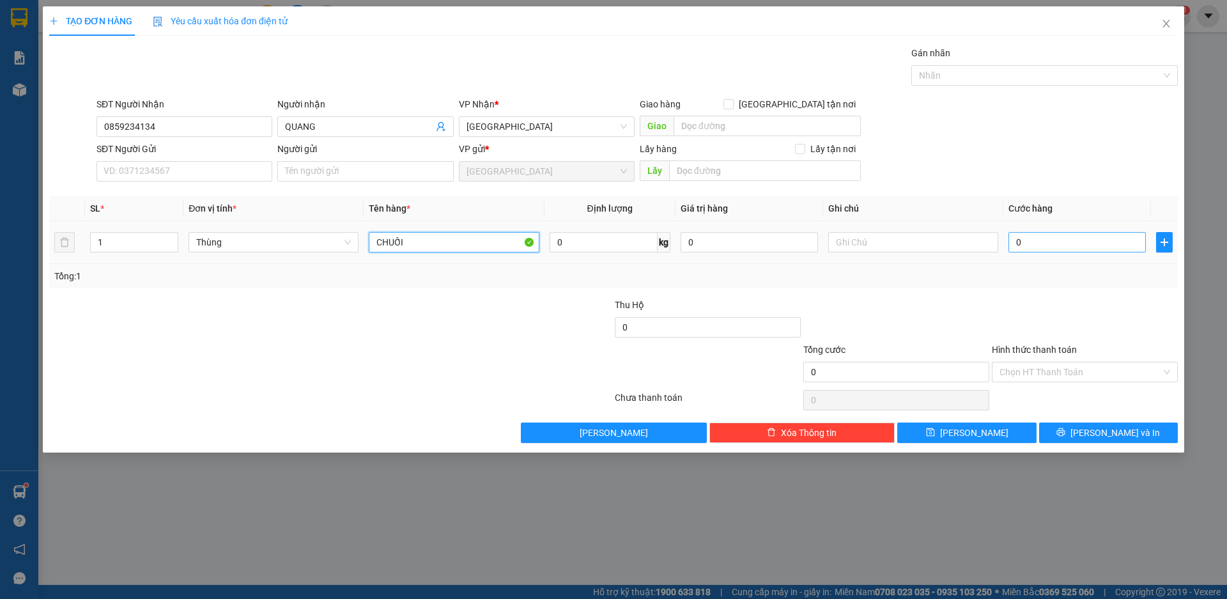
type input "CHUỐI"
click at [1031, 237] on input "0" at bounding box center [1077, 242] width 137 height 20
type input "1"
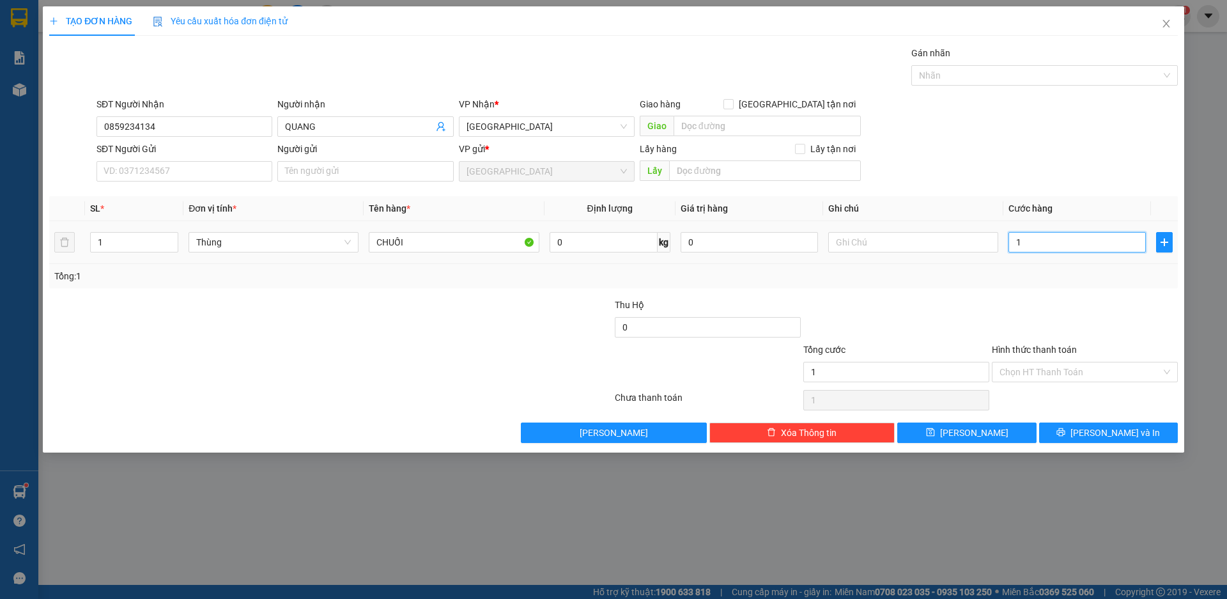
type input "10"
type input "100"
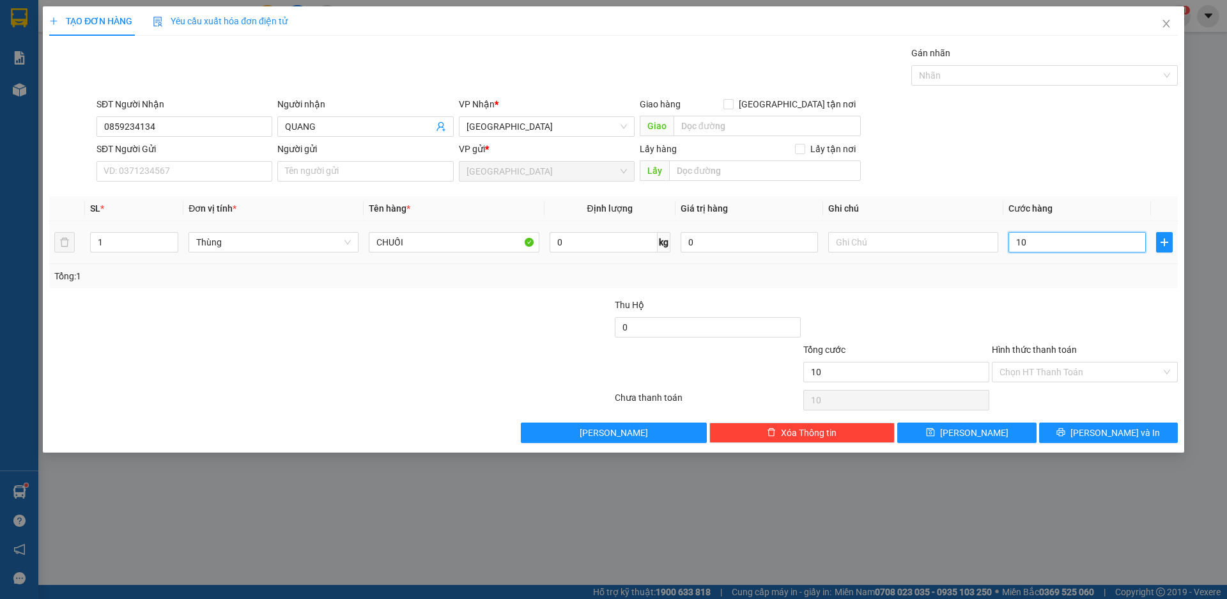
type input "100"
type input "1.000"
type input "10.000"
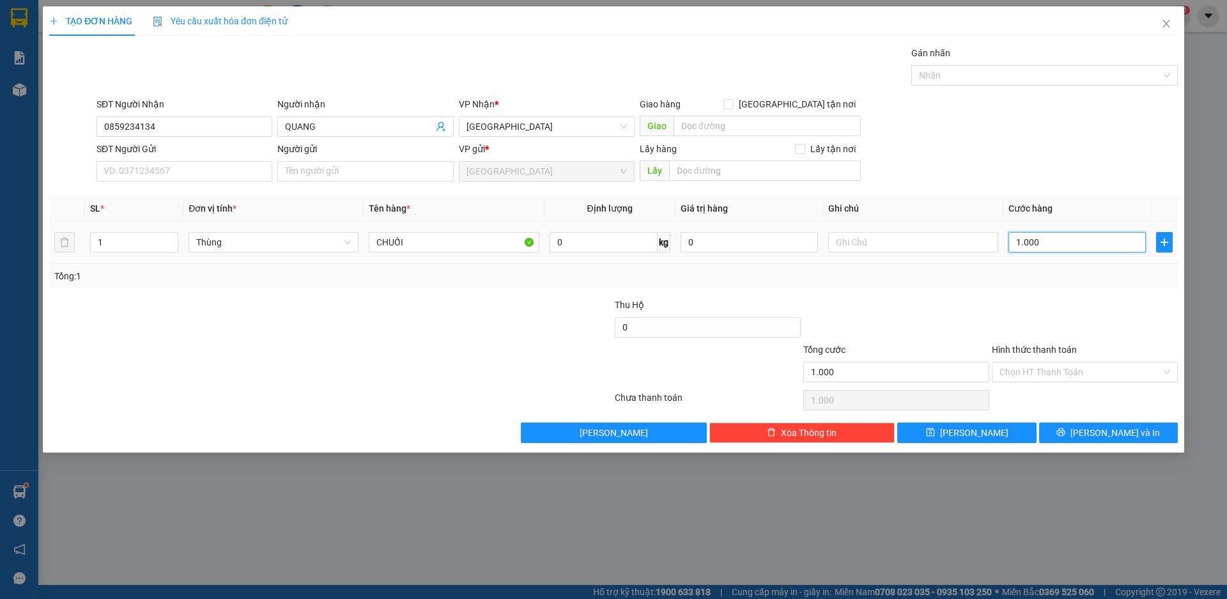
type input "10.000"
type input "100.000"
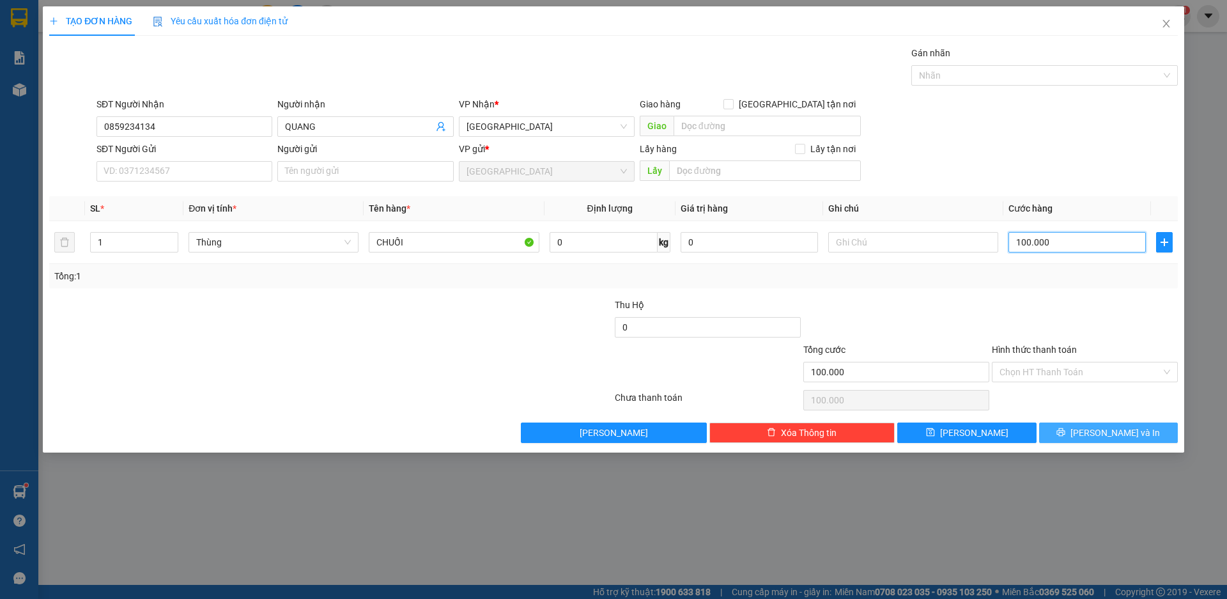
type input "100.000"
click at [1149, 433] on button "[PERSON_NAME] và In" at bounding box center [1108, 433] width 139 height 20
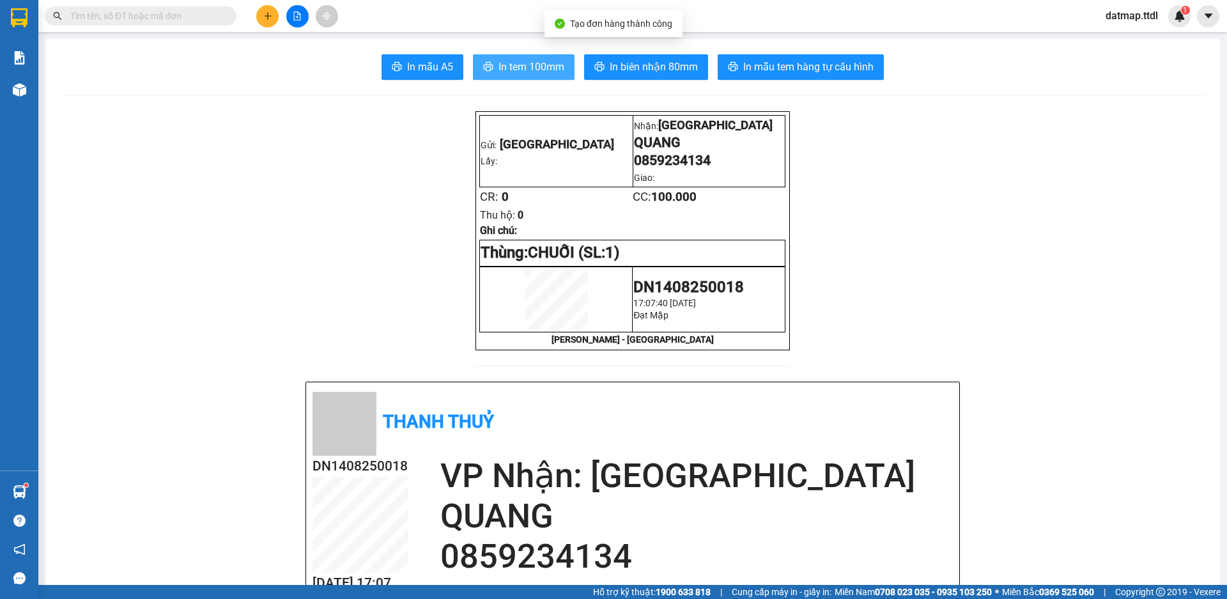
click at [541, 70] on span "In tem 100mm" at bounding box center [532, 67] width 66 height 16
